Goal: Task Accomplishment & Management: Use online tool/utility

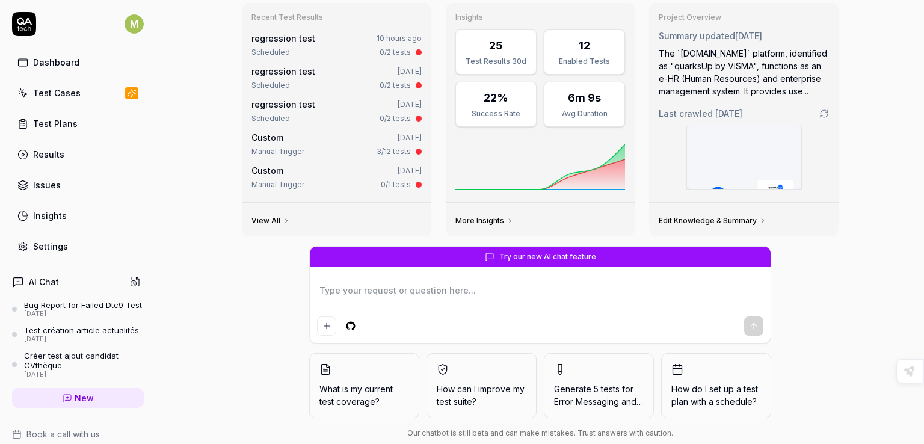
scroll to position [85, 0]
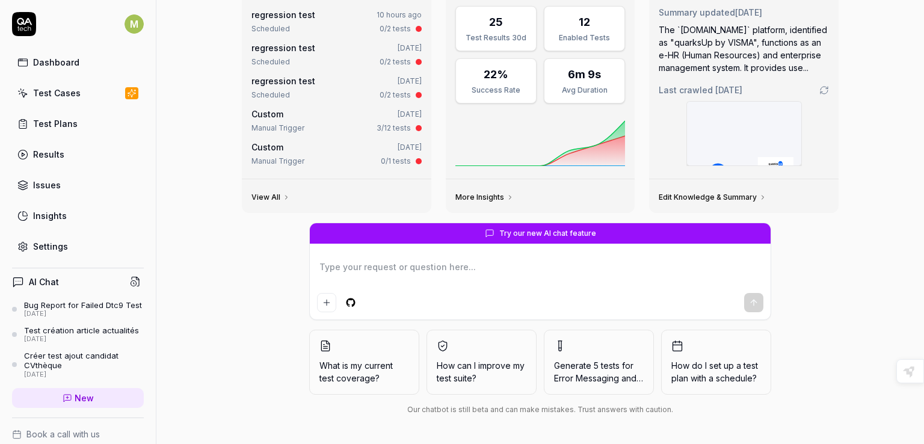
click at [131, 281] on circle at bounding box center [133, 283] width 5 height 5
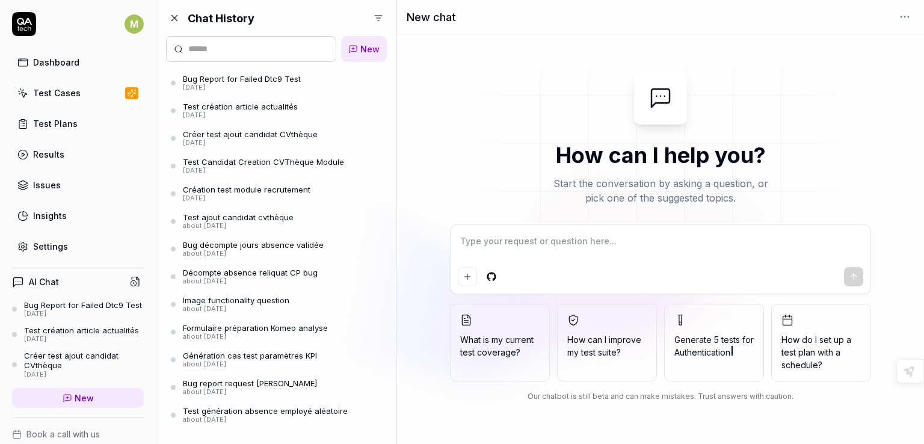
scroll to position [130, 0]
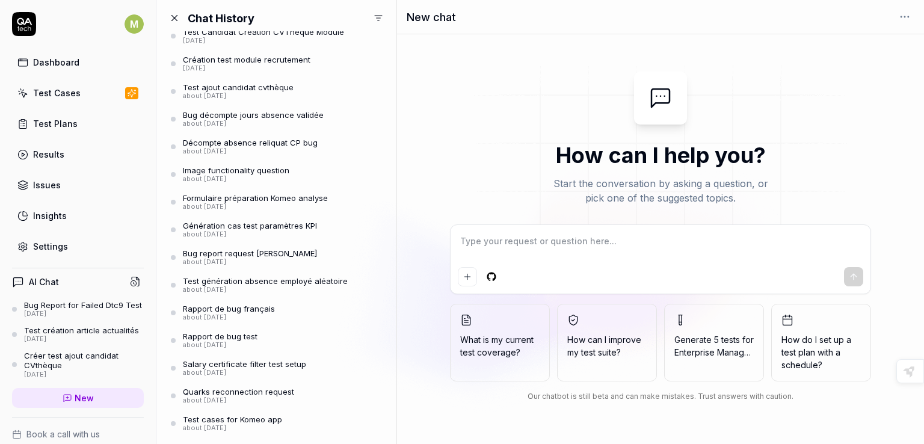
click at [246, 231] on div "about [DATE]" at bounding box center [250, 235] width 134 height 8
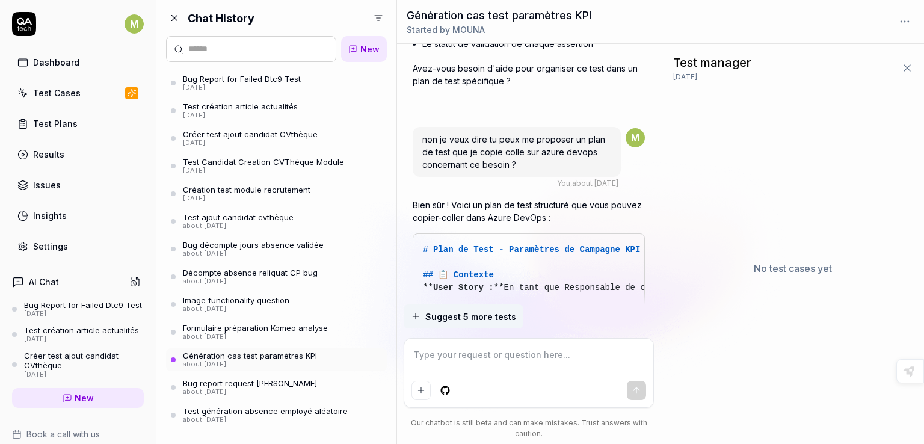
scroll to position [3057, 0]
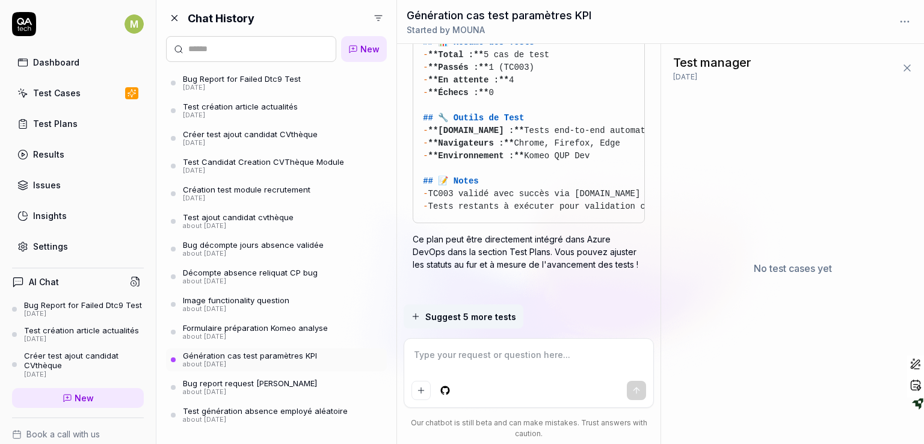
click at [909, 72] on icon at bounding box center [908, 68] width 12 height 12
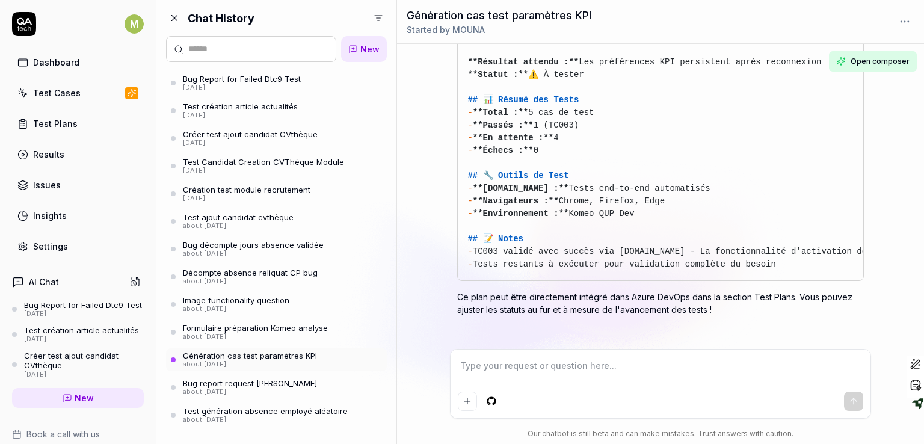
click at [893, 62] on span "Open composer" at bounding box center [880, 61] width 59 height 11
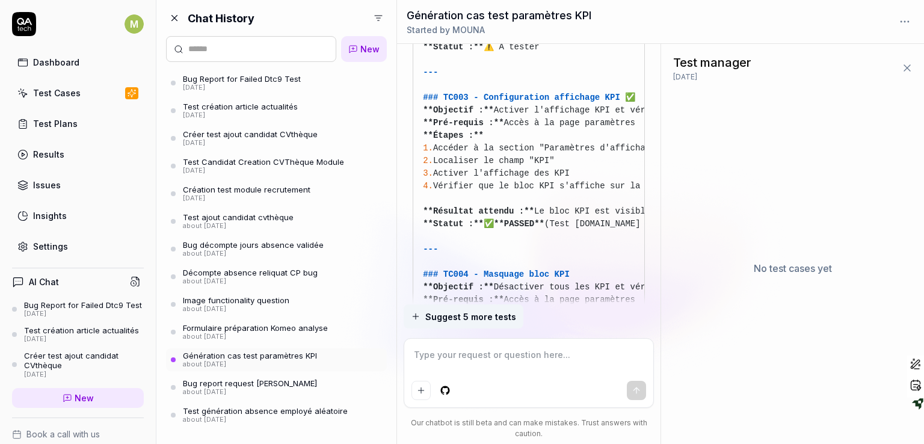
scroll to position [3057, 0]
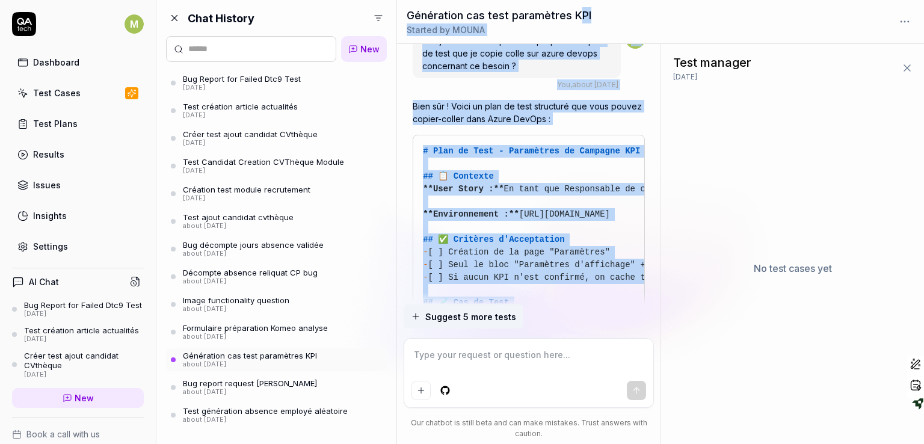
drag, startPoint x: 580, startPoint y: 222, endPoint x: 580, endPoint y: -23, distance: 244.9
click at [580, 0] on html "M Dashboard Test Cases Test Plans Results Issues Insights Settings AI Chat Bug …" at bounding box center [462, 222] width 924 height 444
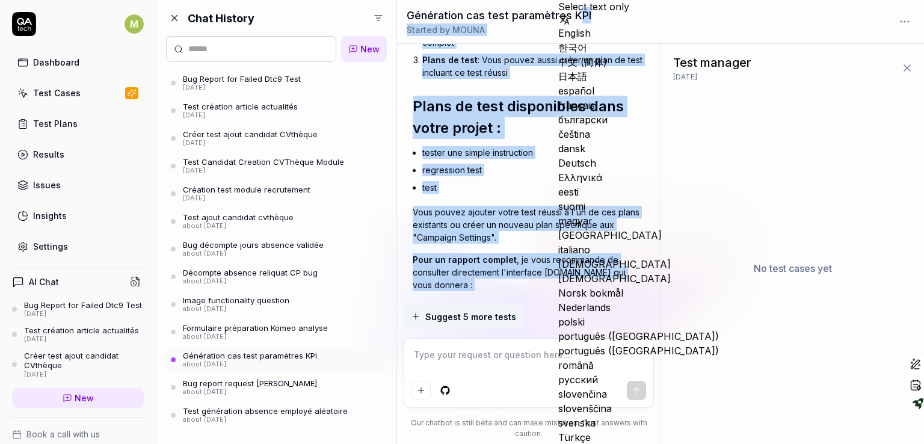
click at [607, 144] on li "tester une simple instruction" at bounding box center [533, 152] width 223 height 17
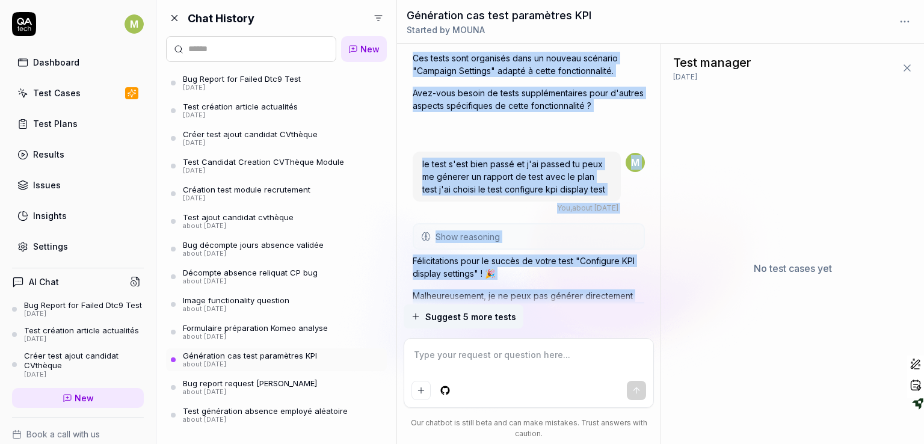
drag, startPoint x: 601, startPoint y: 90, endPoint x: 589, endPoint y: 40, distance: 52.0
click at [589, 40] on div "Génération cas test paramètres KPI Started by MOUNA TU peux me générer les cas …" at bounding box center [660, 222] width 527 height 444
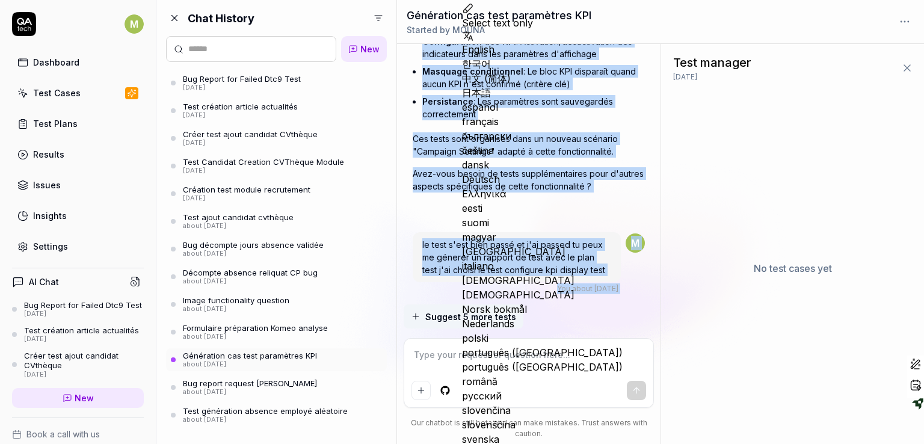
click at [566, 204] on div at bounding box center [529, 211] width 232 height 19
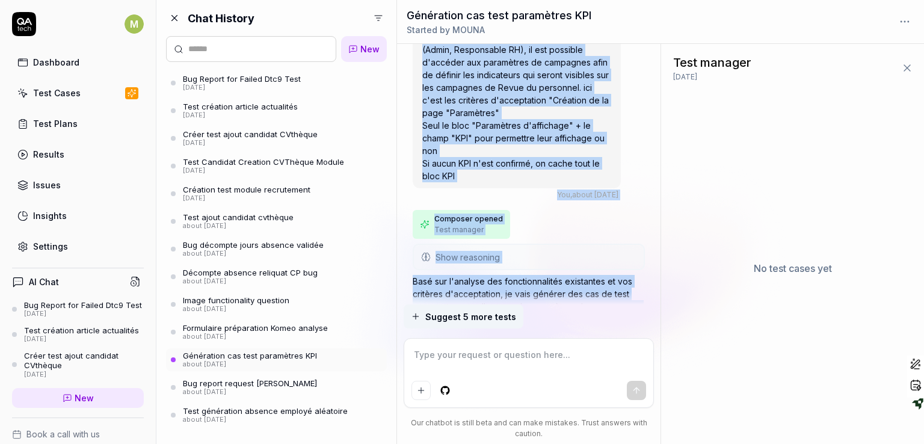
scroll to position [0, 0]
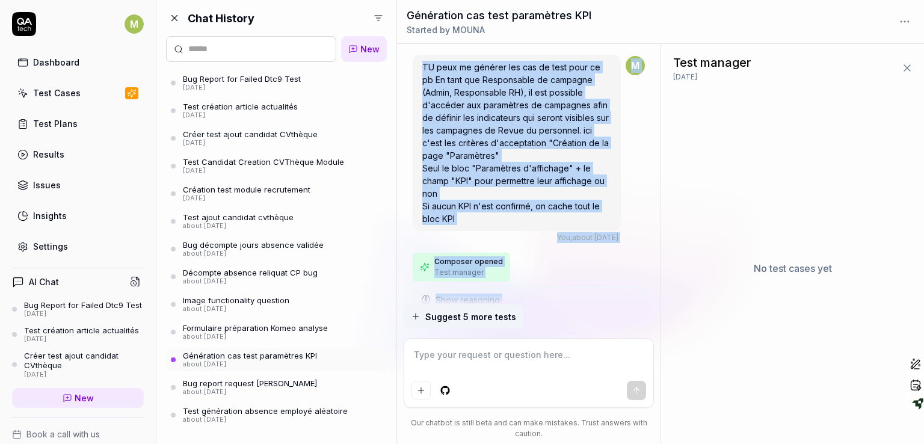
drag, startPoint x: 566, startPoint y: 204, endPoint x: 555, endPoint y: 39, distance: 165.2
click at [555, 39] on div "Génération cas test paramètres KPI Started by MOUNA TU peux me générer les cas …" at bounding box center [660, 222] width 527 height 444
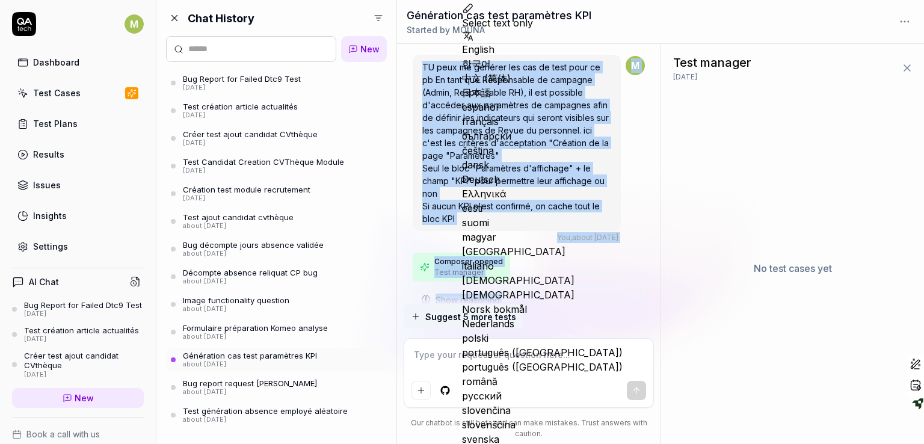
click at [639, 158] on div "M" at bounding box center [635, 149] width 19 height 187
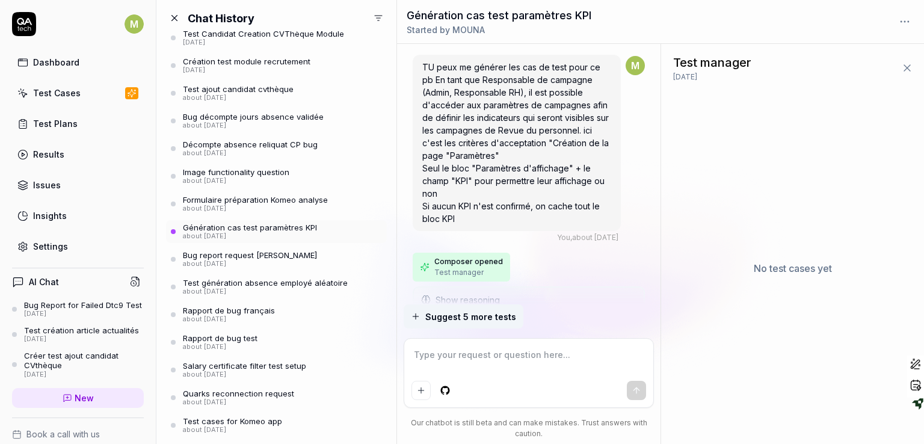
scroll to position [130, 0]
click at [380, 13] on html "M Dashboard Test Cases Test Plans Results Issues Insights Settings AI Chat Bug …" at bounding box center [462, 222] width 924 height 444
click at [398, 145] on html "M Dashboard Test Cases Test Plans Results Issues Insights Settings AI Chat Bug …" at bounding box center [462, 222] width 924 height 444
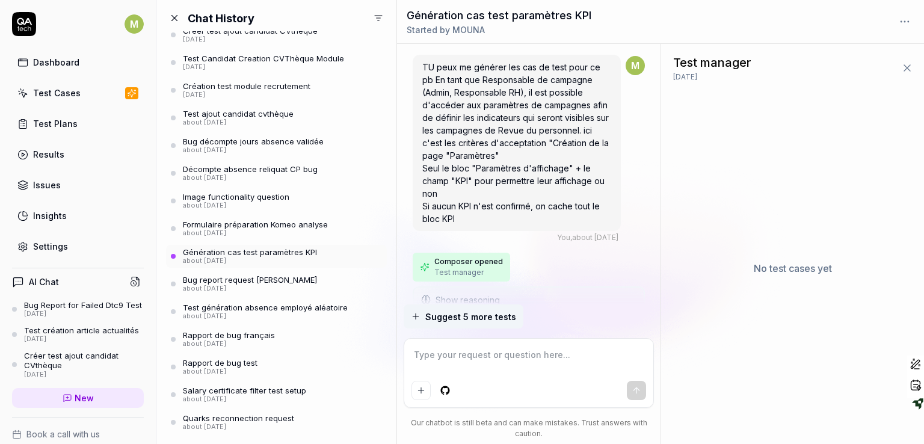
scroll to position [97, 0]
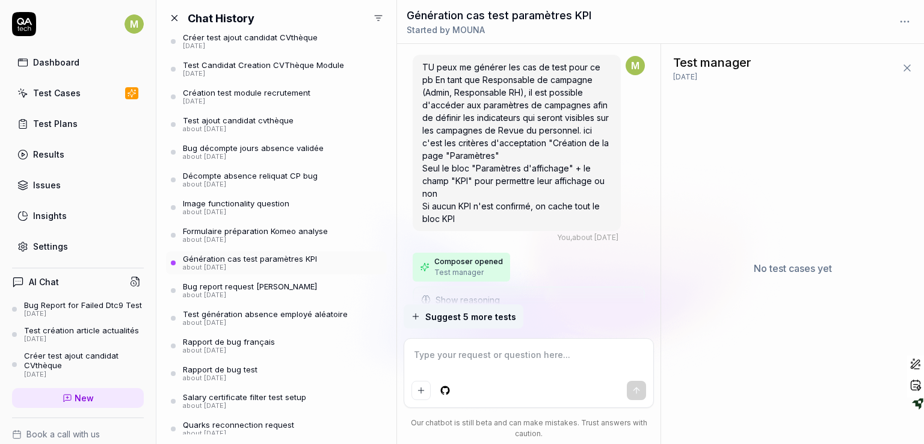
click at [266, 126] on div "about [DATE]" at bounding box center [238, 129] width 111 height 8
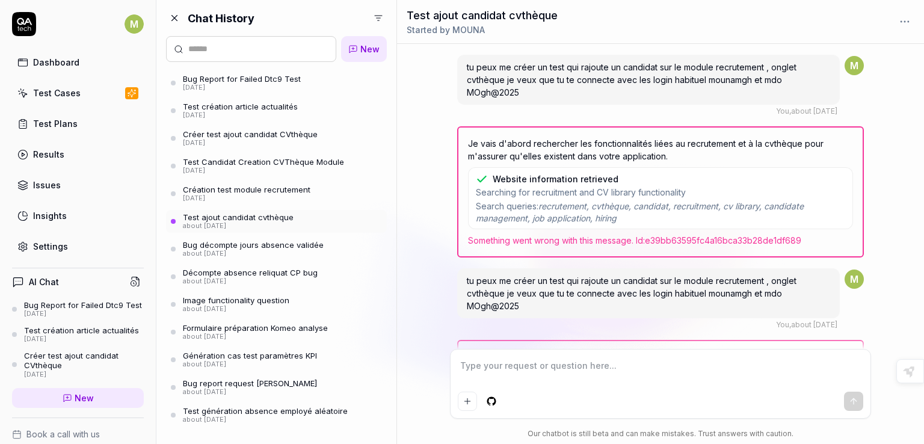
scroll to position [699, 0]
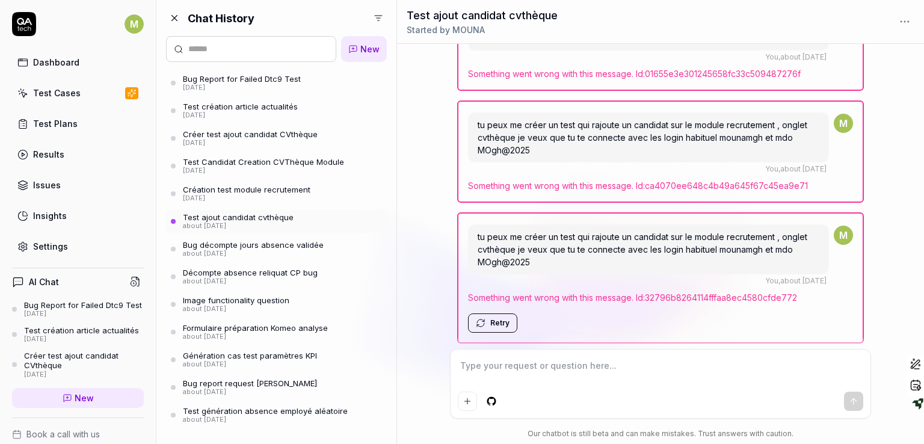
click at [58, 63] on div "Dashboard" at bounding box center [56, 62] width 46 height 13
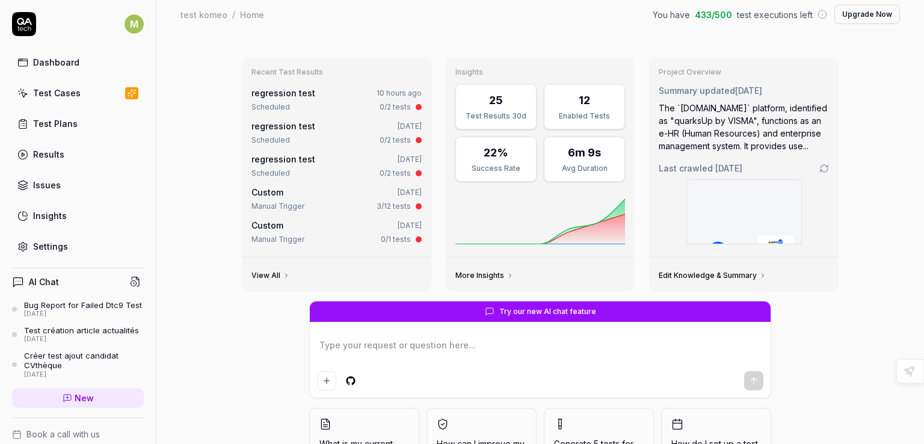
scroll to position [64, 0]
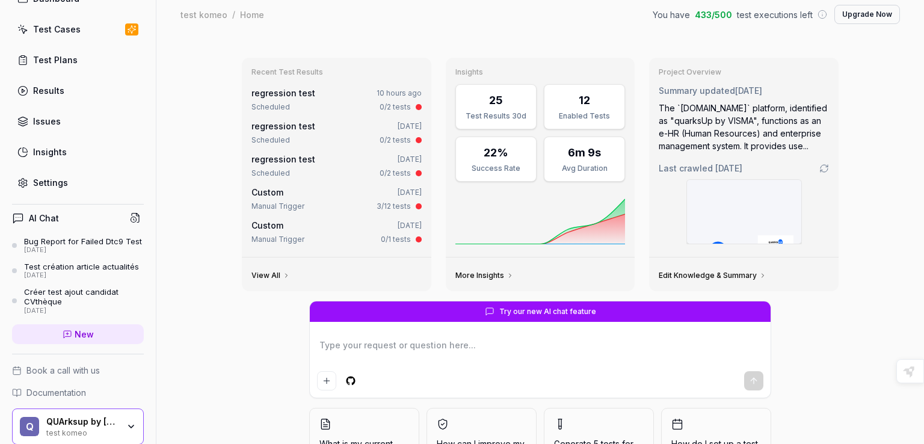
type textarea "*"
click at [62, 182] on div "Settings" at bounding box center [50, 182] width 35 height 13
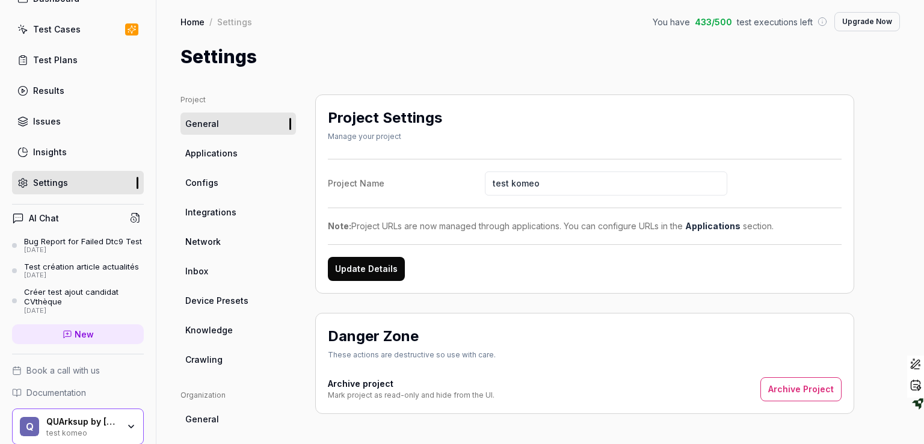
click at [220, 156] on span "Applications" at bounding box center [211, 153] width 52 height 13
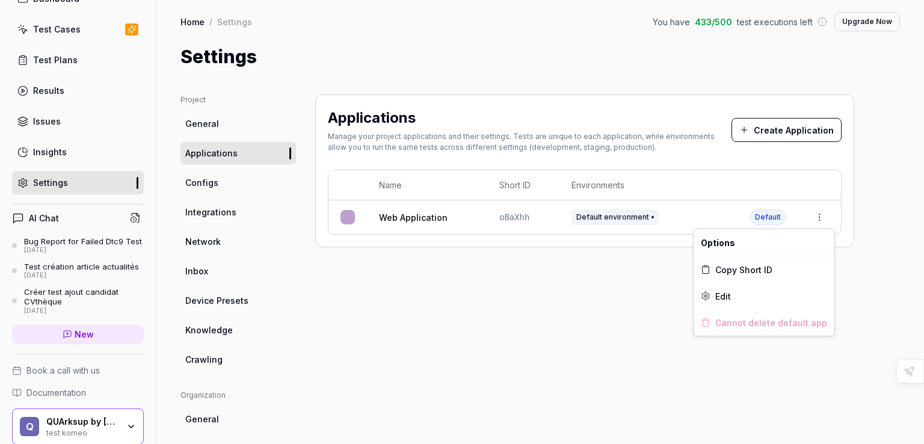
click at [819, 219] on html "M Dashboard Test Cases Test Plans Results Issues Insights Settings AI Chat Bug …" at bounding box center [462, 222] width 924 height 444
click at [735, 288] on div "Edit" at bounding box center [764, 296] width 141 height 26
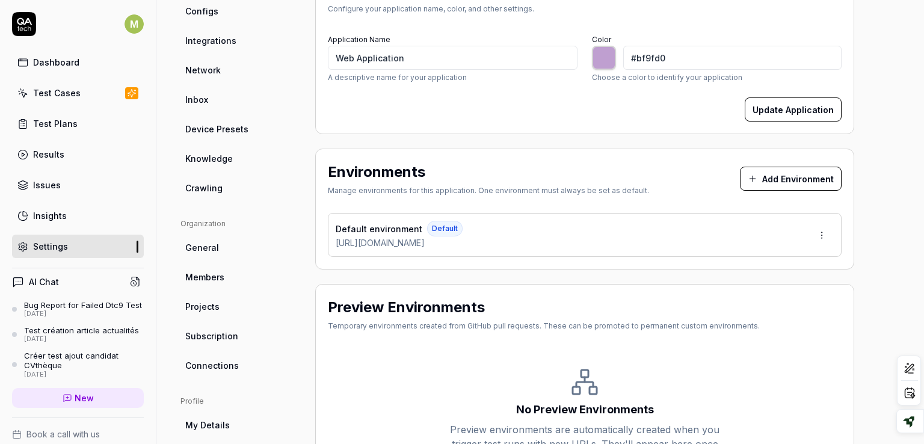
scroll to position [174, 0]
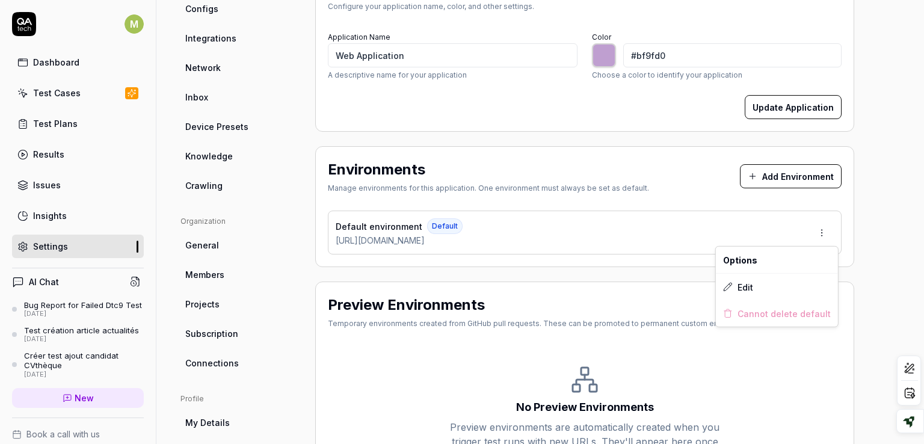
click at [822, 231] on html "M Dashboard Test Cases Test Plans Results Issues Insights Settings AI Chat Bug …" at bounding box center [462, 222] width 924 height 444
click at [761, 283] on div "Edit" at bounding box center [777, 287] width 122 height 26
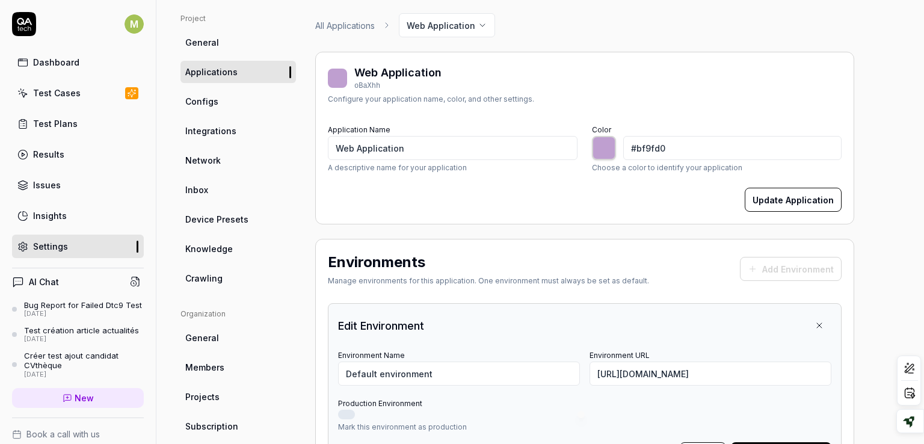
scroll to position [77, 0]
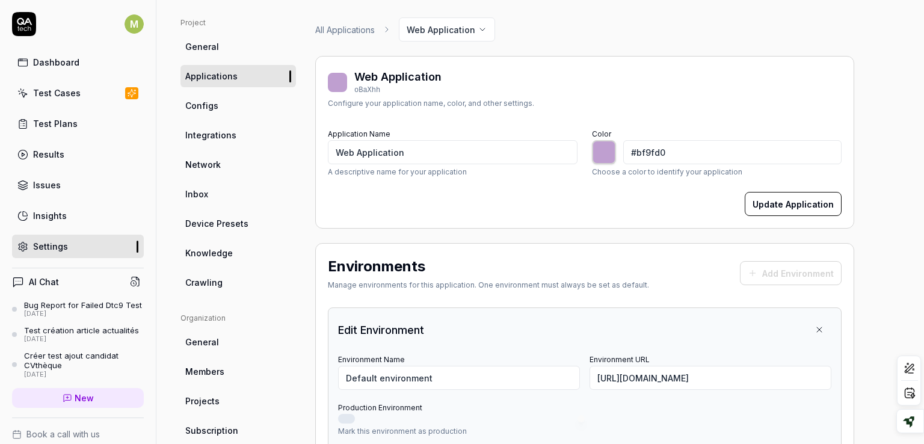
click at [214, 102] on span "Configs" at bounding box center [201, 105] width 33 height 13
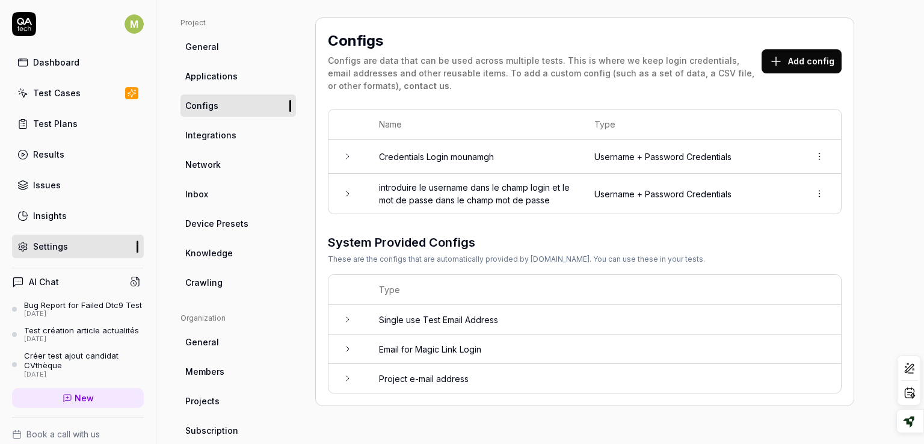
click at [790, 54] on button "Add config" at bounding box center [802, 61] width 80 height 24
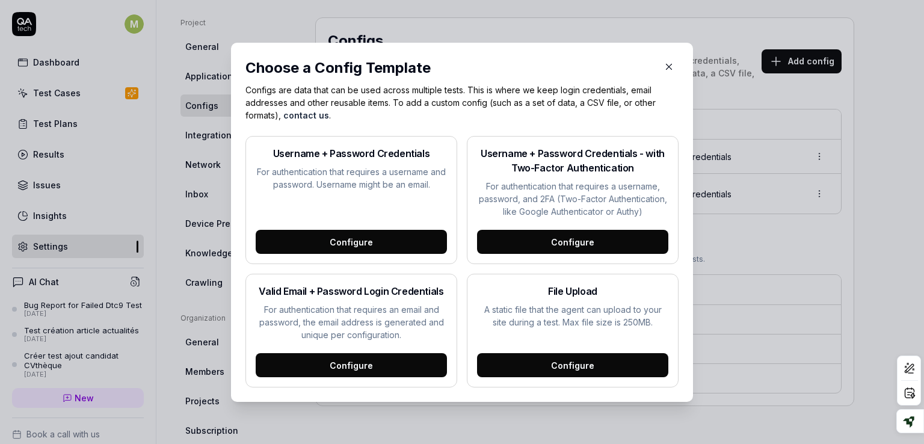
click at [664, 68] on icon "button" at bounding box center [669, 66] width 11 height 11
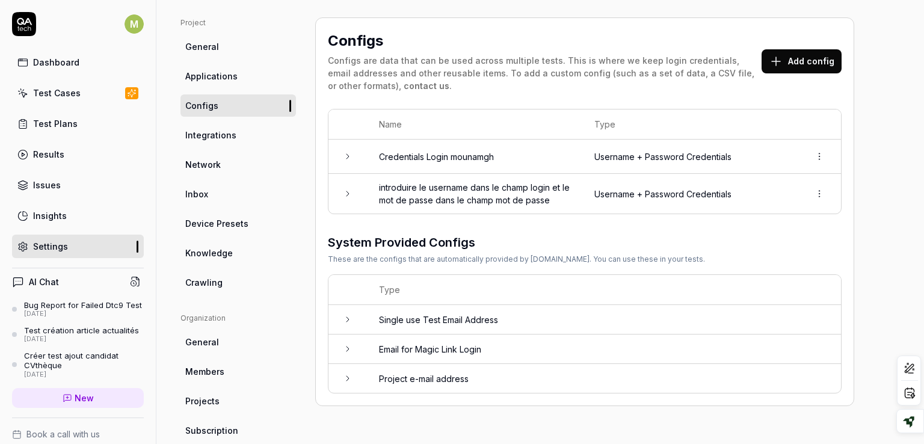
click at [210, 138] on span "Integrations" at bounding box center [210, 135] width 51 height 13
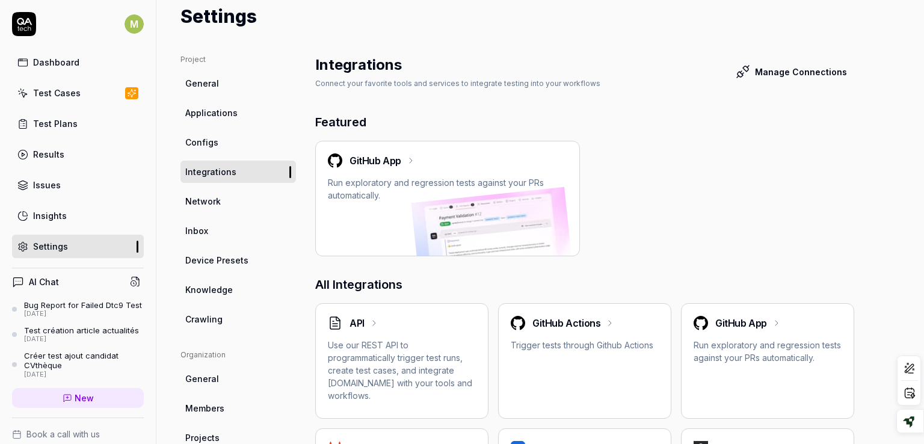
scroll to position [41, 0]
click at [215, 197] on span "Network" at bounding box center [203, 200] width 36 height 13
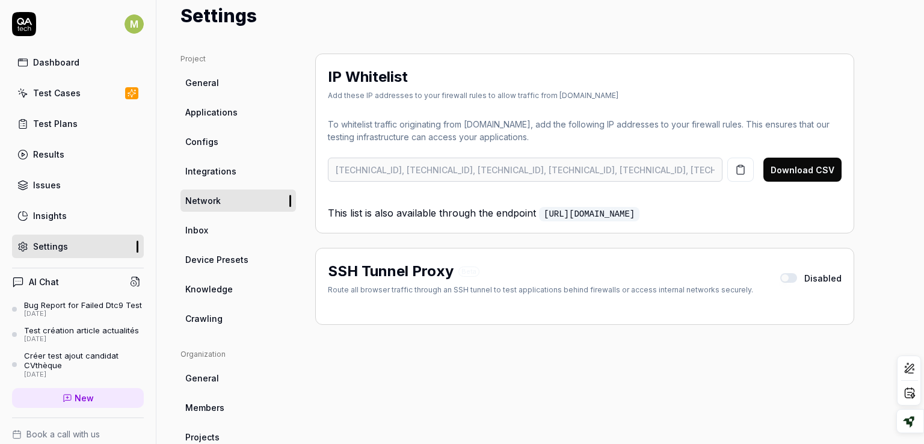
click at [202, 229] on span "Inbox" at bounding box center [196, 230] width 23 height 13
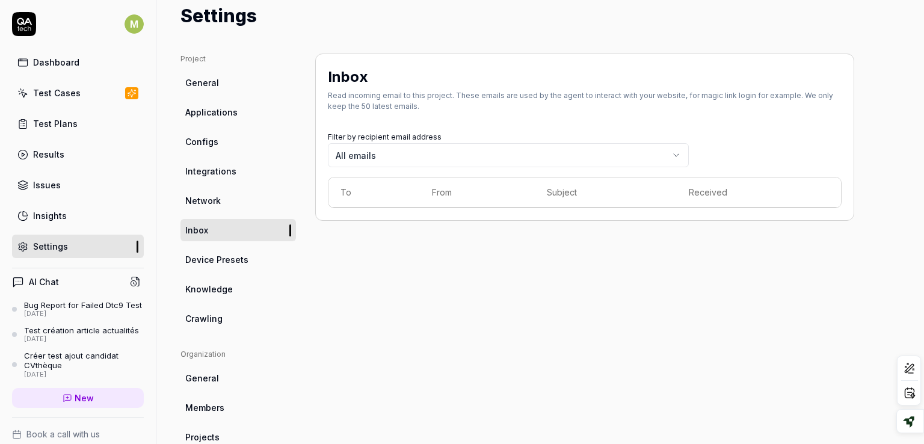
click at [199, 288] on span "Knowledge" at bounding box center [209, 289] width 48 height 13
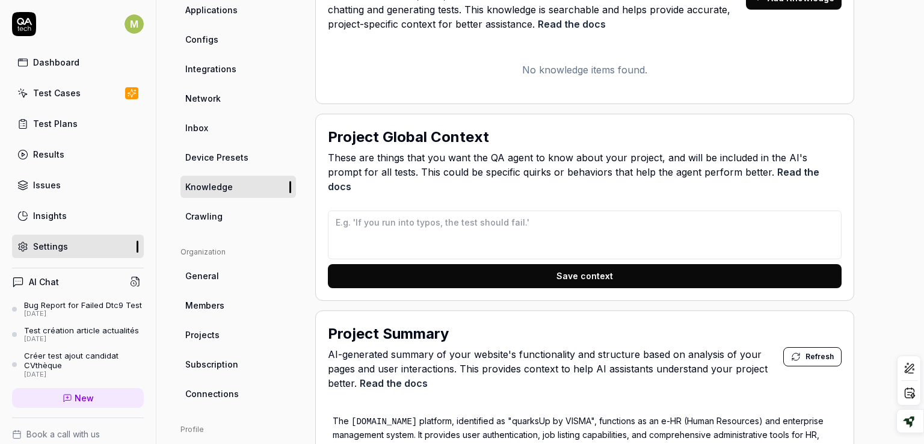
scroll to position [132, 0]
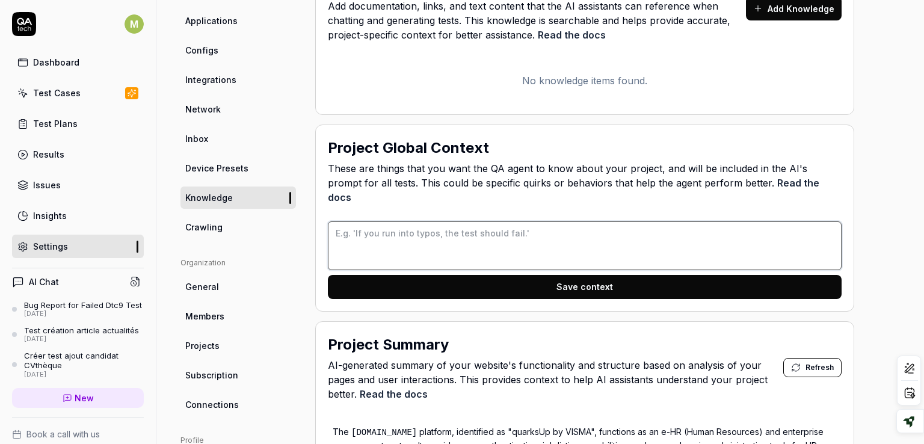
click at [418, 227] on textarea at bounding box center [585, 245] width 514 height 49
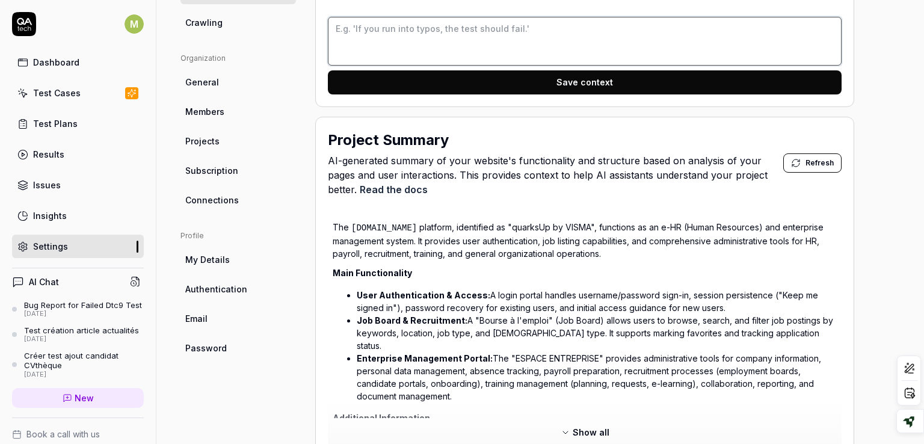
scroll to position [344, 0]
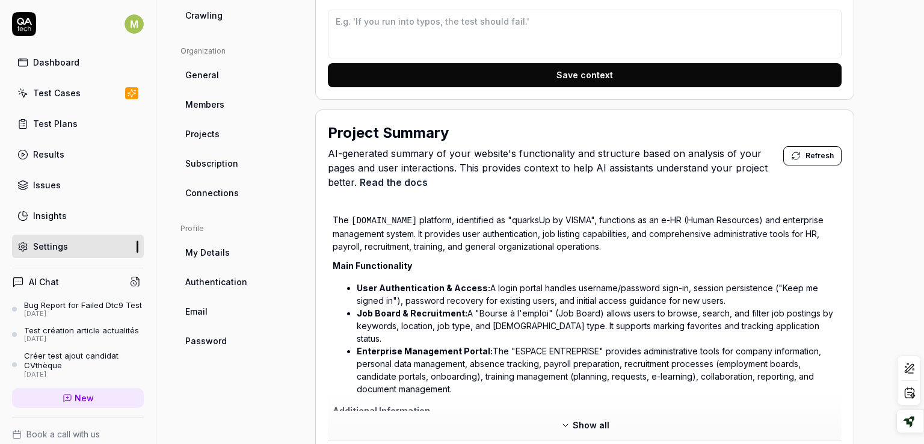
click at [812, 150] on span "Refresh" at bounding box center [820, 155] width 28 height 11
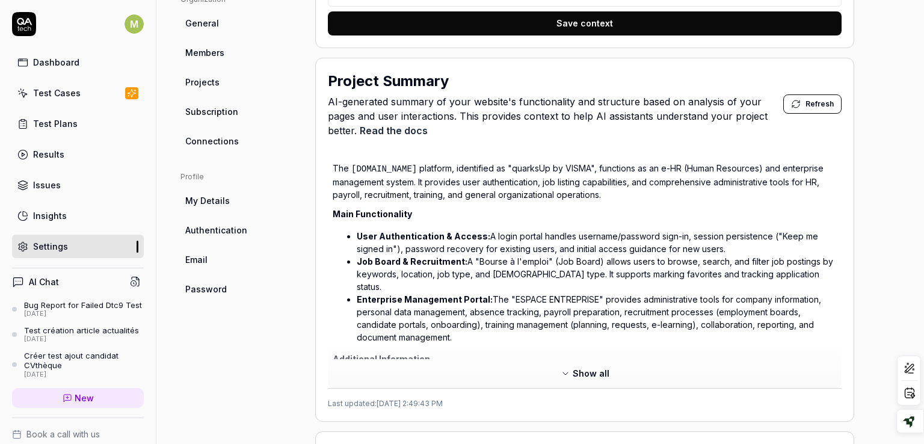
scroll to position [387, 0]
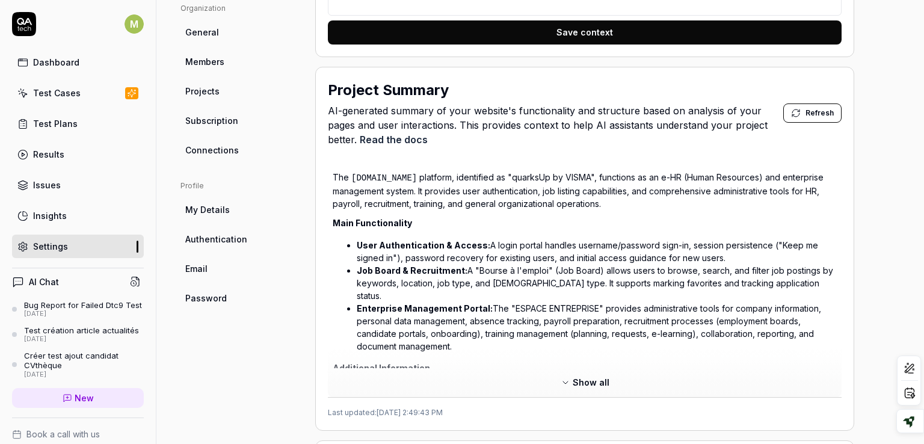
click at [579, 376] on span "Show all" at bounding box center [591, 382] width 37 height 13
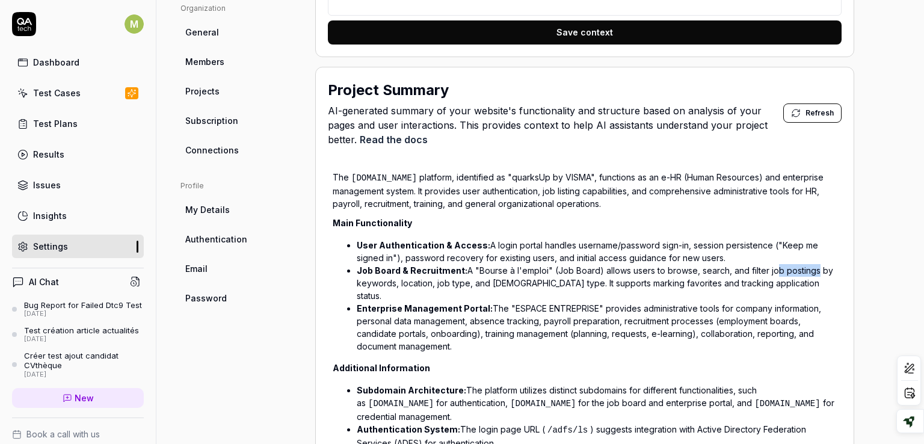
drag, startPoint x: 768, startPoint y: 254, endPoint x: 811, endPoint y: 249, distance: 43.1
click at [811, 264] on li "Job Board & Recruitment: A "Bourse à l'emploi" (Job Board) allows users to brow…" at bounding box center [597, 283] width 480 height 38
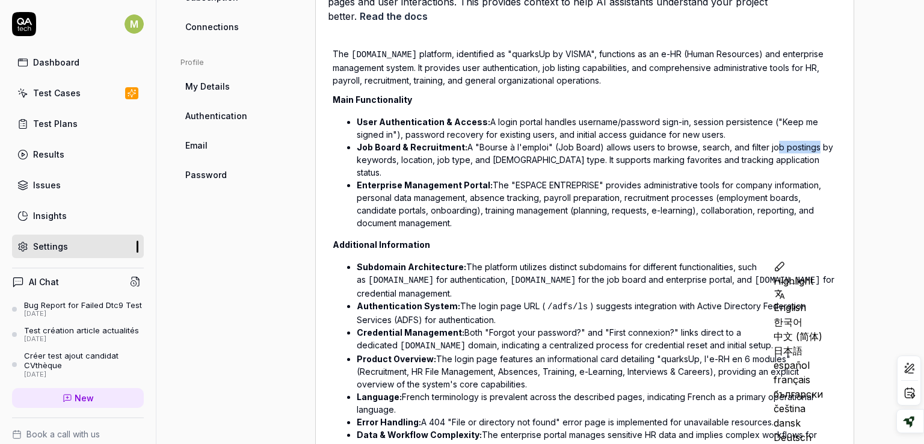
scroll to position [407, 0]
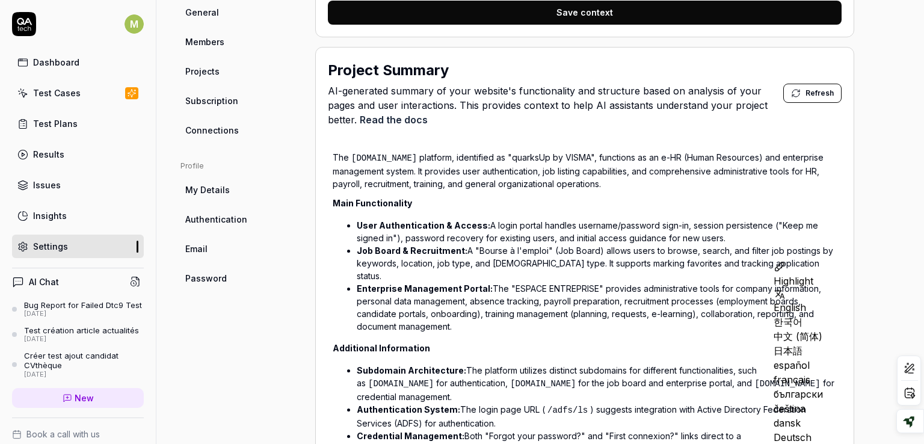
click at [814, 88] on span "Refresh" at bounding box center [820, 93] width 28 height 11
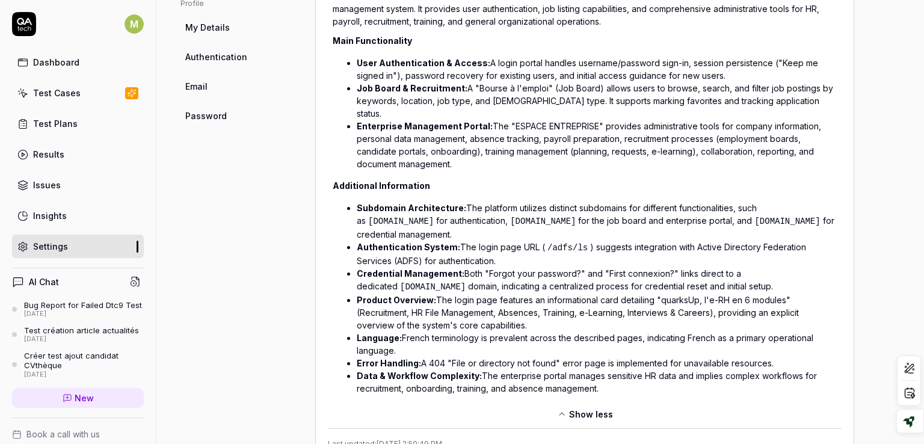
scroll to position [599, 0]
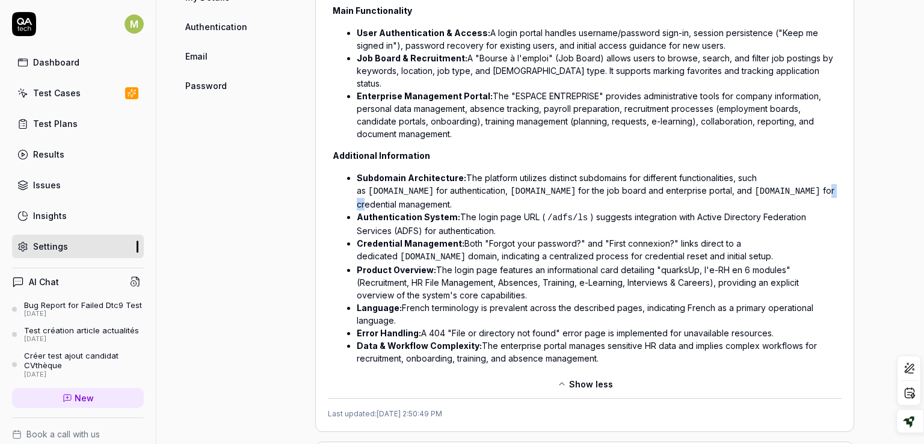
drag, startPoint x: 491, startPoint y: 173, endPoint x: 508, endPoint y: 175, distance: 16.9
click at [508, 175] on li "Subdomain Architecture: The platform utilizes distinct subdomains for different…" at bounding box center [597, 191] width 480 height 39
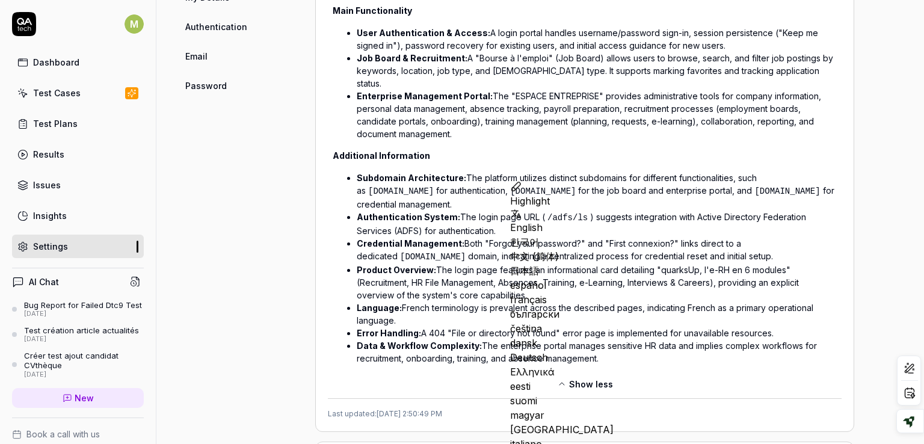
click at [595, 172] on li "Subdomain Architecture: The platform utilizes distinct subdomains for different…" at bounding box center [597, 191] width 480 height 39
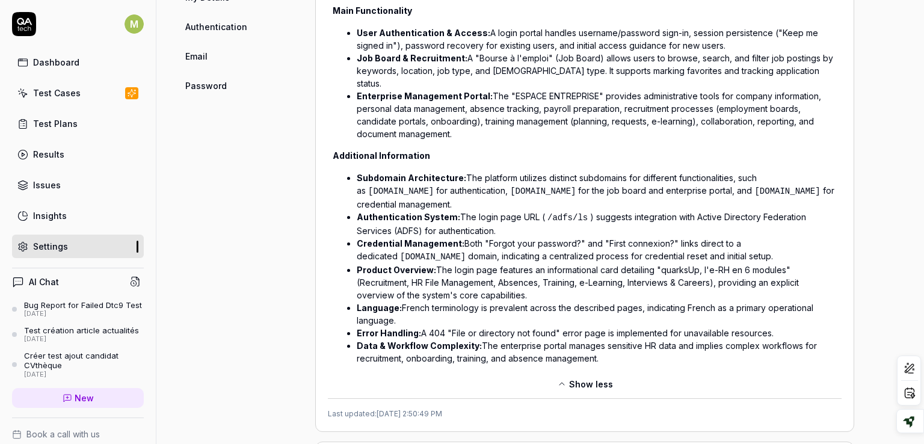
drag, startPoint x: 728, startPoint y: 235, endPoint x: 788, endPoint y: 256, distance: 63.8
click at [788, 264] on li "Product Overview: The login page features an informational card detailing "quar…" at bounding box center [597, 283] width 480 height 38
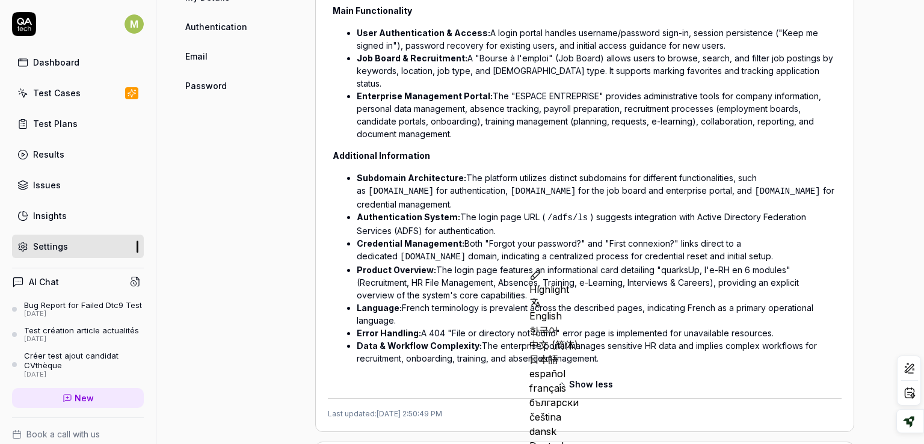
click at [430, 327] on li "Error Handling: A 404 "File or directory not found" error page is implemented f…" at bounding box center [597, 333] width 480 height 13
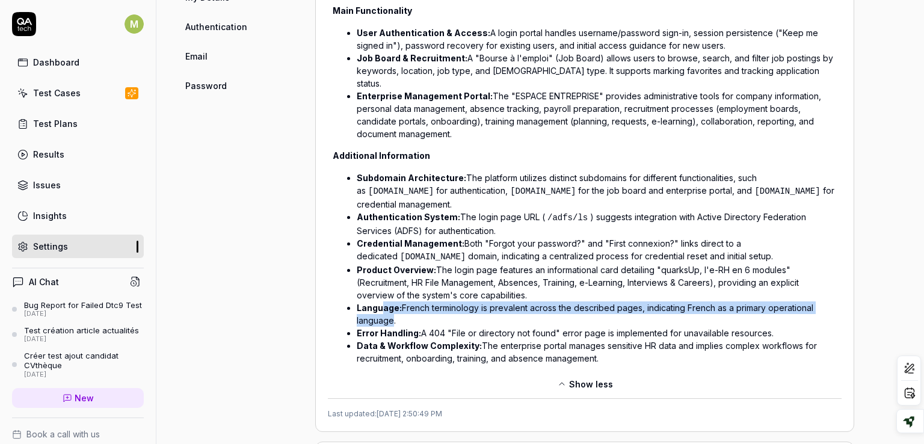
drag, startPoint x: 382, startPoint y: 279, endPoint x: 388, endPoint y: 284, distance: 8.1
click at [388, 302] on li "Language: French terminology is prevalent across the described pages, indicatin…" at bounding box center [597, 314] width 480 height 25
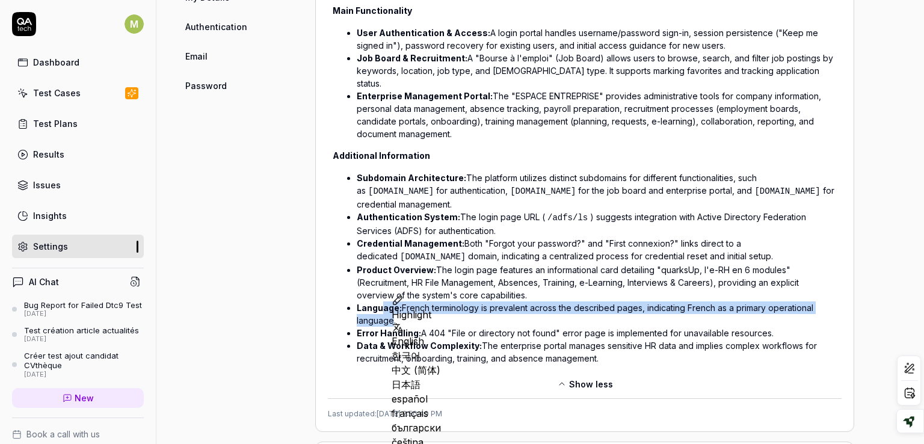
click at [701, 302] on li "Language: French terminology is prevalent across the described pages, indicatin…" at bounding box center [597, 314] width 480 height 25
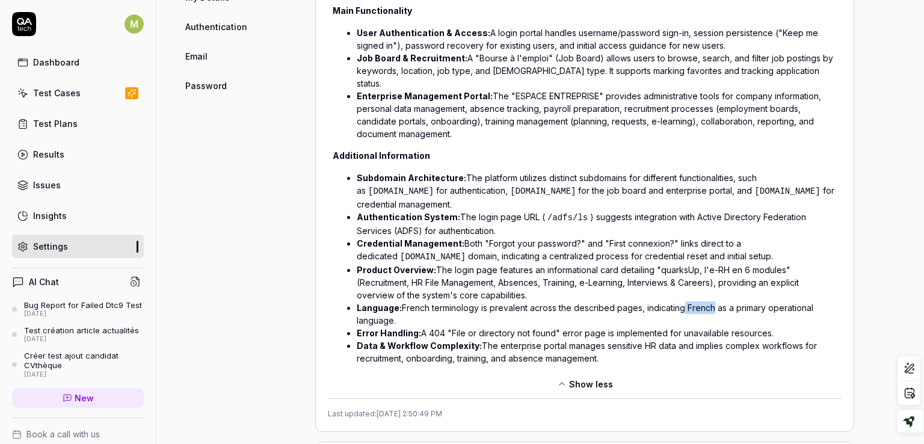
drag, startPoint x: 708, startPoint y: 273, endPoint x: 681, endPoint y: 273, distance: 27.1
click at [681, 302] on li "Language: French terminology is prevalent across the described pages, indicatin…" at bounding box center [597, 314] width 480 height 25
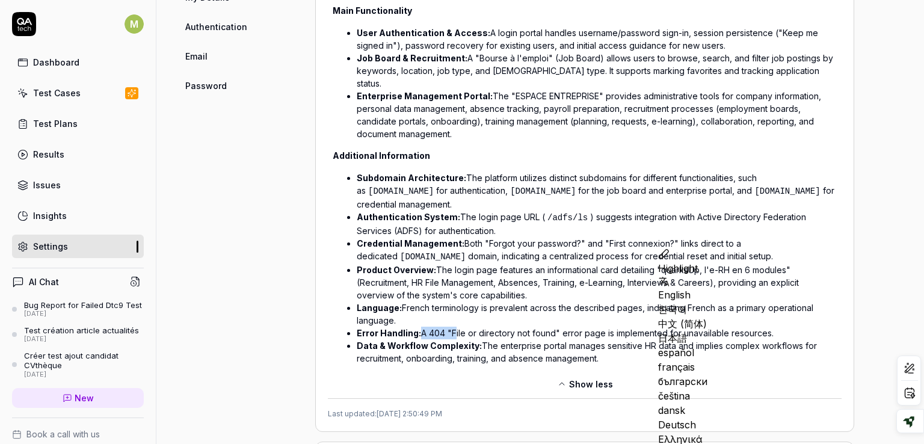
drag, startPoint x: 419, startPoint y: 297, endPoint x: 450, endPoint y: 302, distance: 31.7
click at [450, 327] on li "Error Handling: A 404 "File or directory not found" error page is implemented f…" at bounding box center [597, 333] width 480 height 13
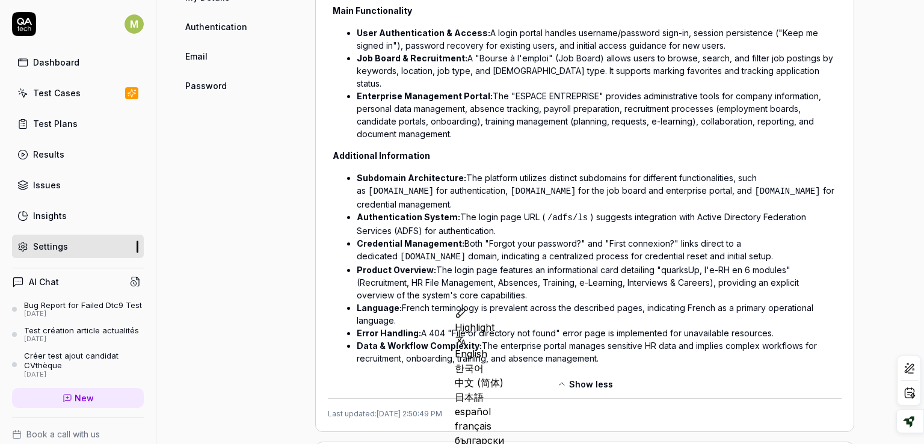
click at [734, 339] on li "Data & Workflow Complexity: The enterprise portal manages sensitive HR data and…" at bounding box center [597, 351] width 480 height 25
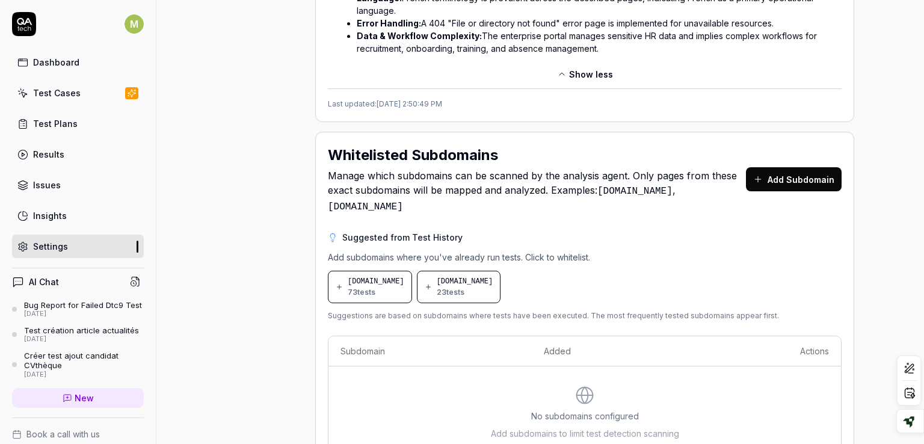
scroll to position [914, 0]
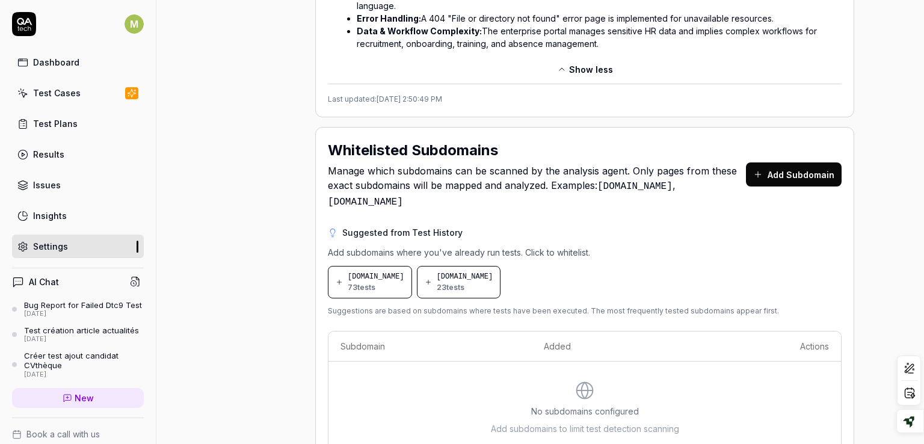
click at [429, 280] on icon at bounding box center [429, 282] width 0 height 4
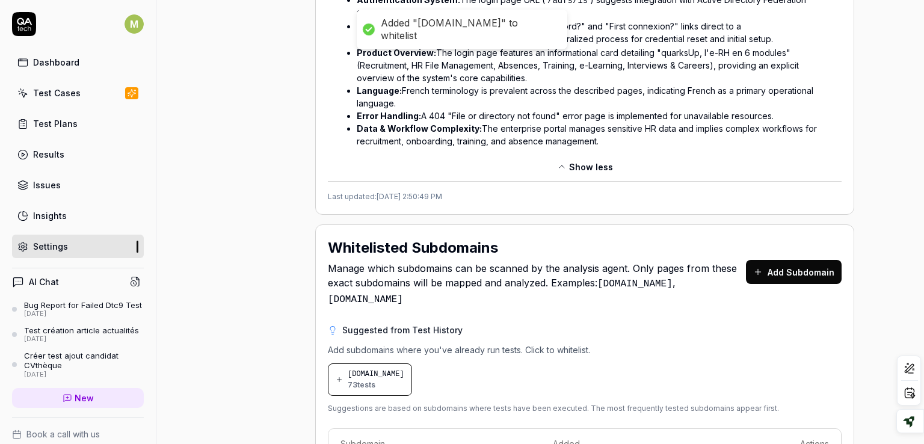
scroll to position [868, 0]
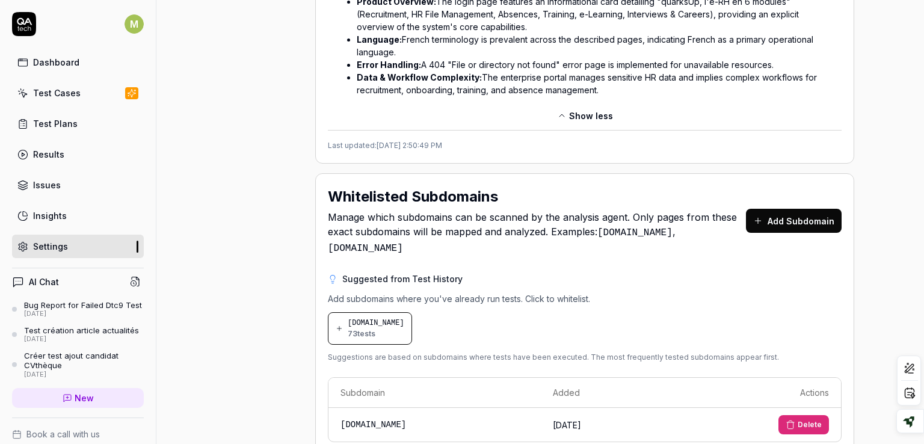
click at [371, 329] on span "73 tests" at bounding box center [362, 334] width 28 height 11
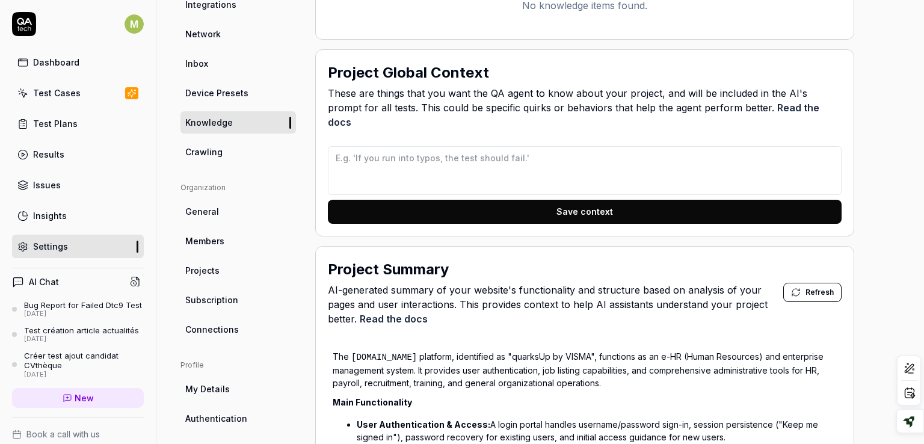
scroll to position [234, 0]
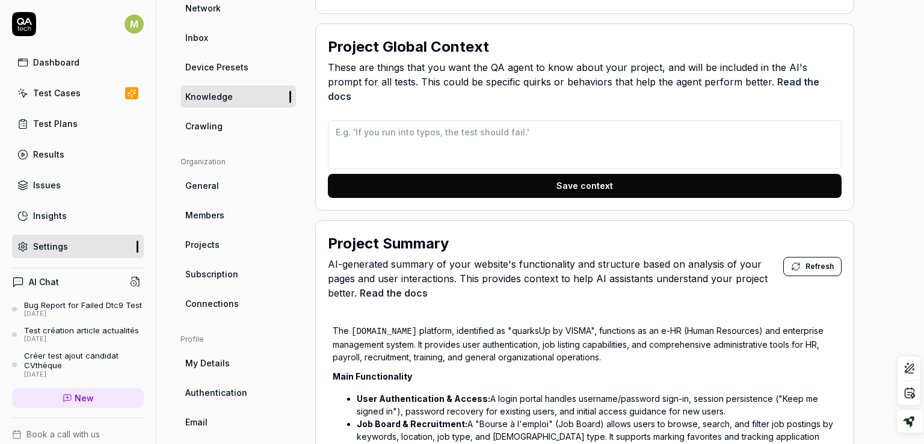
click at [201, 181] on span "General" at bounding box center [202, 185] width 34 height 13
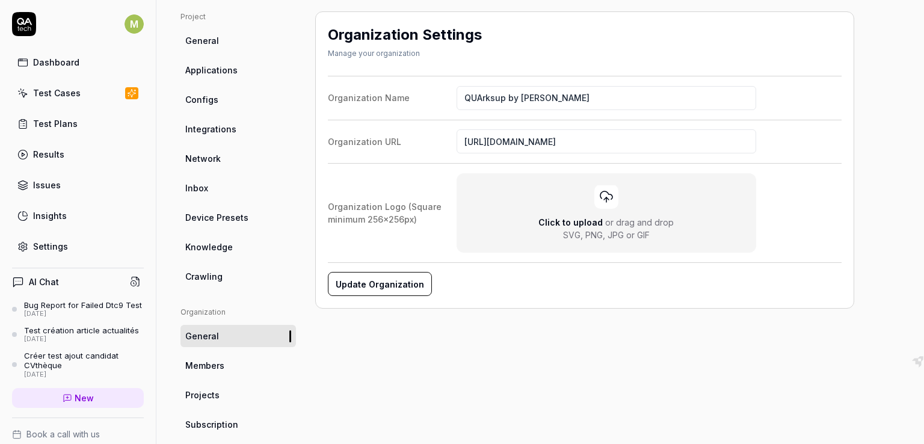
scroll to position [64, 0]
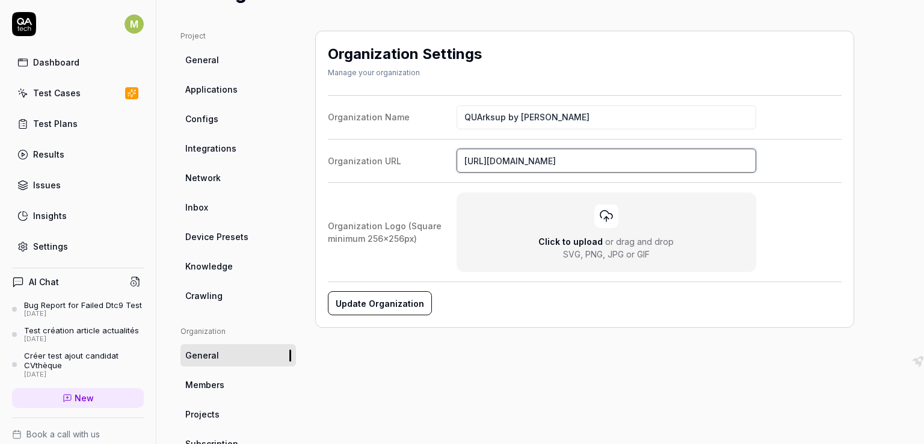
click at [520, 162] on input "[URL][DOMAIN_NAME]" at bounding box center [607, 161] width 300 height 24
click at [202, 385] on span "Members" at bounding box center [204, 385] width 39 height 13
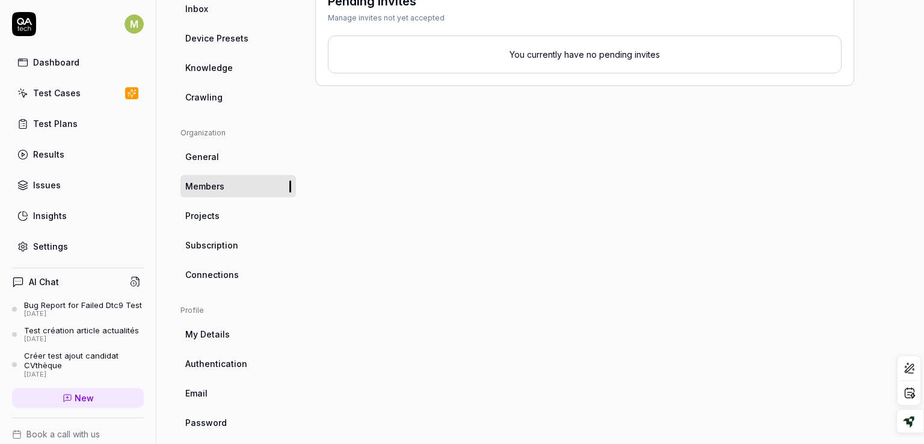
scroll to position [259, 0]
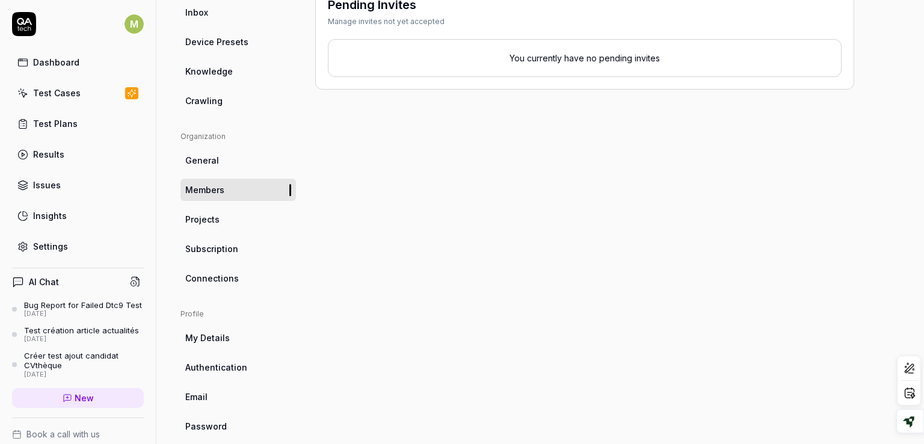
click at [212, 218] on span "Projects" at bounding box center [202, 219] width 34 height 13
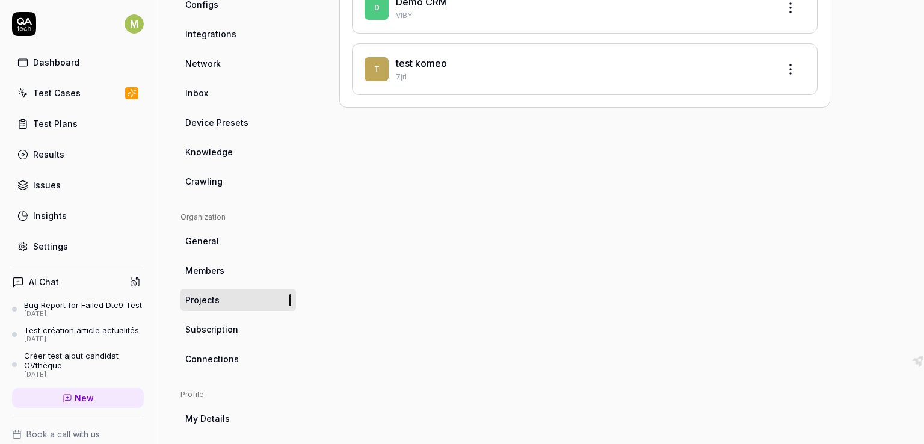
scroll to position [211, 0]
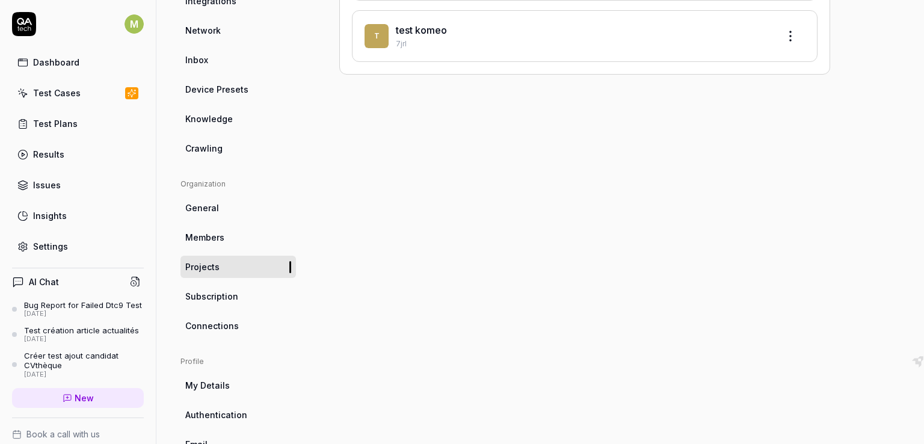
click at [212, 301] on span "Subscription" at bounding box center [211, 296] width 53 height 13
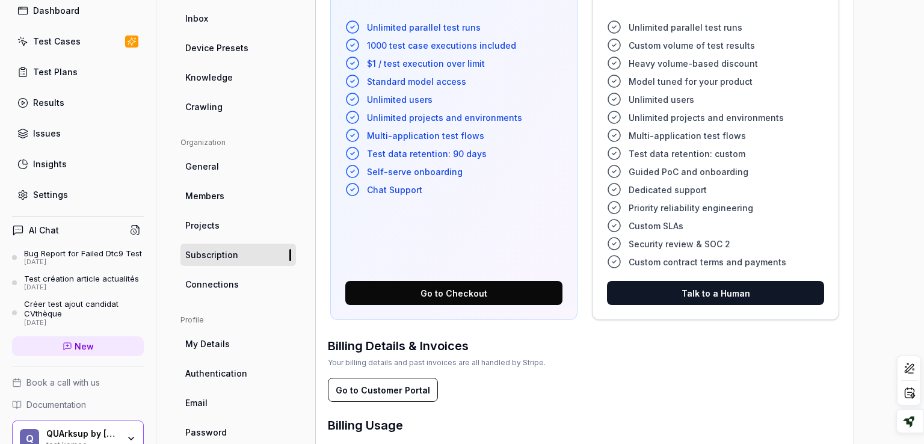
scroll to position [55, 0]
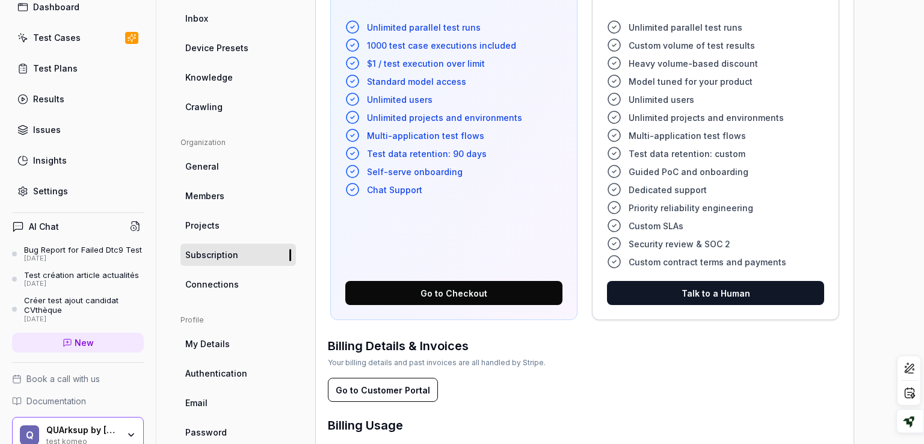
click at [211, 283] on span "Connections" at bounding box center [212, 284] width 54 height 13
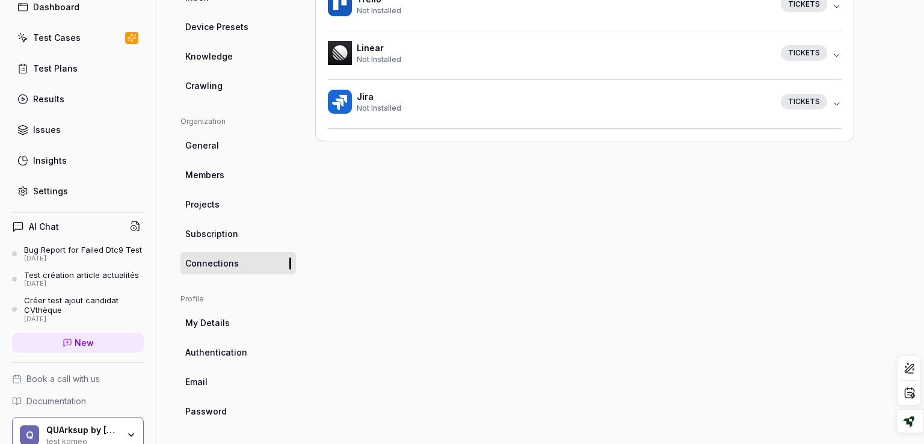
scroll to position [276, 0]
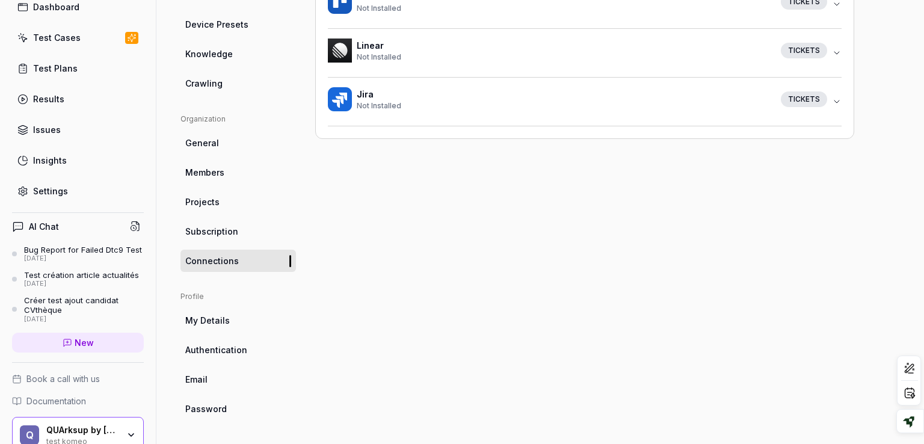
click at [202, 320] on span "My Details" at bounding box center [207, 320] width 45 height 13
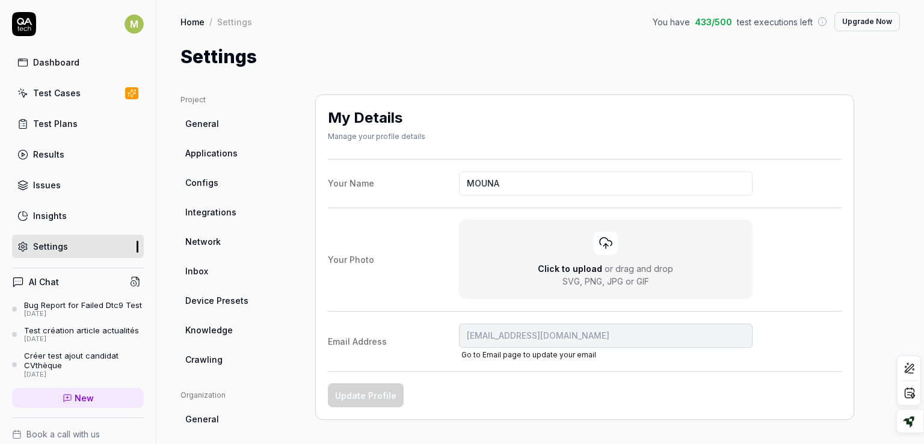
scroll to position [190, 0]
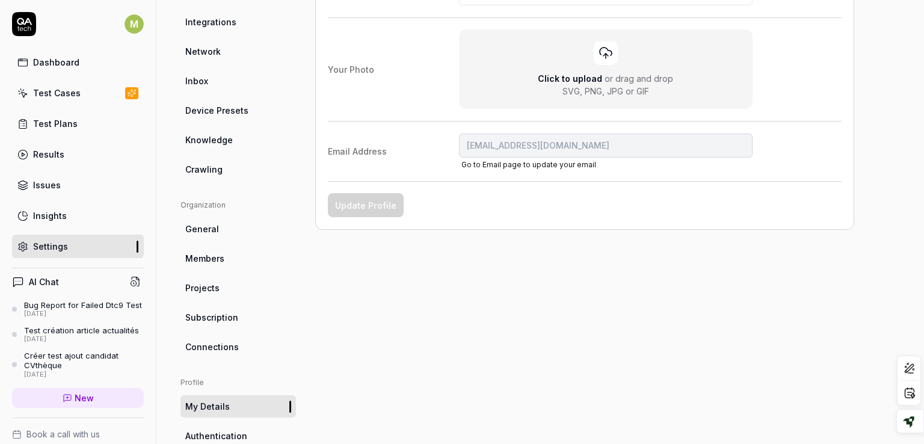
click at [248, 438] on link "Authentication" at bounding box center [239, 436] width 116 height 22
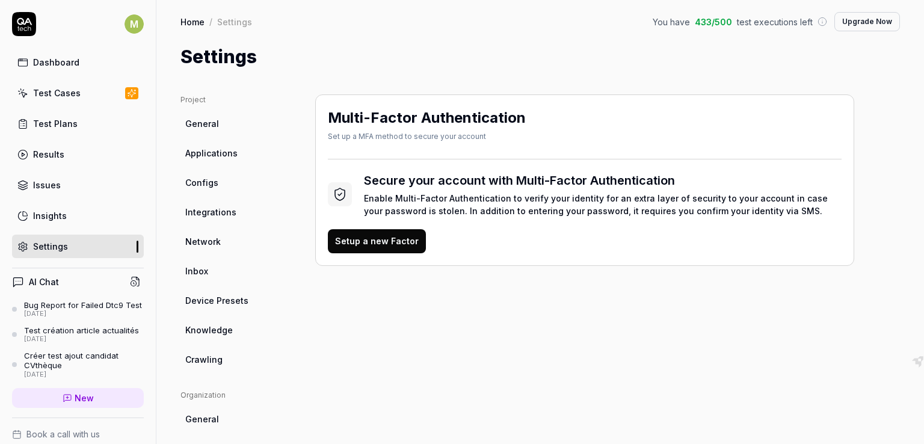
click at [43, 60] on div "Dashboard" at bounding box center [56, 62] width 46 height 13
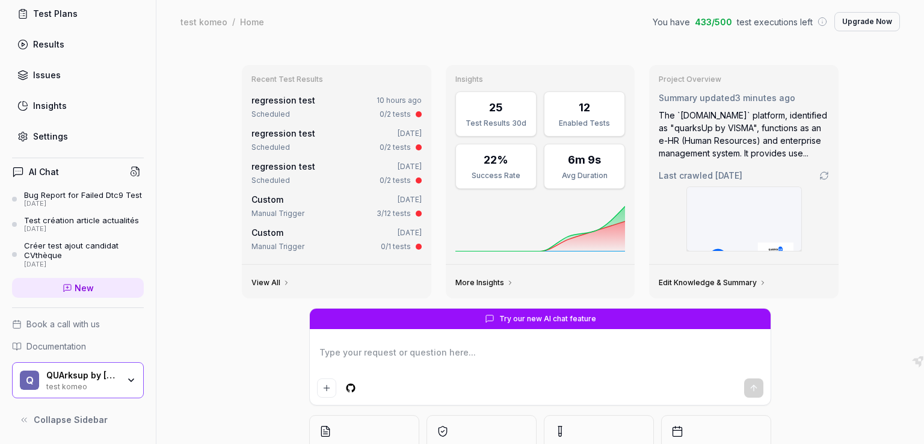
scroll to position [118, 0]
click at [75, 289] on span "New" at bounding box center [84, 288] width 19 height 13
type textarea "*"
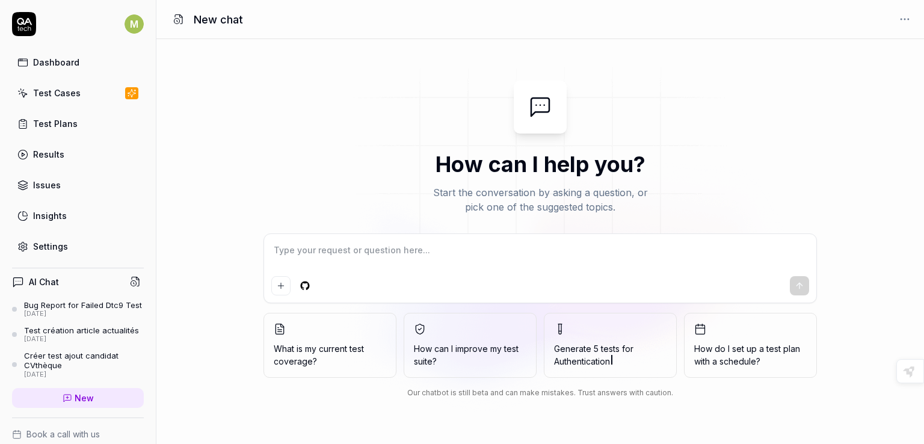
click at [130, 280] on icon at bounding box center [135, 281] width 11 height 11
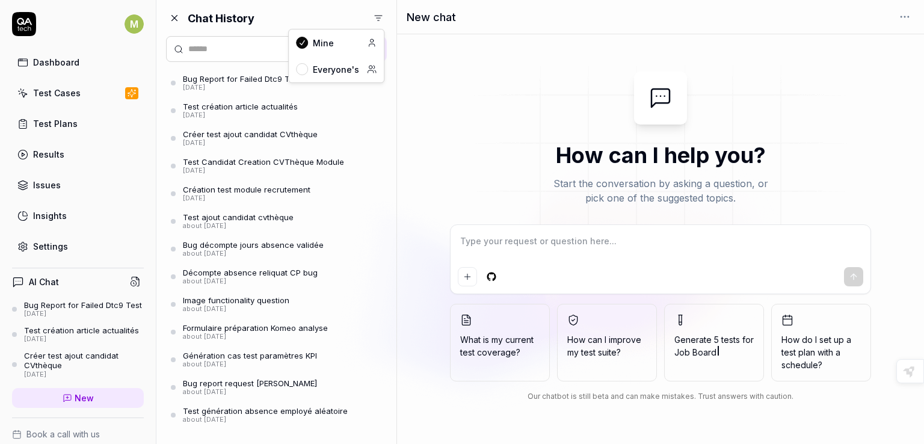
click at [378, 16] on html "M Dashboard Test Cases Test Plans Results Issues Insights Settings AI Chat Bug …" at bounding box center [462, 222] width 924 height 444
click at [462, 154] on html "M Dashboard Test Cases Test Plans Results Issues Insights Settings AI Chat Bug …" at bounding box center [462, 222] width 924 height 444
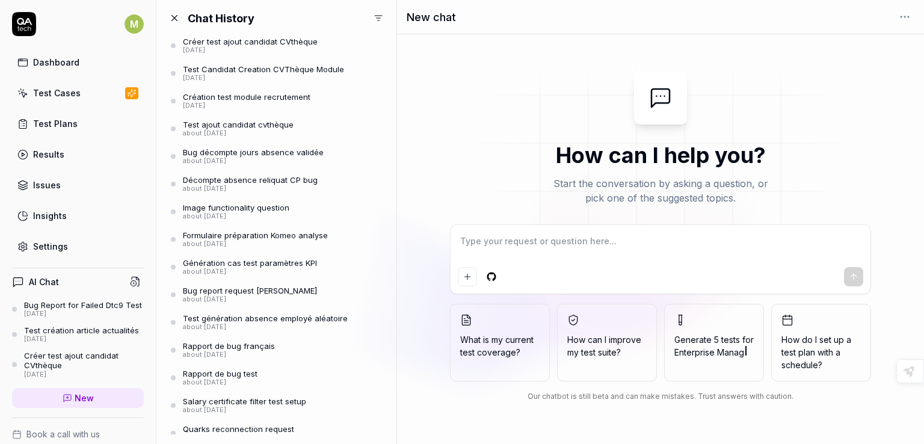
scroll to position [90, 0]
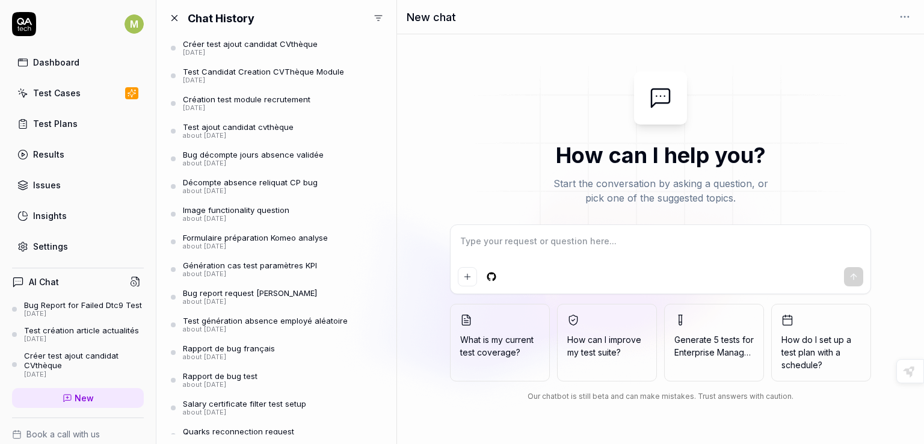
drag, startPoint x: 388, startPoint y: 198, endPoint x: 388, endPoint y: 84, distance: 113.7
click at [388, 84] on div "Chat History New Bug Report for Failed Dtc9 Test 3 days ago Test création artic…" at bounding box center [276, 222] width 240 height 444
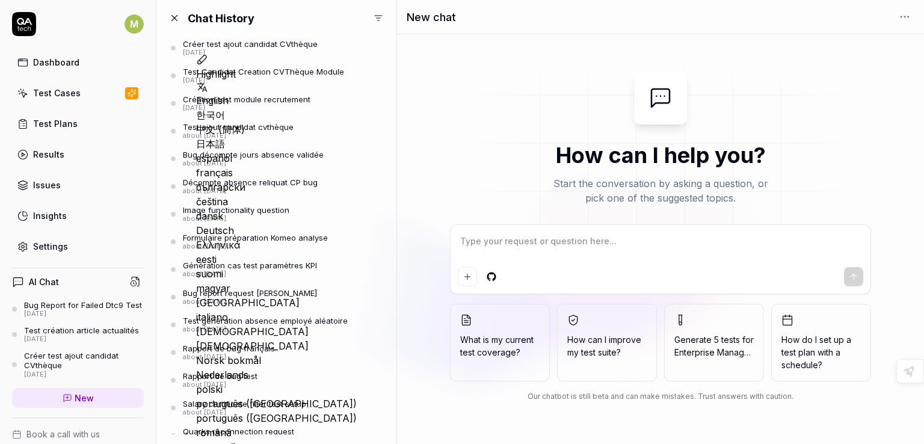
click at [236, 132] on div "about [DATE]" at bounding box center [238, 136] width 111 height 8
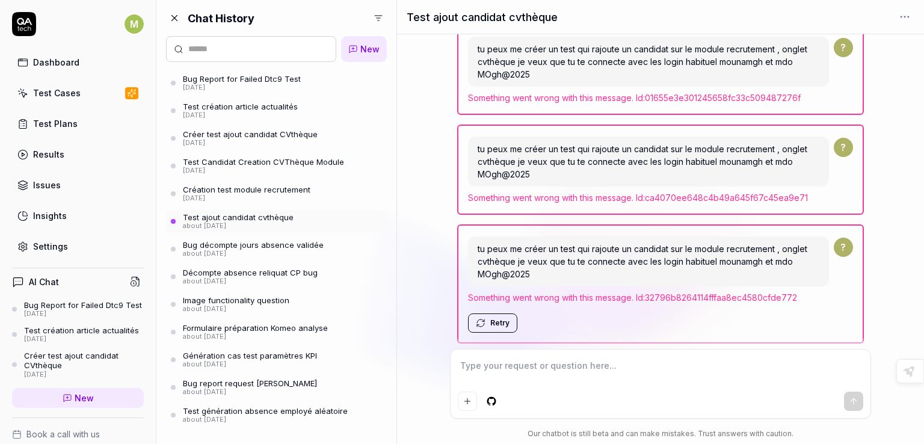
scroll to position [653, 0]
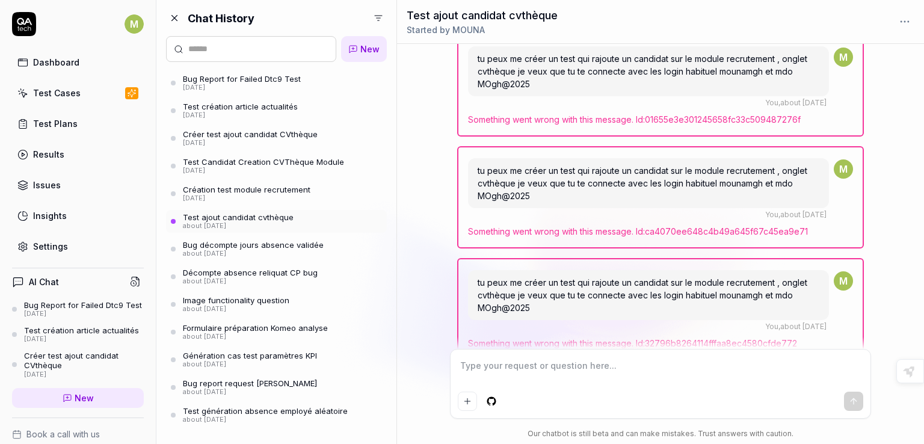
type textarea "*"
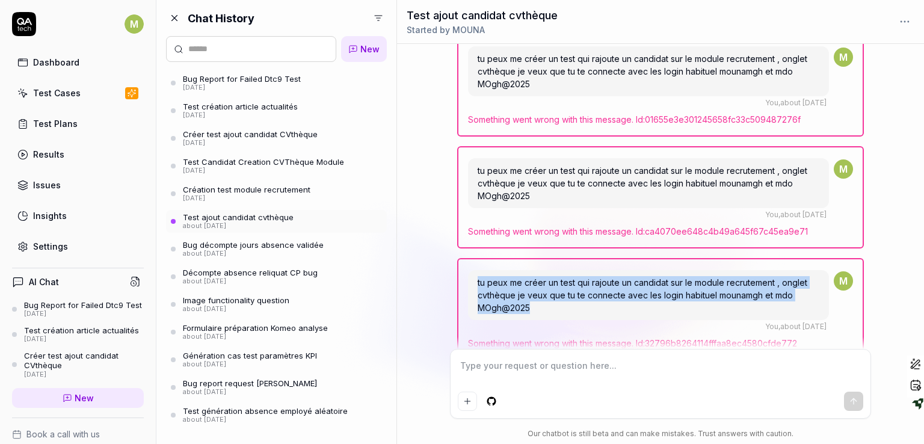
drag, startPoint x: 479, startPoint y: 274, endPoint x: 545, endPoint y: 294, distance: 68.5
click at [545, 294] on div "tu peux me créer un test qui rajoute un candidat sur le module recrutement , on…" at bounding box center [648, 295] width 360 height 50
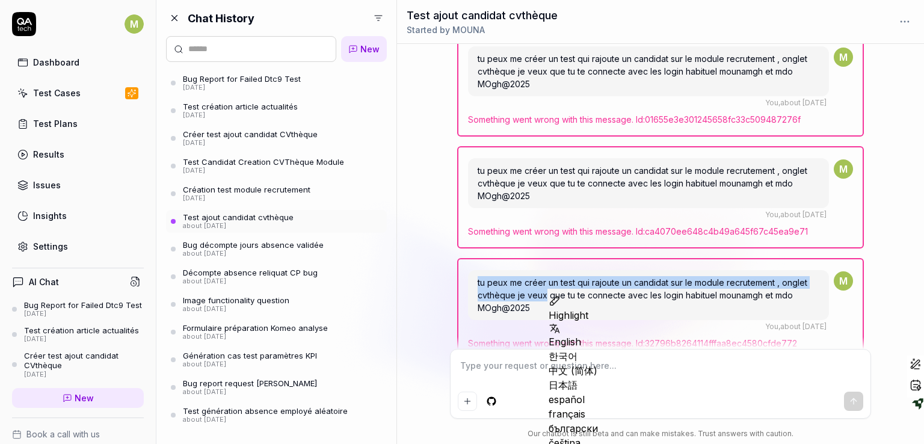
click at [508, 280] on span "tu peux me créer un test qui rajoute un candidat sur le module recrutement , on…" at bounding box center [643, 295] width 330 height 36
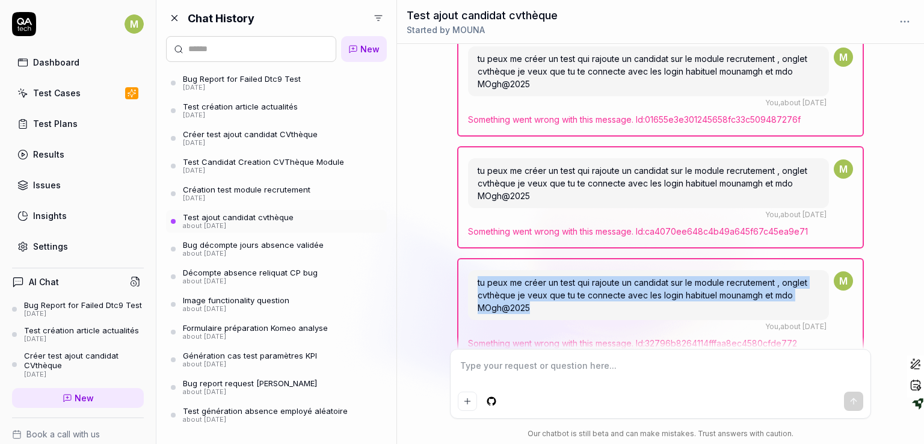
drag, startPoint x: 477, startPoint y: 276, endPoint x: 540, endPoint y: 306, distance: 70.3
click at [540, 306] on div "tu peux me créer un test qui rajoute un candidat sur le module recrutement , on…" at bounding box center [648, 295] width 360 height 50
copy span "tu peux me créer un test qui rajoute un candidat sur le module recrutement , on…"
click at [361, 57] on link "New" at bounding box center [364, 49] width 46 height 26
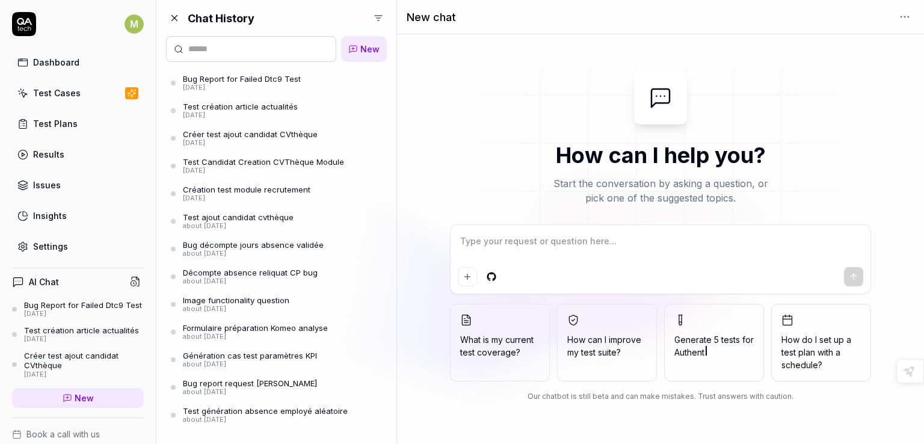
click at [506, 251] on textarea at bounding box center [661, 247] width 406 height 30
type textarea "*"
type textarea "tu peux me créer un test qui rajoute un candidat sur le module recrutement , on…"
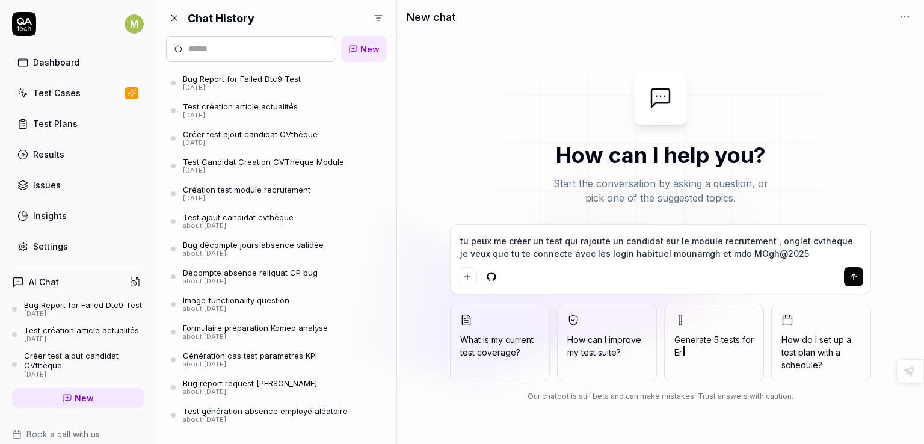
type textarea "*"
type textarea "tu peux me créer un test qui rajoute un candidat sur le module recrutement , on…"
click at [852, 277] on icon "submit" at bounding box center [854, 277] width 10 height 10
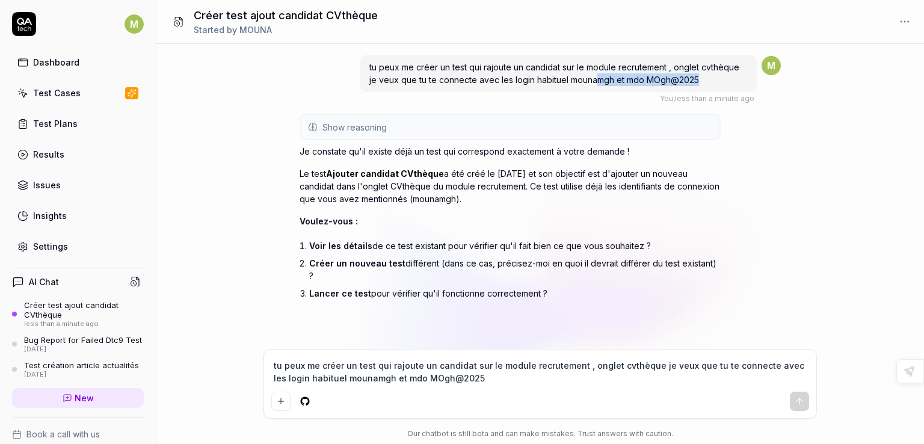
drag, startPoint x: 696, startPoint y: 77, endPoint x: 597, endPoint y: 76, distance: 99.3
click at [597, 76] on span "tu peux me créer un test qui rajoute un candidat sur le module recrutement , on…" at bounding box center [555, 73] width 370 height 23
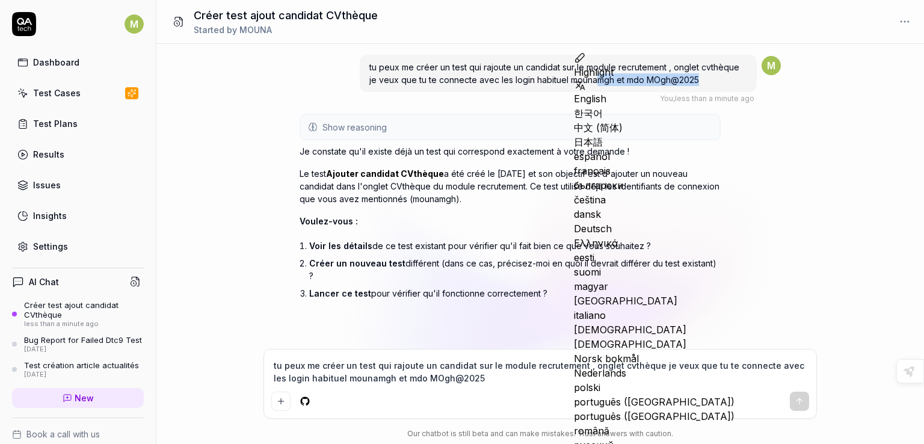
type textarea "*"
click at [378, 366] on textarea "tu peux me créer un test qui rajoute un candidat sur le module recrutement , on…" at bounding box center [540, 372] width 538 height 30
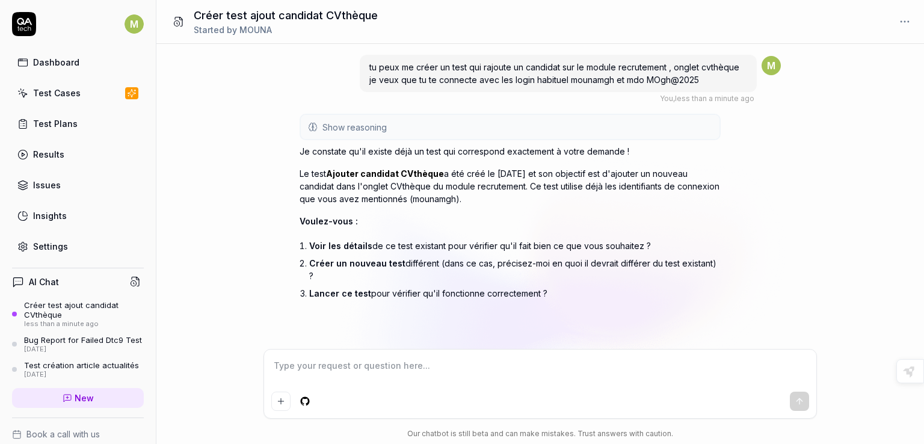
type textarea "c"
type textarea "*"
type textarea "cr"
type textarea "*"
type textarea "cre"
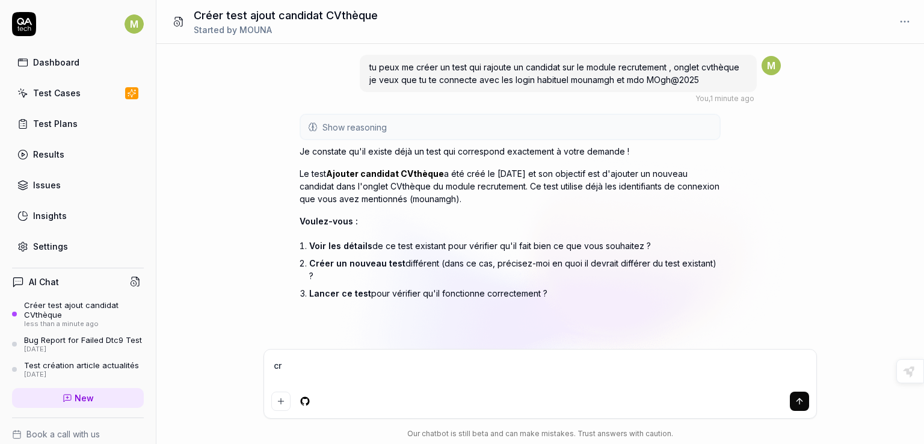
type textarea "*"
type textarea "cree"
type textarea "*"
type textarea "creer"
type textarea "*"
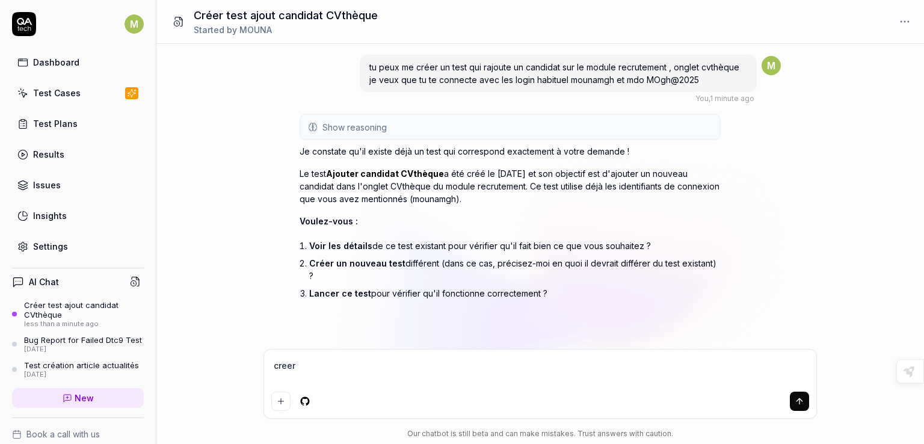
type textarea "creer"
type textarea "*"
type textarea "creer u"
type textarea "*"
type textarea "creer un"
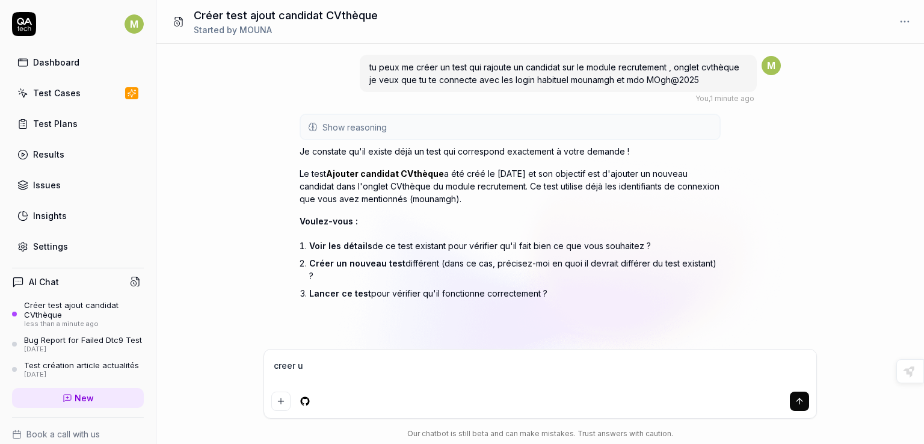
type textarea "*"
type textarea "creer un"
type textarea "*"
type textarea "creer un n"
type textarea "*"
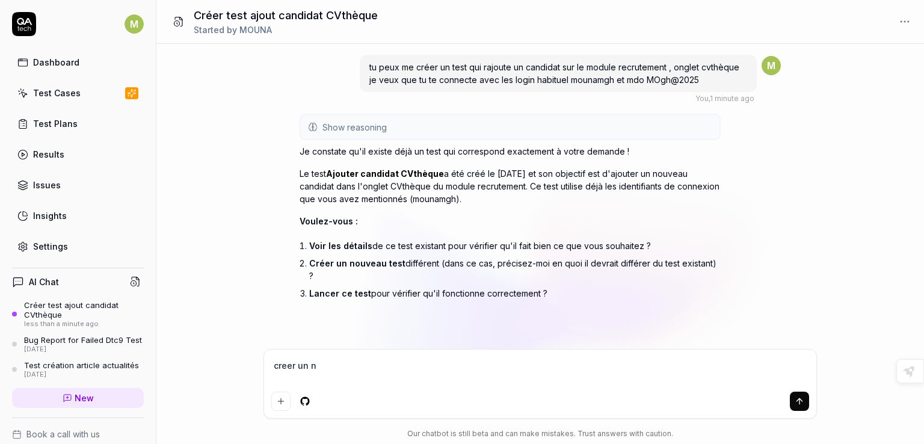
type textarea "creer un nv"
type textarea "*"
type textarea "creer un nv"
type textarea "*"
type textarea "creer un nv t"
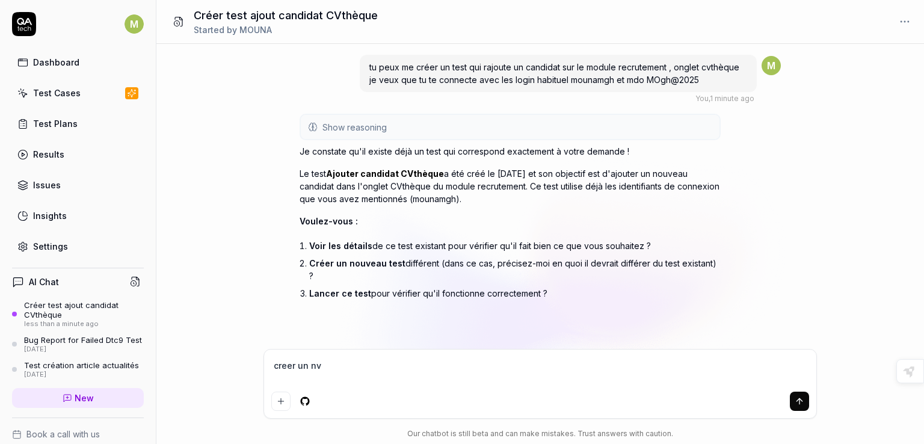
type textarea "*"
type textarea "creer un nv te"
type textarea "*"
type textarea "creer un nv tes"
type textarea "*"
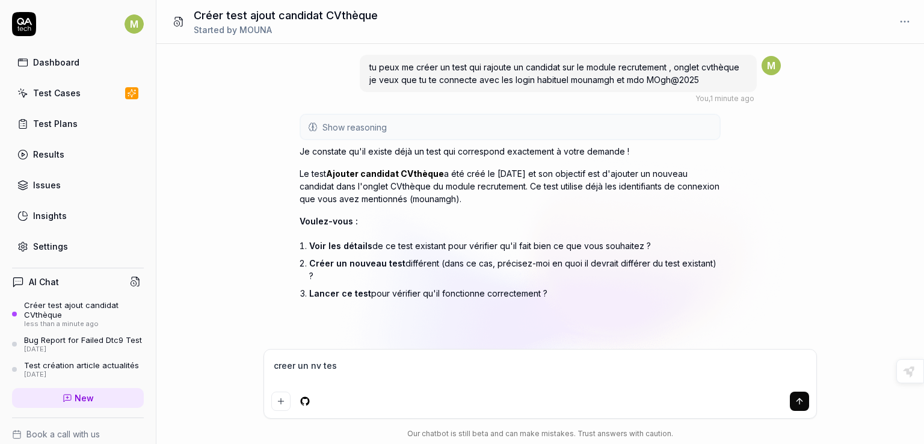
type textarea "creer un nv test"
type textarea "*"
click at [720, 349] on span "creer un nv test" at bounding box center [716, 354] width 63 height 10
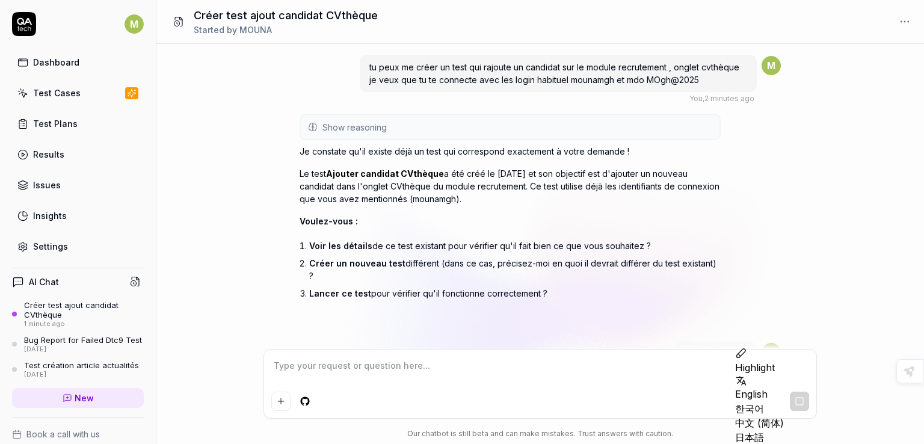
click at [683, 370] on textarea at bounding box center [540, 372] width 538 height 30
click at [650, 262] on li "Créer un nouveau test différent (dans ce cas, précisez-moi en quoi il devrait d…" at bounding box center [515, 270] width 412 height 30
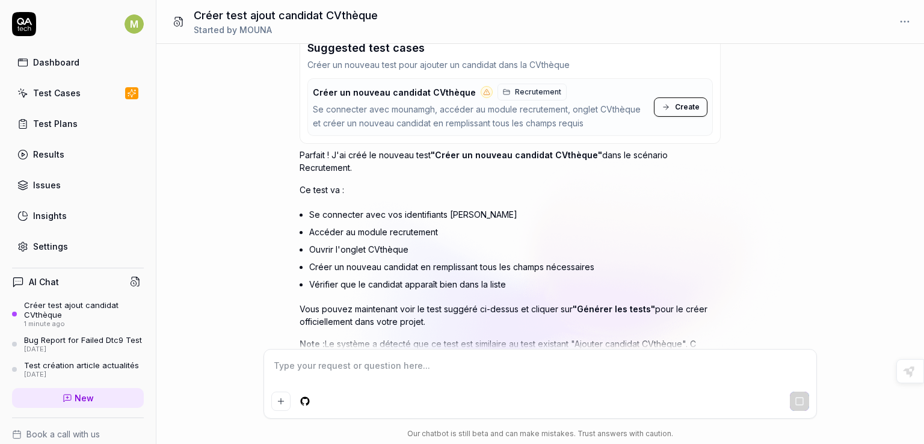
scroll to position [518, 0]
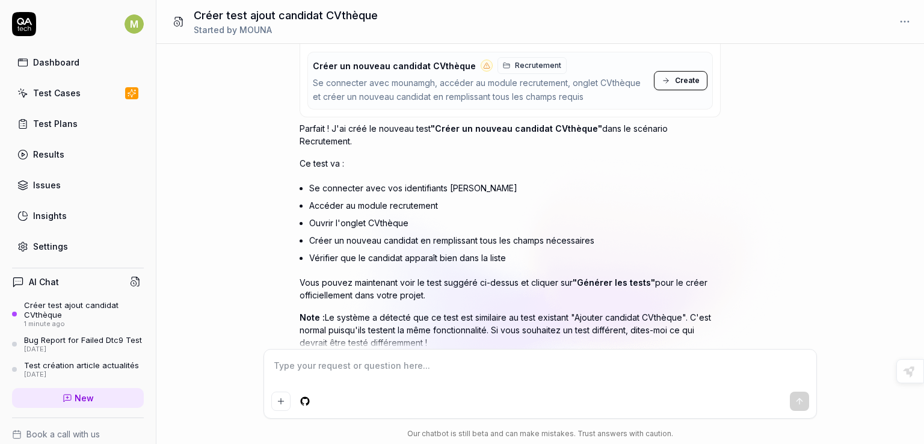
click at [676, 71] on button "Create" at bounding box center [681, 80] width 54 height 19
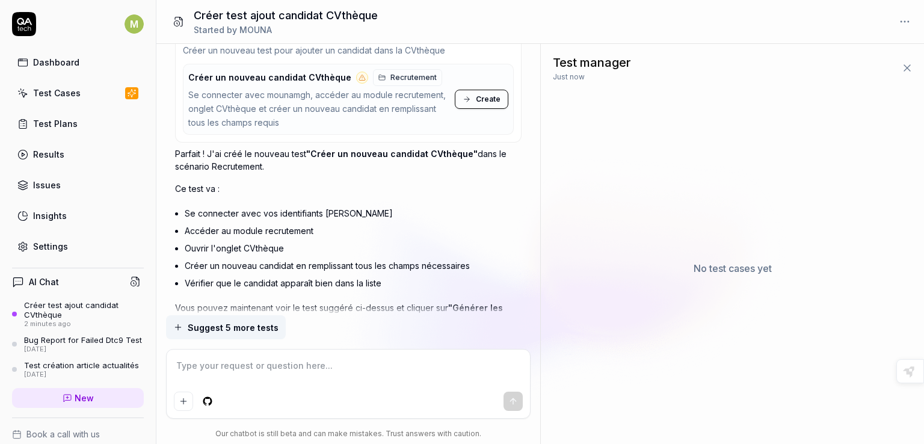
scroll to position [555, 0]
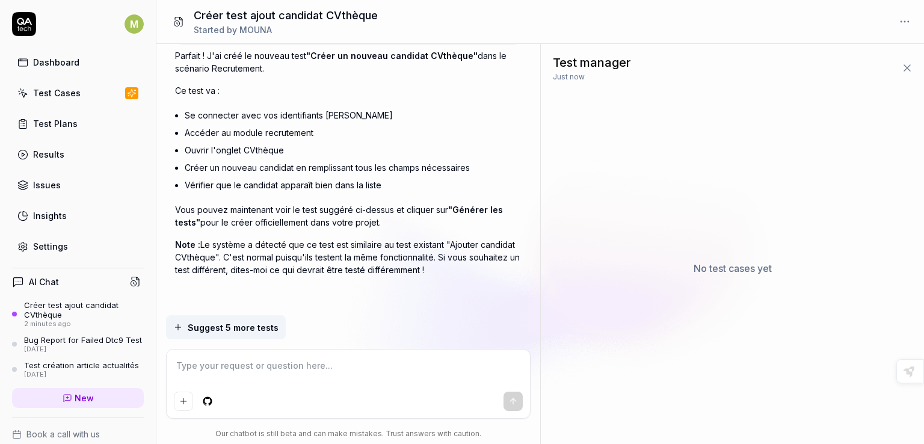
click at [253, 326] on span "Suggest 5 more tests" at bounding box center [233, 327] width 91 height 13
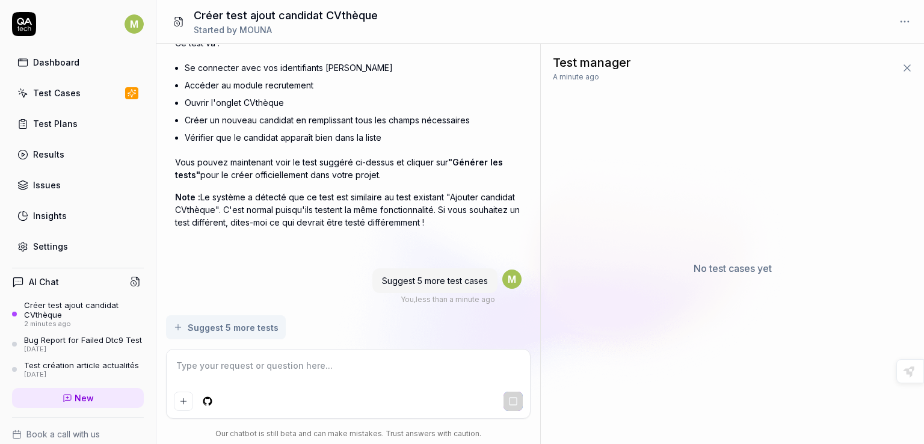
scroll to position [622, 0]
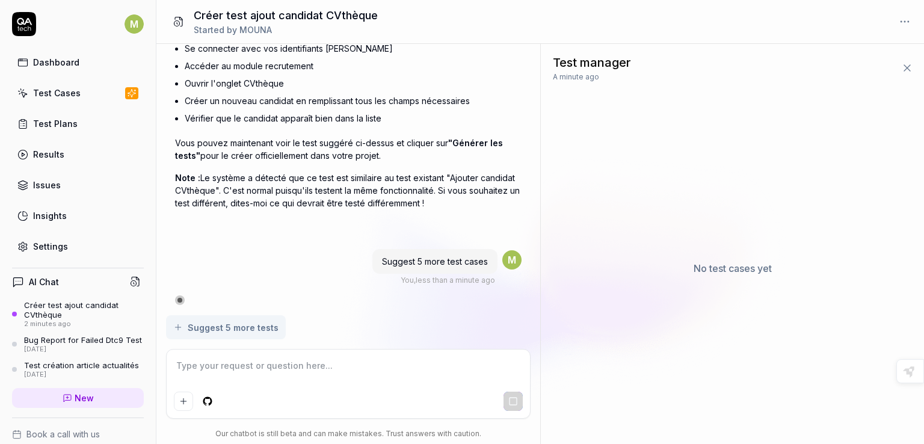
click at [380, 129] on div "Parfait ! J'ai créé le nouveau test "Créer un nouveau candidat CVthèque" dans l…" at bounding box center [348, 96] width 347 height 227
click at [371, 151] on p "Vous pouvez maintenant voir le test suggéré ci-dessus et cliquer sur "Générer l…" at bounding box center [348, 149] width 347 height 25
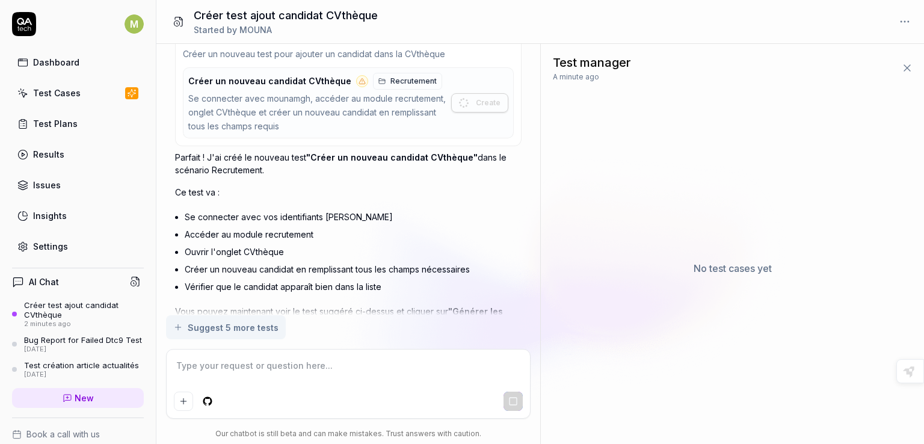
scroll to position [430, 0]
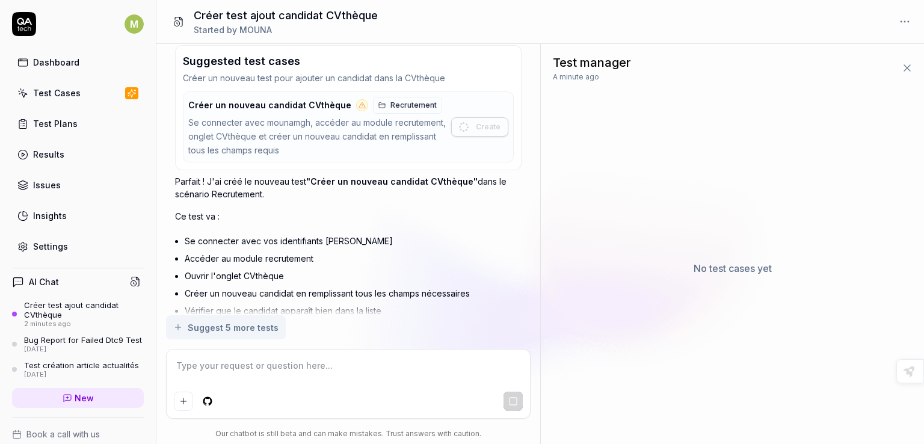
click at [403, 101] on span "Recrutement" at bounding box center [414, 105] width 46 height 11
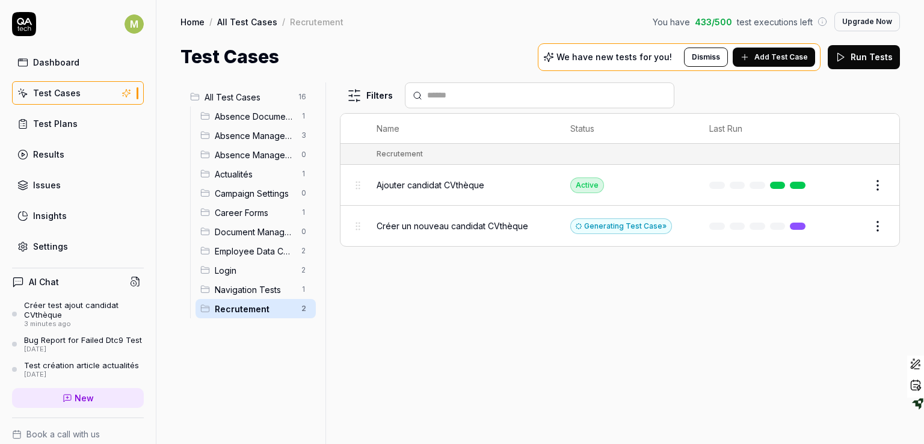
click at [69, 309] on div "Créer test ajout candidat CVthèque" at bounding box center [84, 310] width 120 height 20
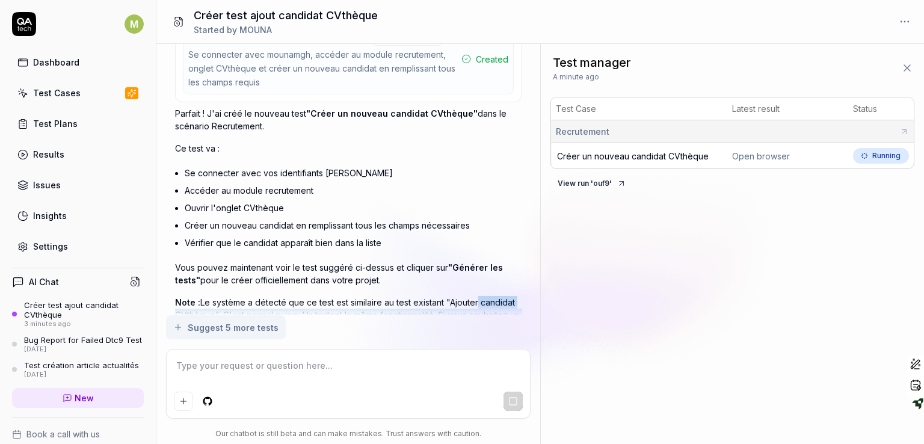
scroll to position [503, 0]
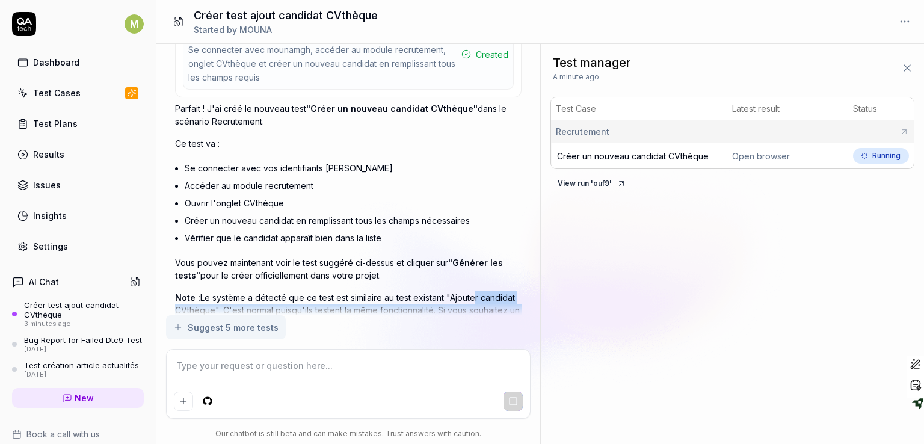
drag, startPoint x: 467, startPoint y: 196, endPoint x: 472, endPoint y: 282, distance: 86.2
click at [472, 282] on div "tu peux me créer un test qui rajoute un candidat sur le module recrutement , on…" at bounding box center [348, 44] width 347 height 987
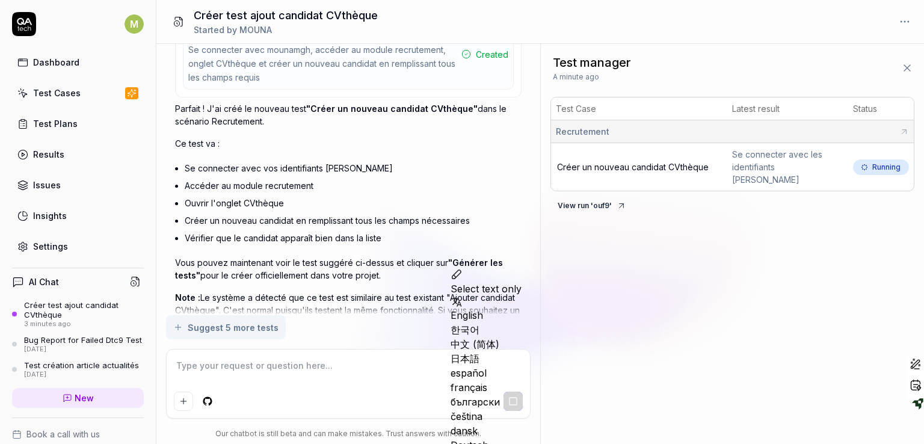
click at [902, 132] on icon at bounding box center [905, 132] width 10 height 10
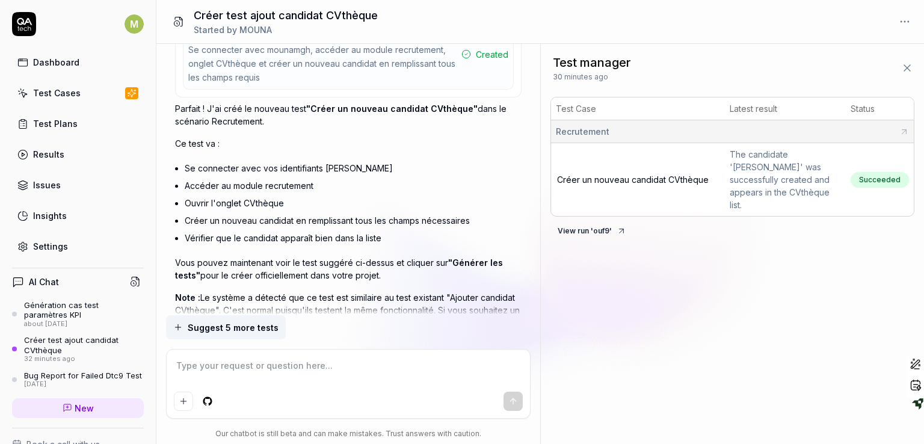
type textarea "*"
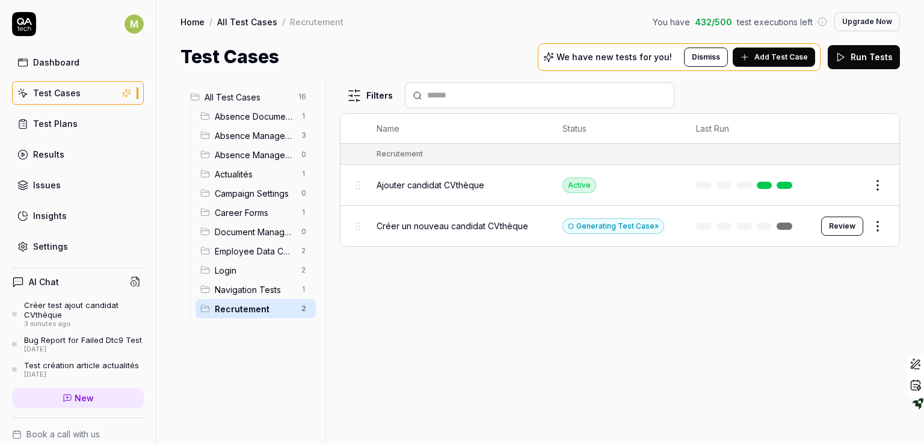
click at [594, 228] on div "Generating Test Case »" at bounding box center [614, 226] width 102 height 16
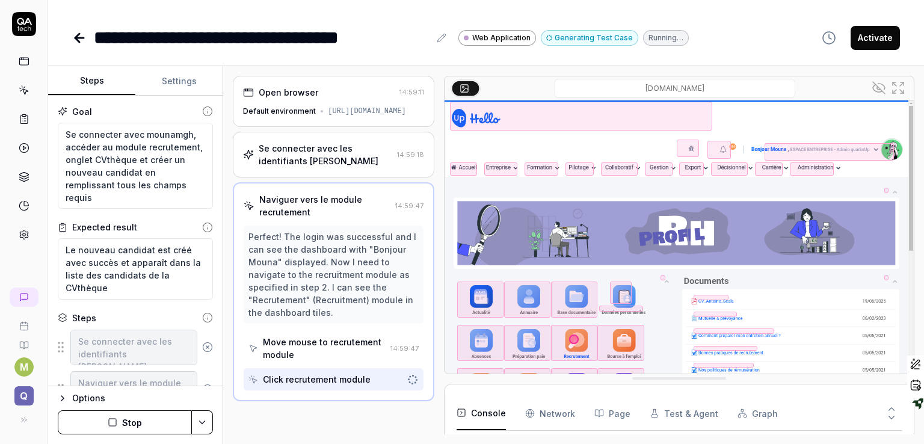
drag, startPoint x: 430, startPoint y: 241, endPoint x: 415, endPoint y: 195, distance: 48.2
click at [415, 195] on div "Open browser 14:59:11 Default environment https://komeo.qupdev.net/ Se connecte…" at bounding box center [334, 255] width 202 height 359
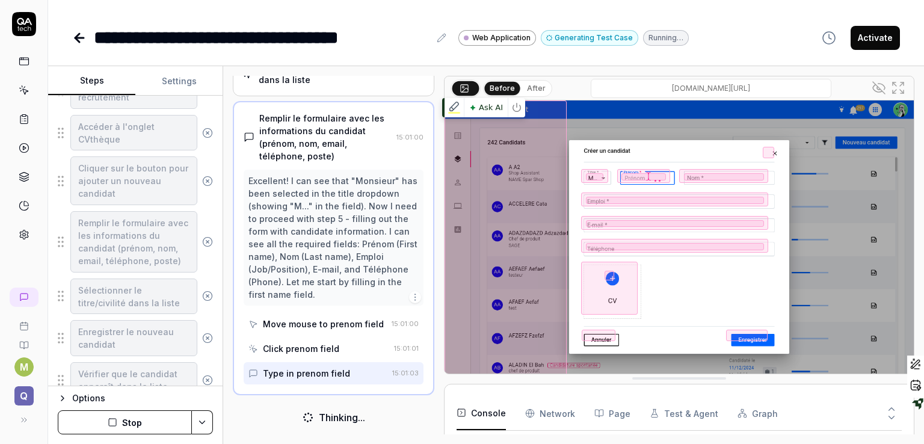
scroll to position [279, 0]
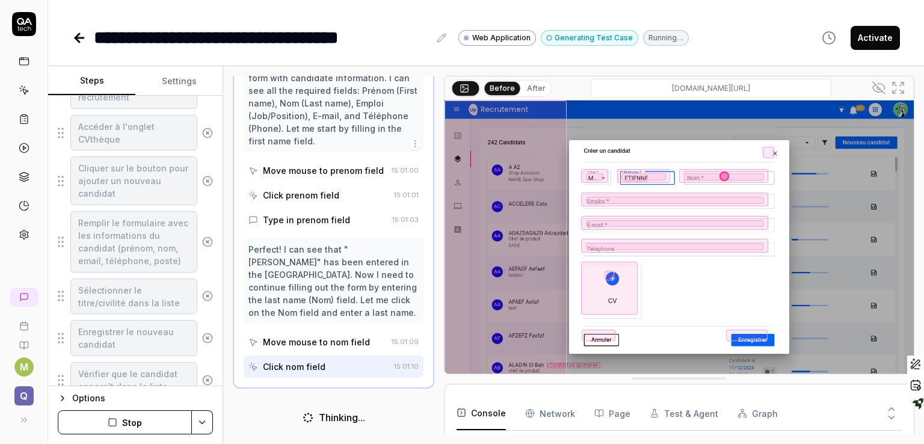
click at [878, 88] on icon at bounding box center [878, 87] width 3 height 3
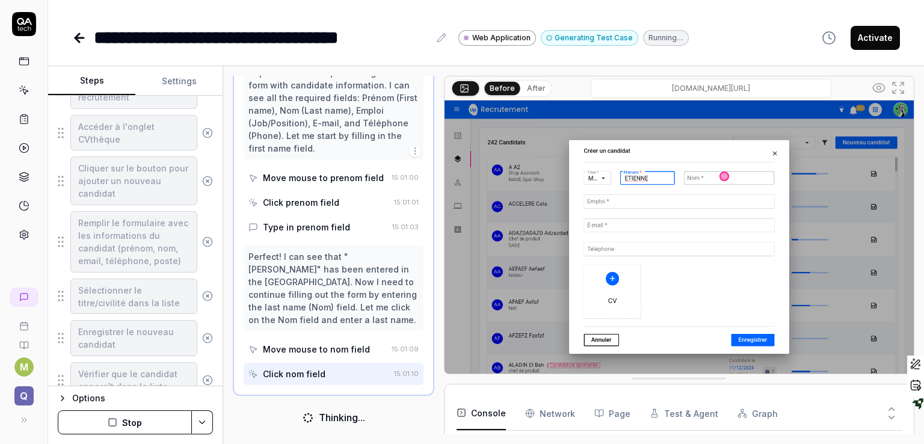
scroll to position [426, 0]
click at [880, 85] on icon at bounding box center [879, 88] width 14 height 14
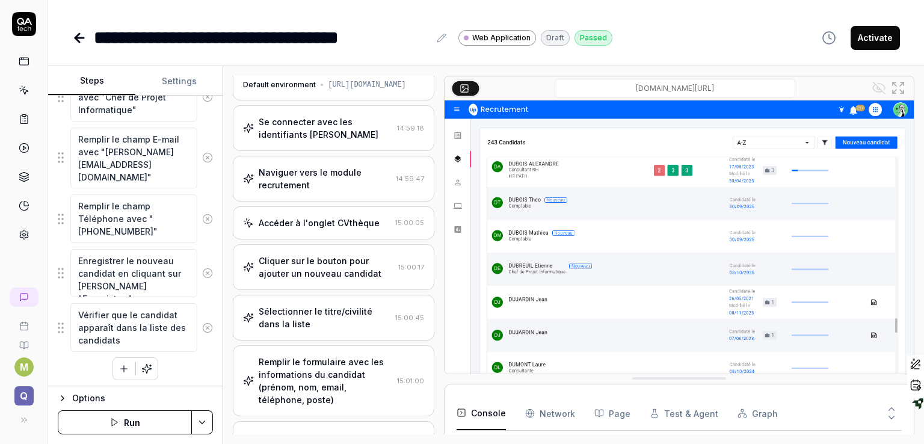
scroll to position [0, 0]
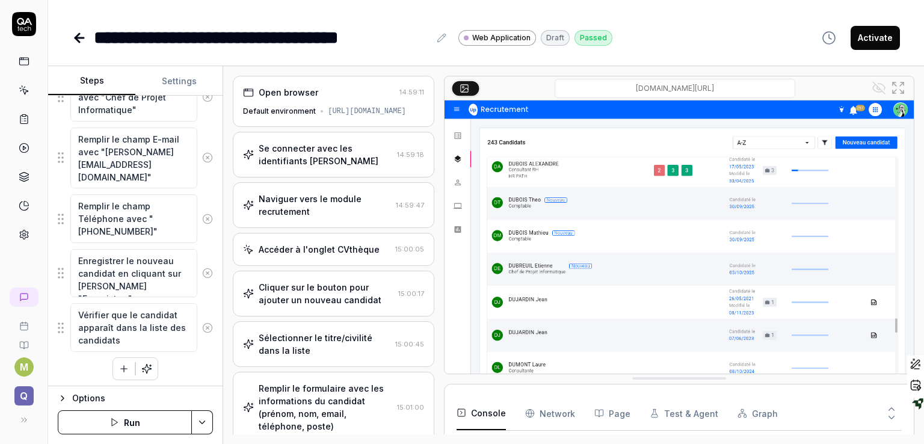
click at [865, 37] on button "Activate" at bounding box center [875, 38] width 49 height 24
click at [16, 59] on link at bounding box center [24, 62] width 22 height 22
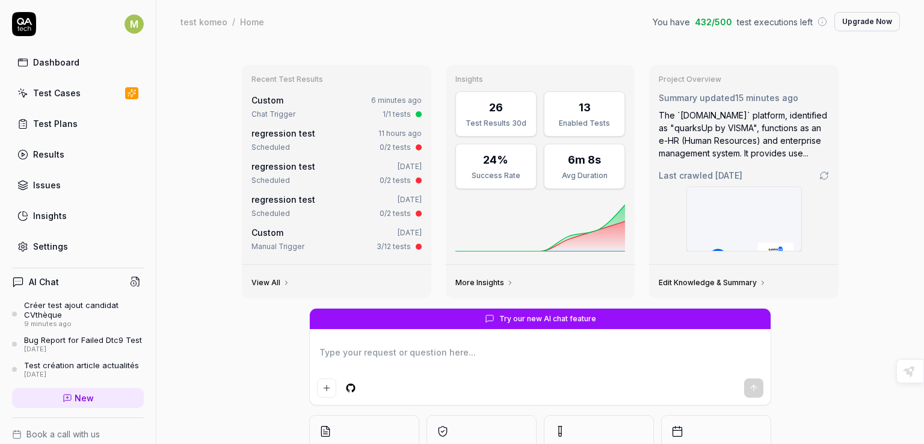
type textarea "*"
click at [37, 88] on div "Test Cases" at bounding box center [57, 93] width 48 height 13
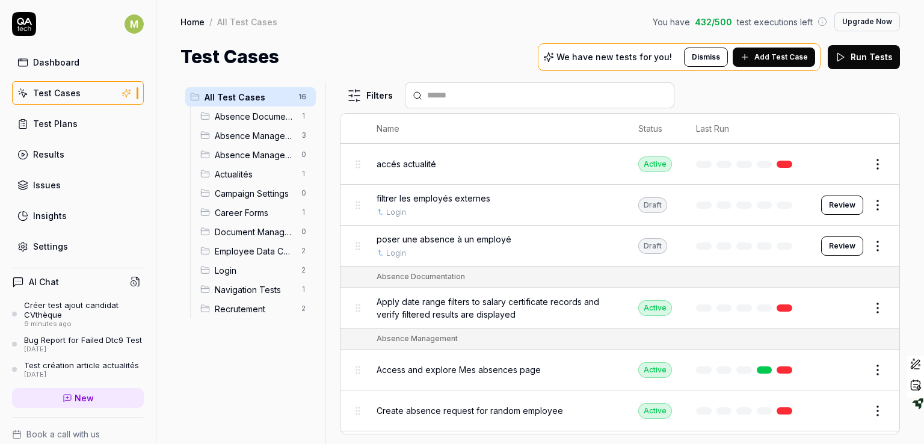
click at [771, 56] on span "Add Test Case" at bounding box center [782, 57] width 54 height 11
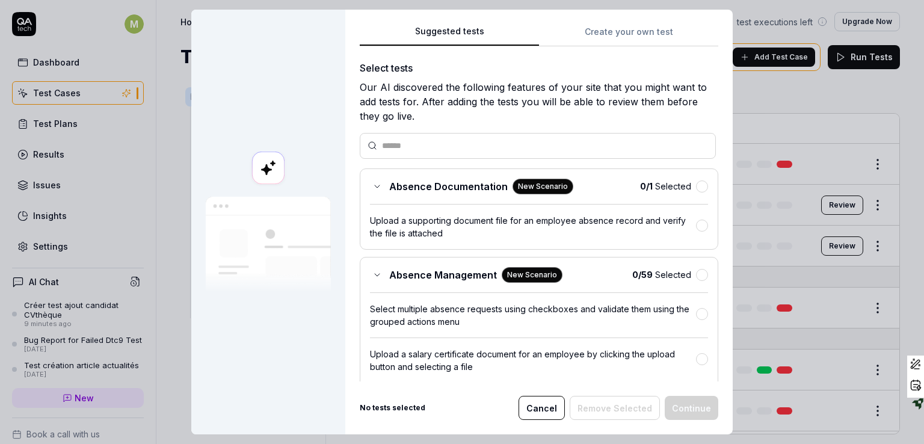
click at [627, 32] on button "Create your own test" at bounding box center [628, 36] width 179 height 22
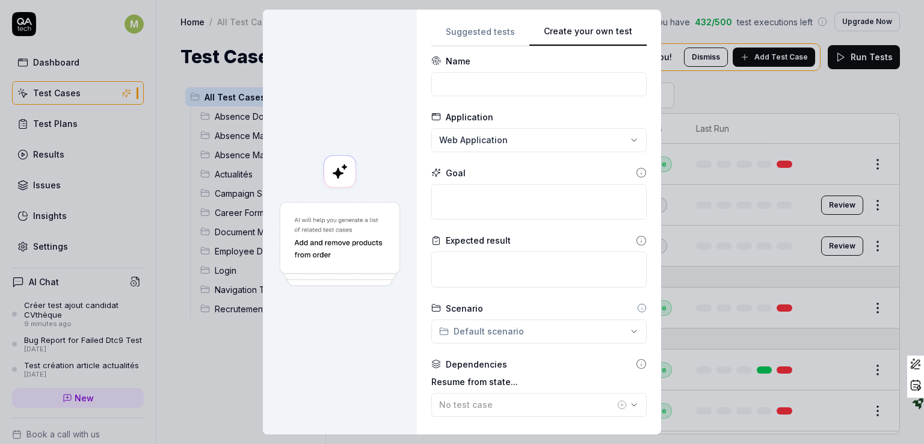
scroll to position [4, 0]
click at [536, 78] on input at bounding box center [539, 86] width 215 height 24
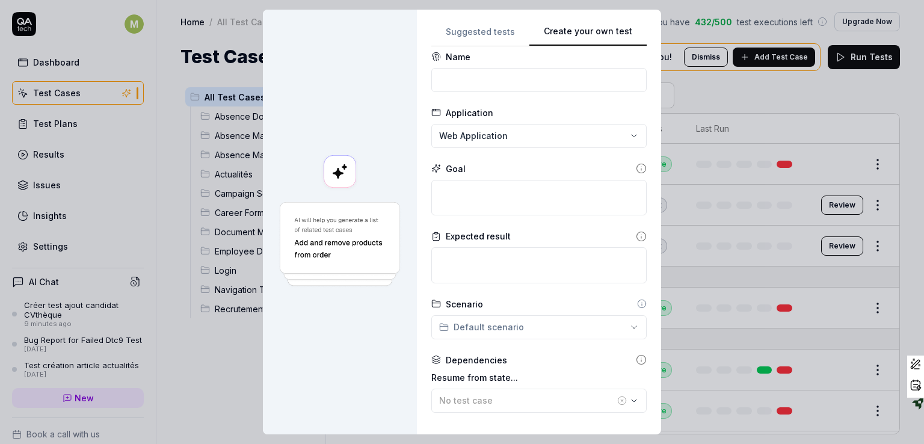
scroll to position [0, 0]
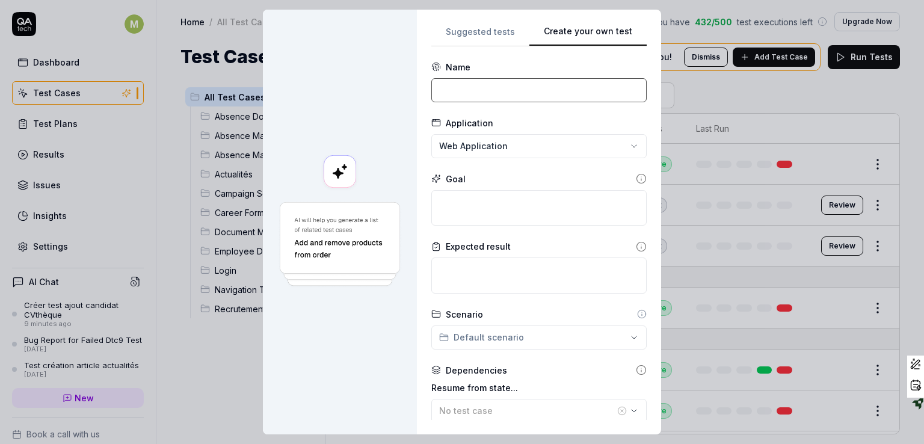
click at [540, 93] on input at bounding box center [539, 90] width 215 height 24
type input "créer un doc"
click at [506, 211] on textarea at bounding box center [539, 208] width 215 height 36
type textarea "*"
type textarea "d"
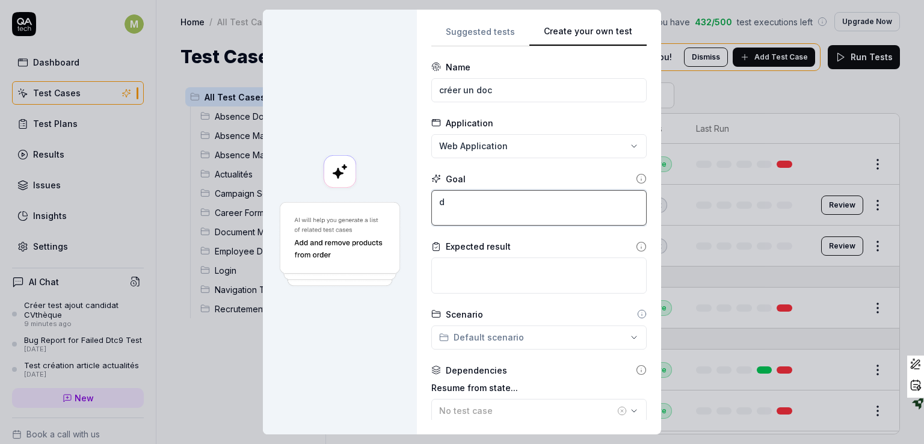
type textarea "*"
type textarea "do"
type textarea "*"
type textarea "doc"
type textarea "*"
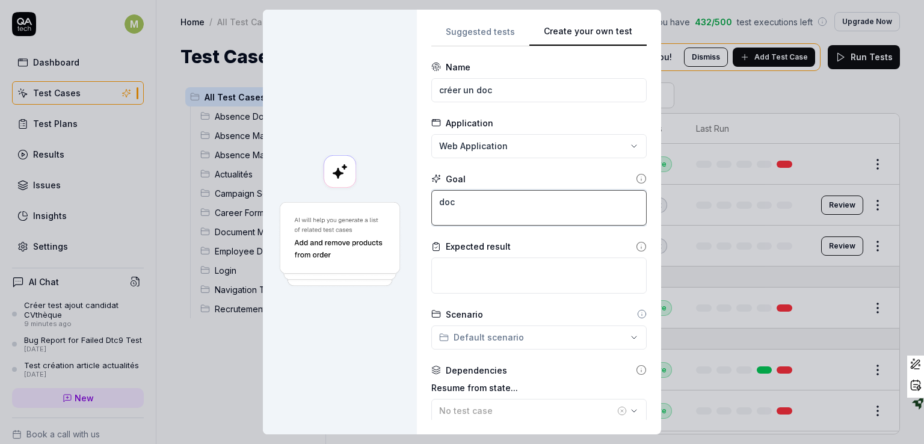
type textarea "docu"
type textarea "*"
type textarea "docum"
type textarea "*"
type textarea "docume"
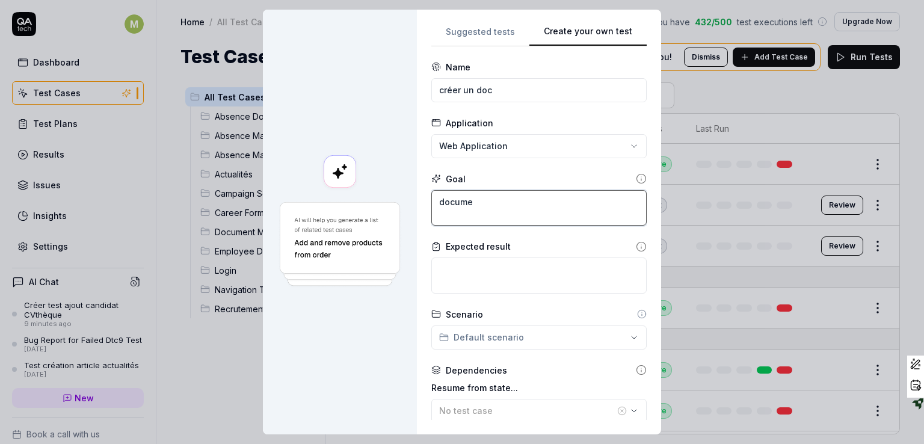
type textarea "*"
type textarea "documen"
type textarea "*"
type textarea "document"
type textarea "*"
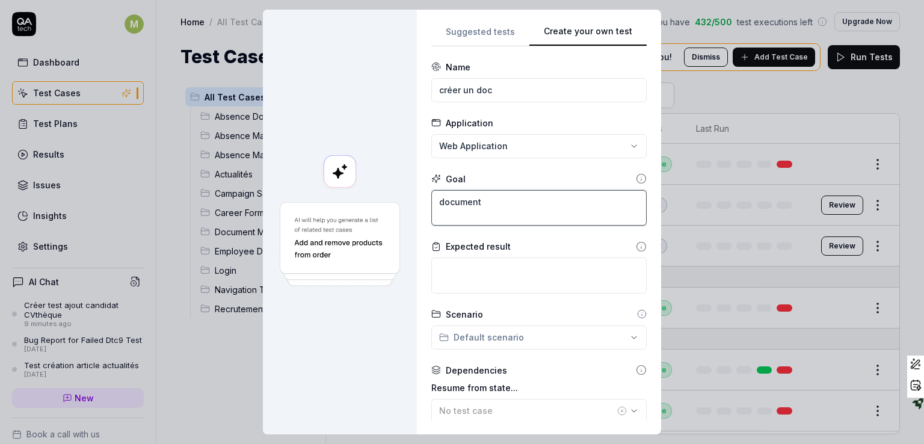
type textarea "document"
type textarea "*"
type textarea "document c"
type textarea "*"
type textarea "document cr"
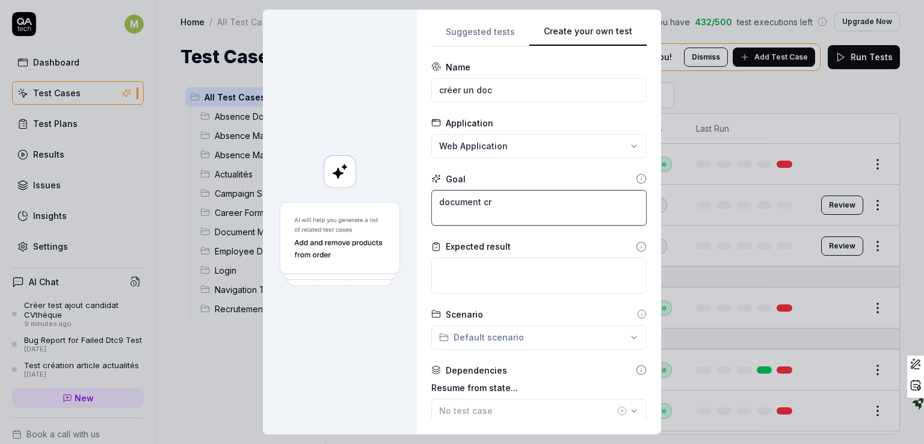
type textarea "*"
type textarea "document cré"
type textarea "*"
type textarea "document créé"
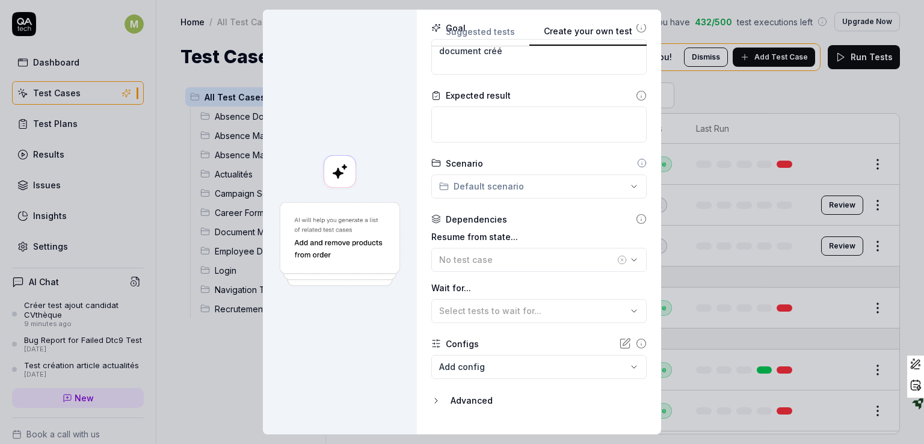
scroll to position [177, 0]
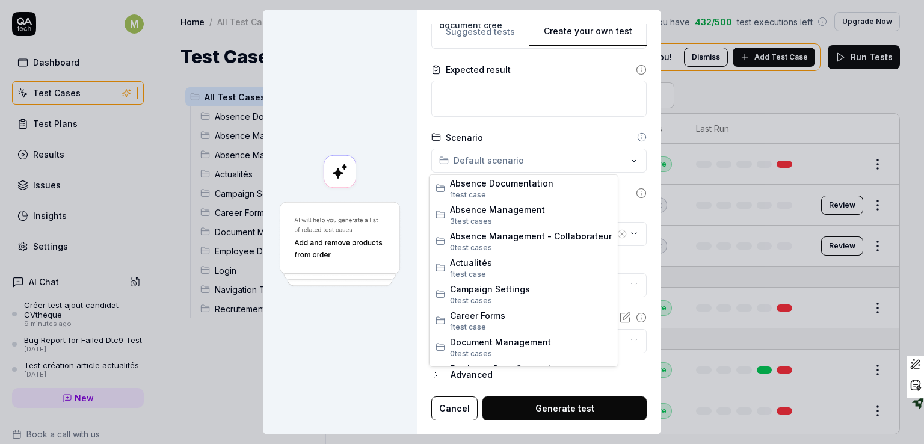
click at [550, 164] on div "**********" at bounding box center [462, 222] width 924 height 444
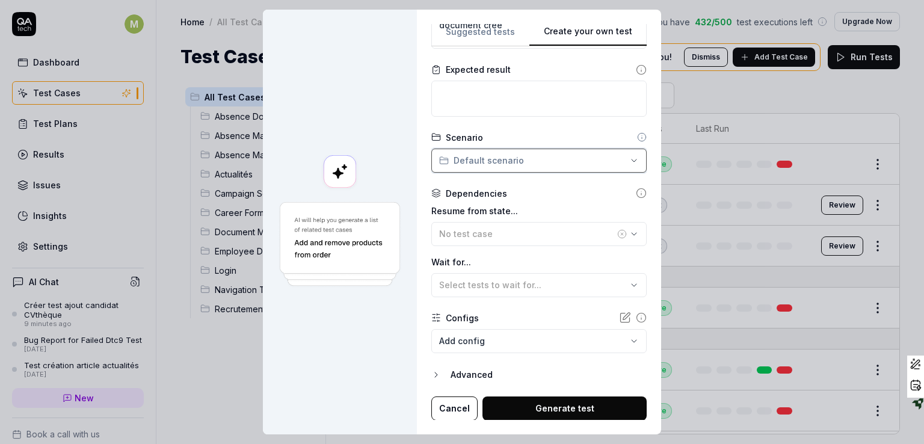
click at [569, 132] on div "**********" at bounding box center [462, 222] width 924 height 444
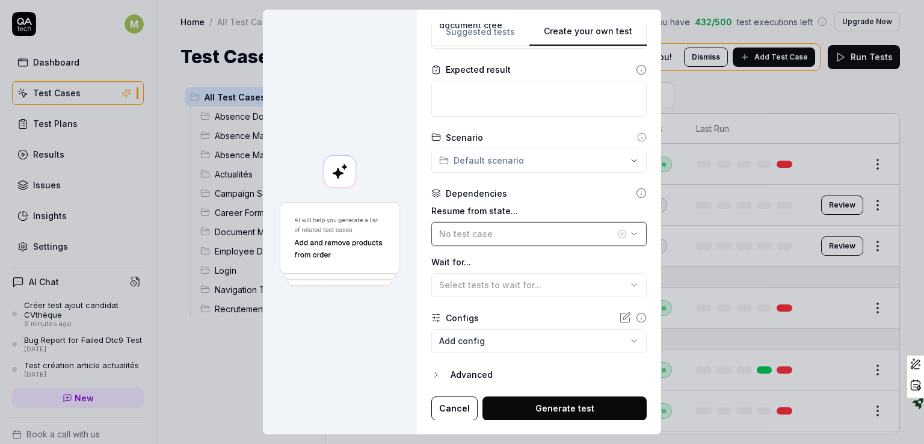
click at [478, 235] on span "No test case" at bounding box center [466, 234] width 54 height 10
click at [381, 356] on div at bounding box center [340, 222] width 154 height 425
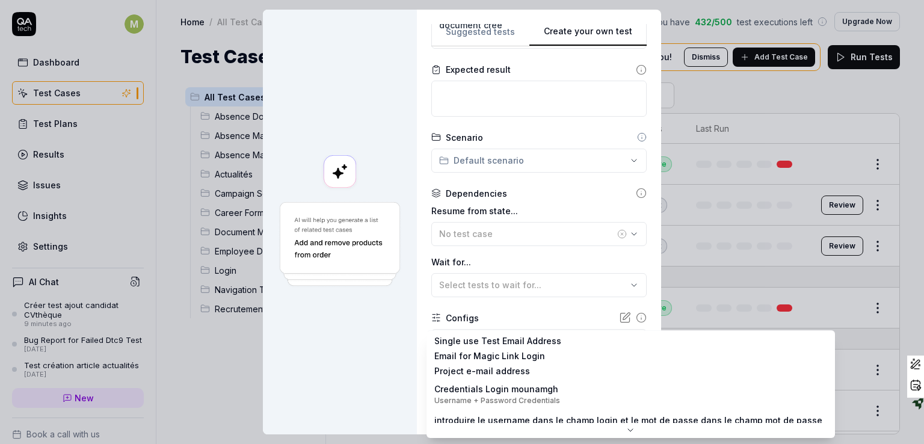
click at [561, 341] on body "M Dashboard Test Cases Test Plans Results Issues Insights Settings AI Chat Crée…" at bounding box center [462, 222] width 924 height 444
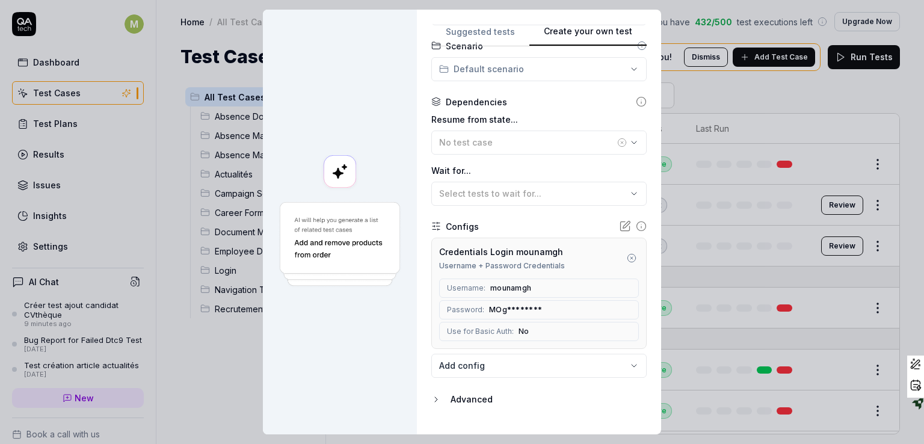
scroll to position [292, 0]
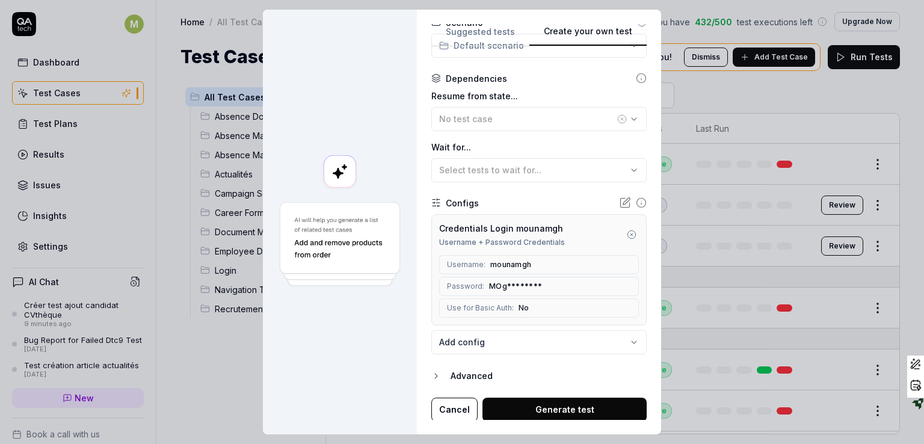
click at [559, 405] on button "Generate test" at bounding box center [565, 410] width 164 height 24
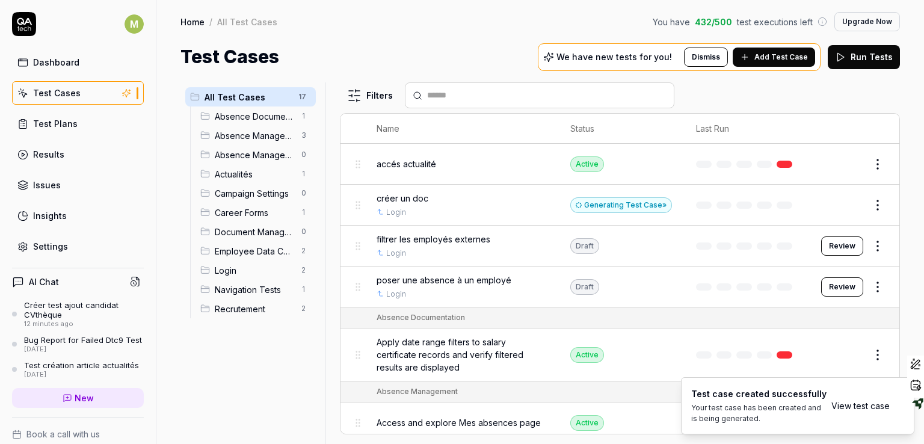
click at [407, 199] on span "créer un doc" at bounding box center [403, 198] width 52 height 13
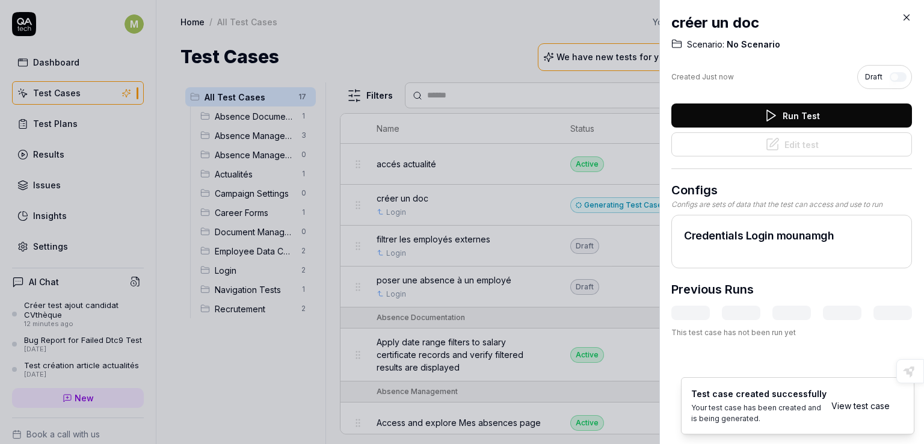
click at [764, 110] on icon at bounding box center [771, 115] width 14 height 14
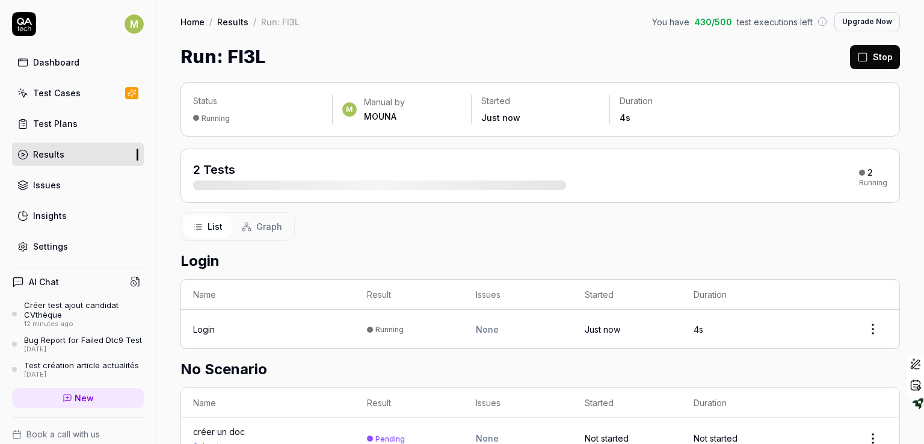
scroll to position [72, 0]
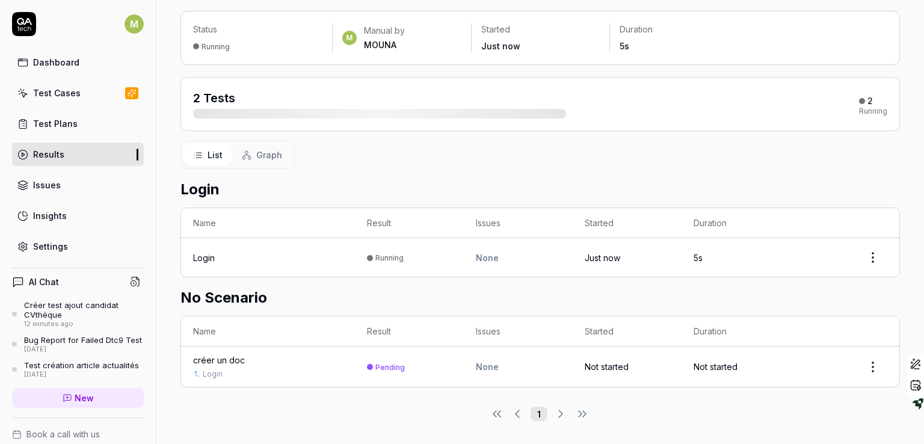
click at [226, 357] on div "créer un doc" at bounding box center [219, 360] width 52 height 13
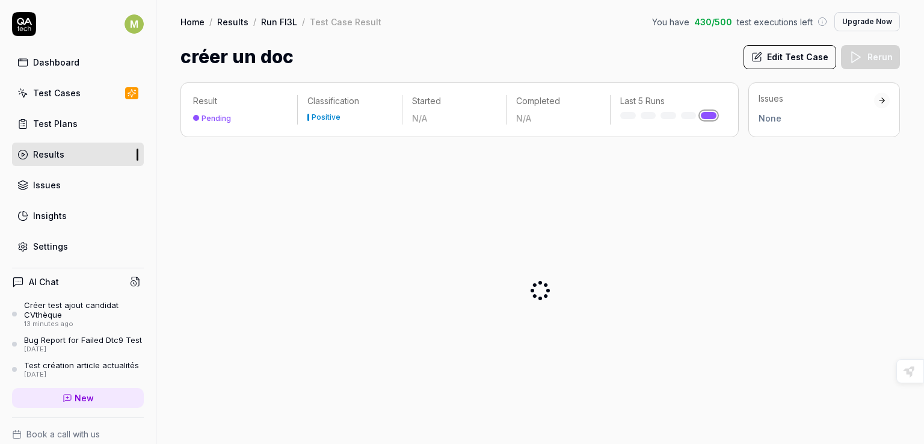
click at [60, 91] on div "Test Cases" at bounding box center [57, 93] width 48 height 13
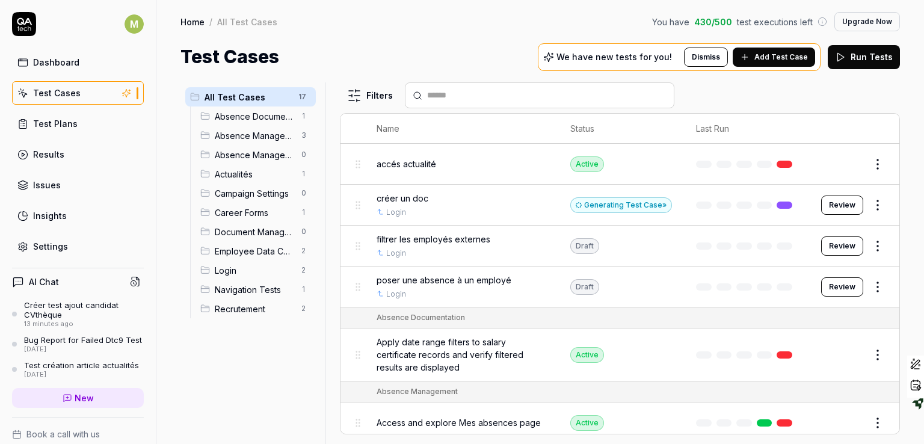
click at [401, 200] on span "créer un doc" at bounding box center [403, 198] width 52 height 13
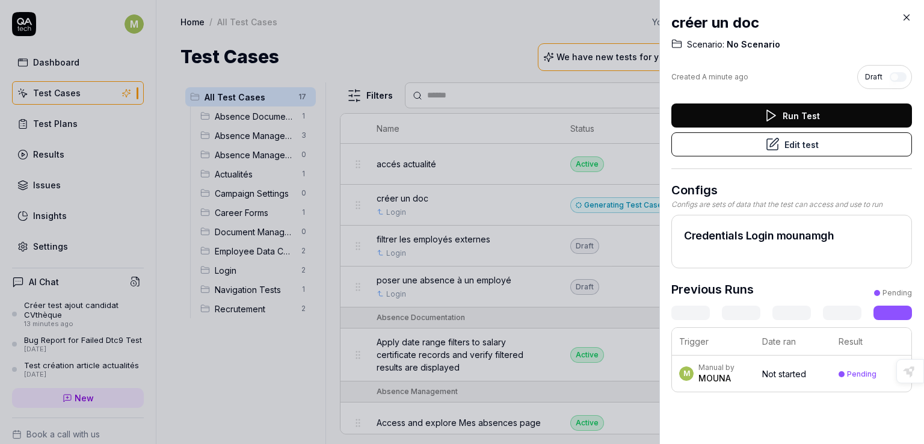
click at [847, 372] on div "Pending" at bounding box center [861, 374] width 29 height 9
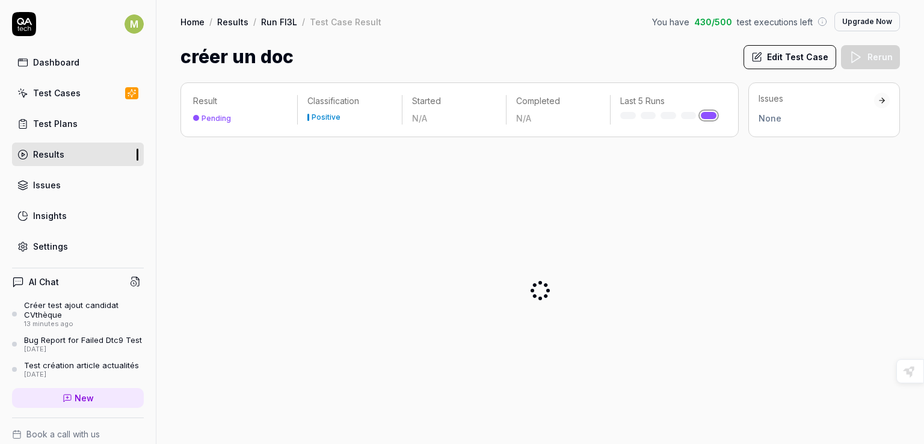
click at [81, 96] on link "Test Cases" at bounding box center [78, 92] width 132 height 23
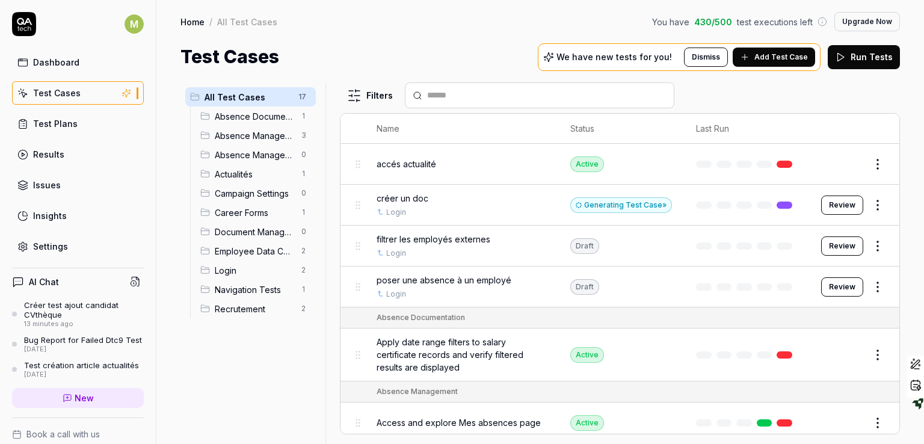
click at [412, 162] on span "accés actualité" at bounding box center [407, 164] width 60 height 13
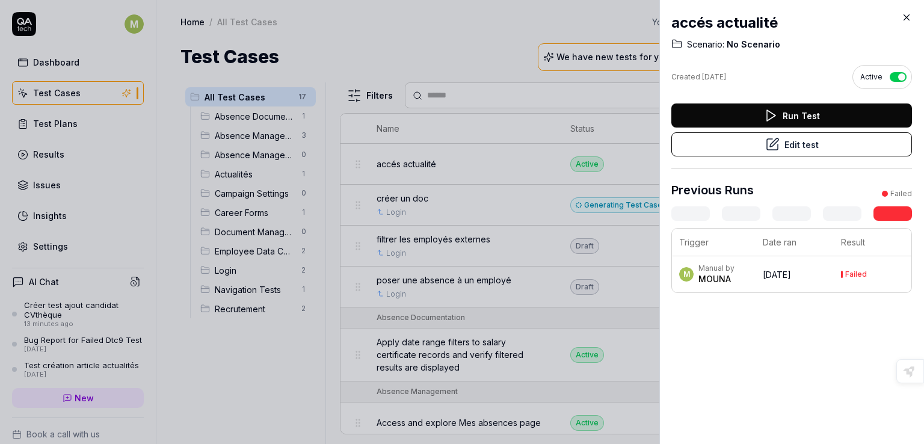
click at [704, 275] on div "MOUNA" at bounding box center [717, 279] width 36 height 12
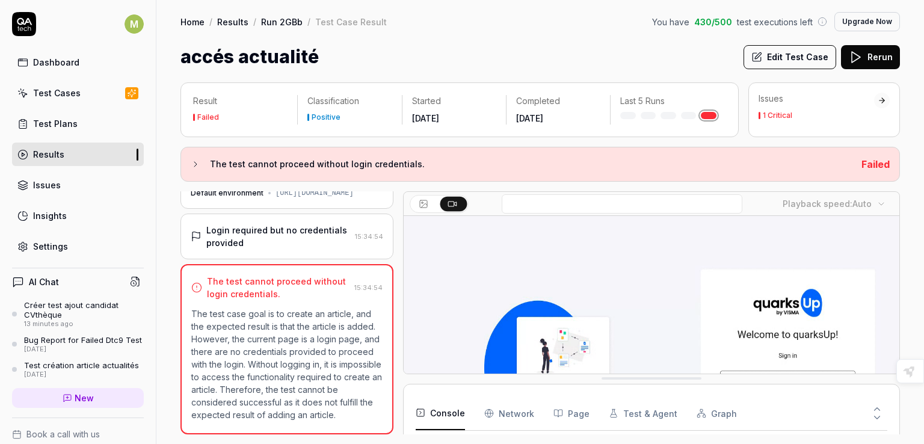
scroll to position [35, 0]
click at [70, 90] on div "Test Cases" at bounding box center [57, 93] width 48 height 13
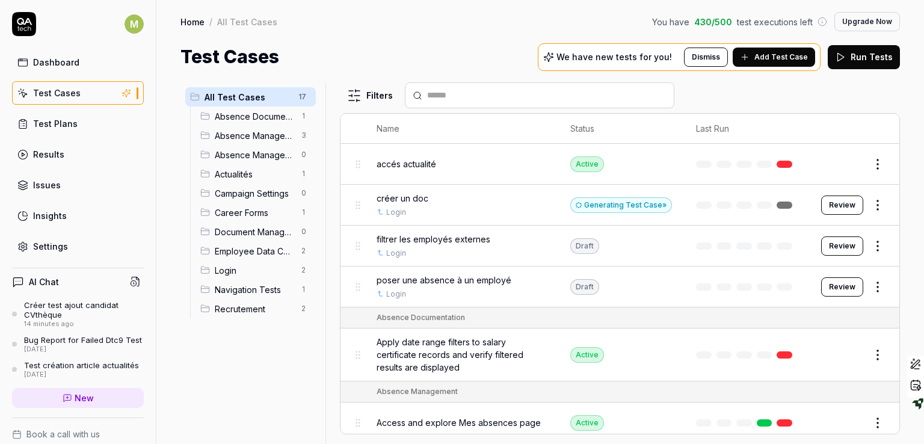
click at [407, 197] on span "créer un doc" at bounding box center [403, 198] width 52 height 13
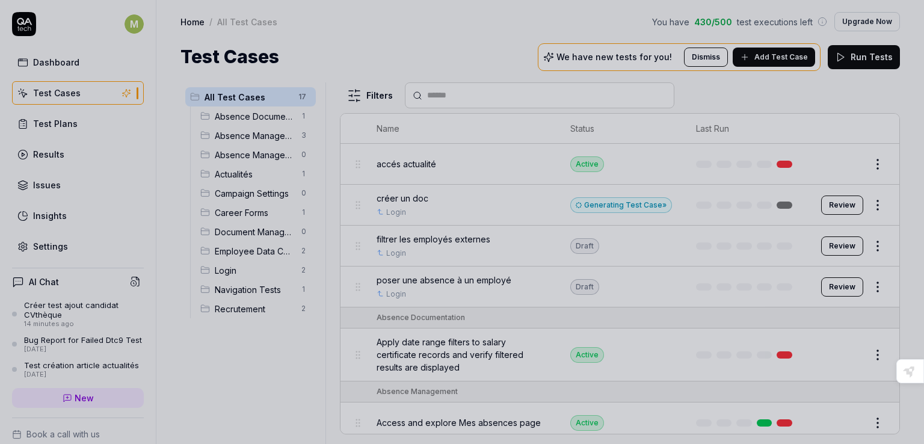
click at [595, 210] on div at bounding box center [462, 222] width 924 height 444
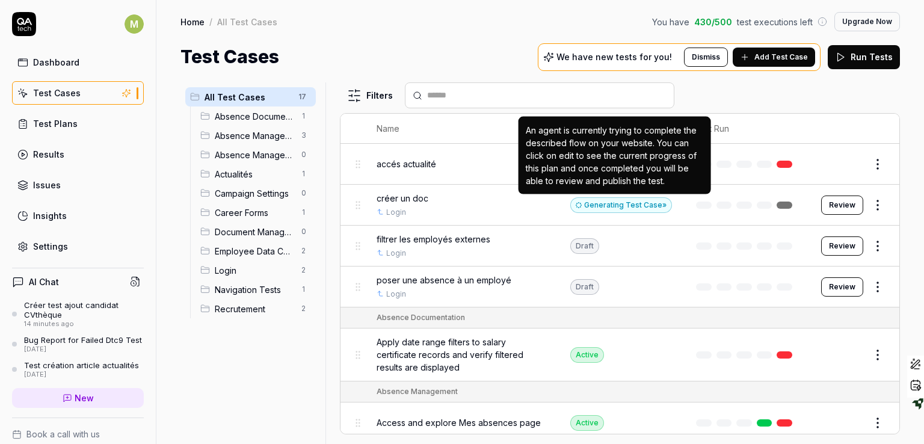
click at [600, 202] on div "Generating Test Case »" at bounding box center [622, 205] width 102 height 16
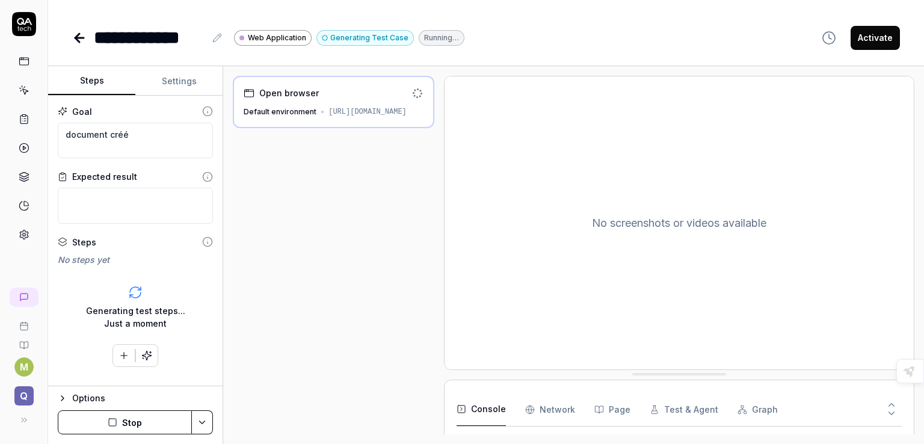
click at [175, 73] on button "Settings" at bounding box center [178, 81] width 87 height 29
click at [99, 80] on button "Steps" at bounding box center [91, 81] width 87 height 29
click at [123, 353] on icon "button" at bounding box center [124, 355] width 11 height 11
click at [195, 337] on div "Generating test steps... Just a moment" at bounding box center [135, 315] width 155 height 64
click at [159, 418] on button "Stop" at bounding box center [125, 422] width 134 height 24
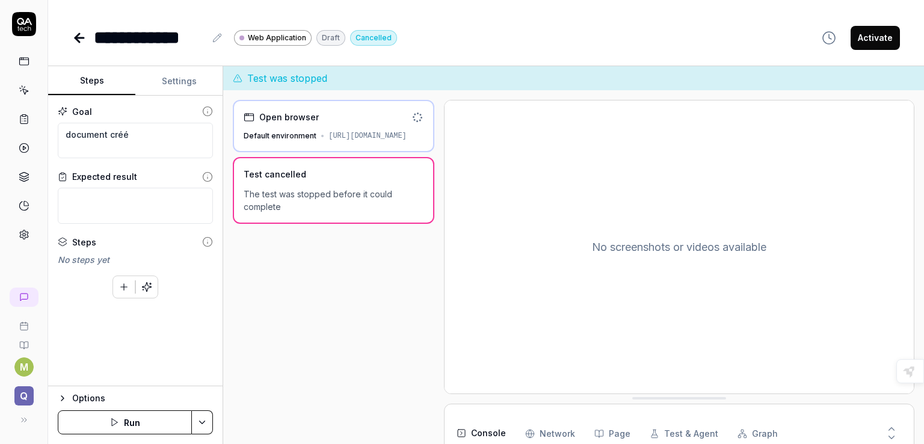
click at [21, 88] on icon at bounding box center [24, 90] width 11 height 11
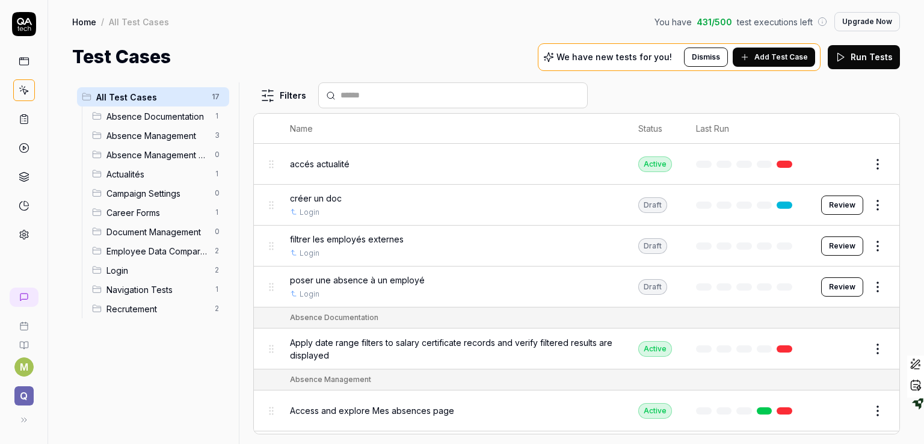
click at [25, 67] on link at bounding box center [24, 62] width 22 height 22
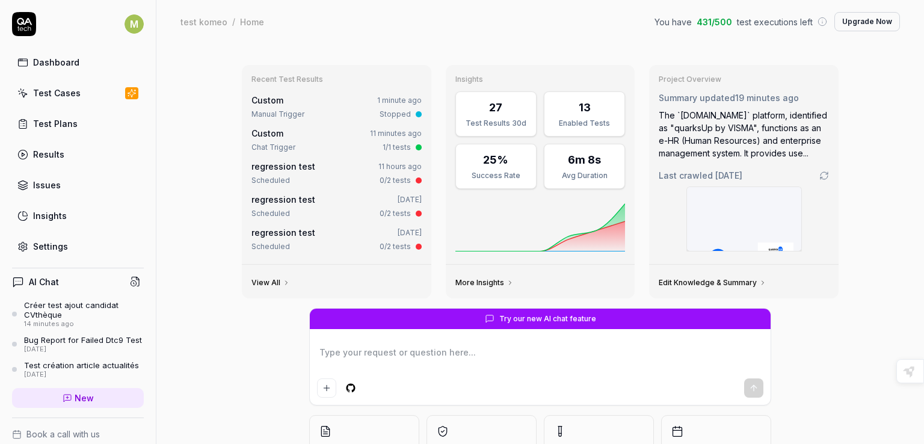
type textarea "*"
click at [58, 102] on link "Test Cases" at bounding box center [78, 92] width 132 height 23
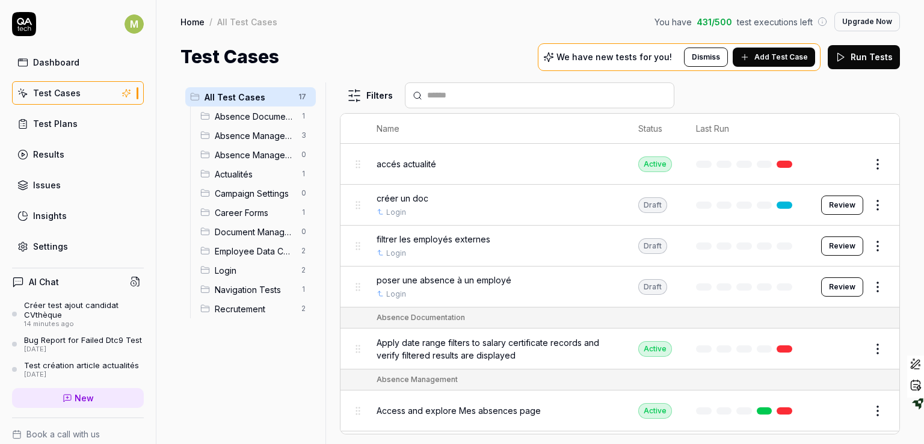
click at [232, 116] on span "Absence Documentation" at bounding box center [254, 116] width 79 height 13
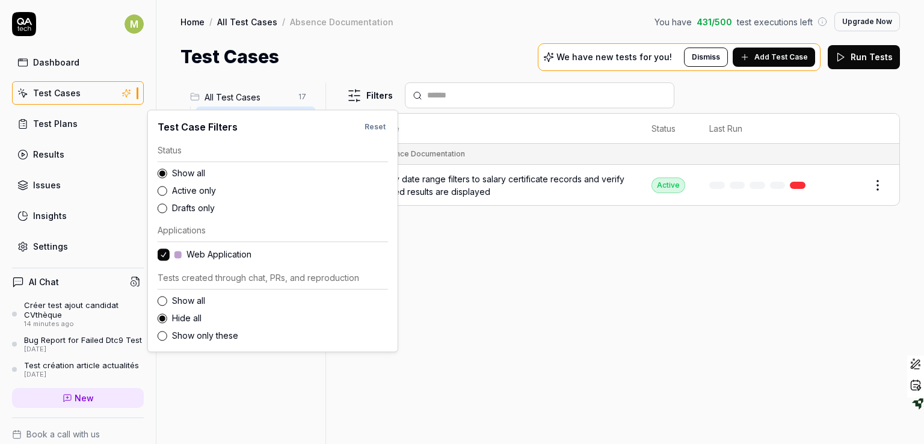
click at [349, 95] on html "M Dashboard Test Cases Test Plans Results Issues Insights Settings AI Chat Crée…" at bounding box center [462, 222] width 924 height 444
click at [210, 188] on label "Active only" at bounding box center [280, 190] width 216 height 13
click at [167, 188] on button "Active only" at bounding box center [163, 191] width 10 height 10
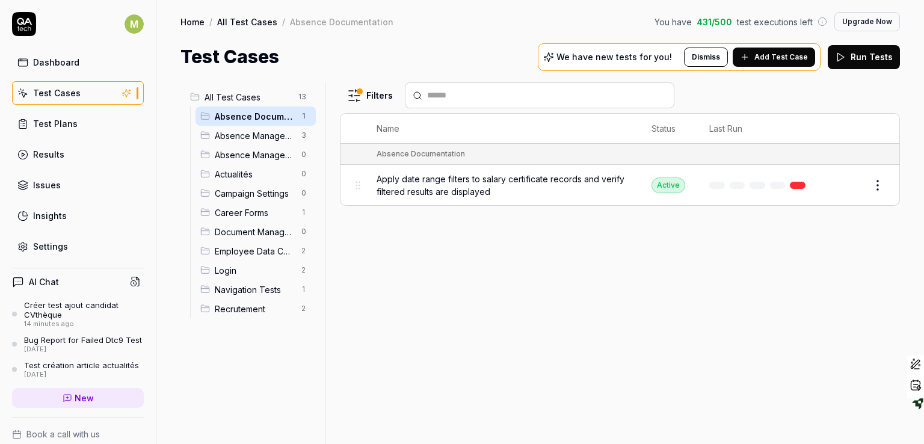
click at [488, 329] on html "M Dashboard Test Cases Test Plans Results Issues Insights Settings AI Chat Crée…" at bounding box center [462, 222] width 924 height 444
click at [75, 126] on link "Test Plans" at bounding box center [78, 123] width 132 height 23
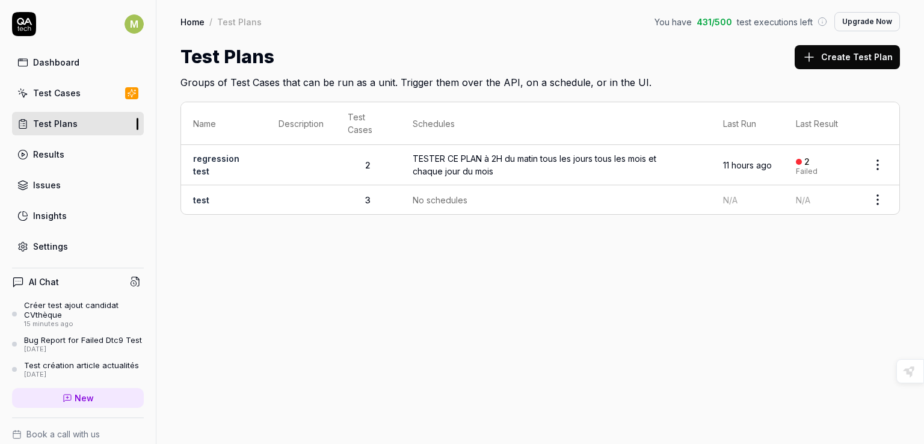
click at [860, 61] on button "Create Test Plan" at bounding box center [847, 57] width 105 height 24
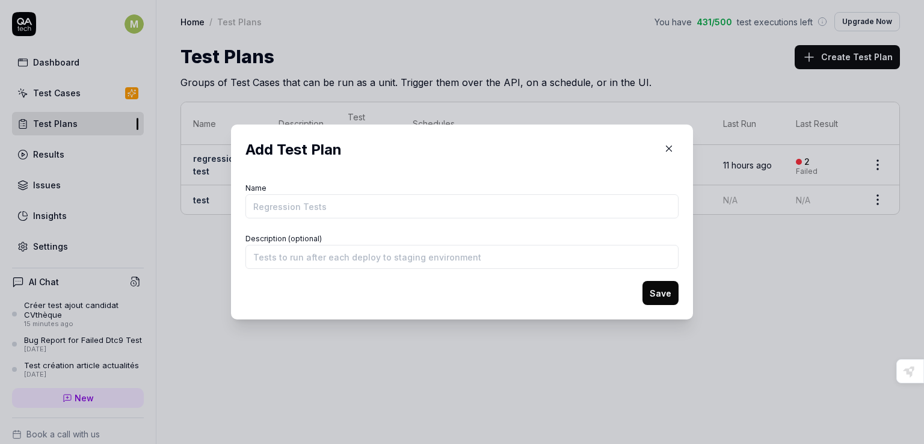
click at [664, 146] on icon "button" at bounding box center [669, 148] width 11 height 11
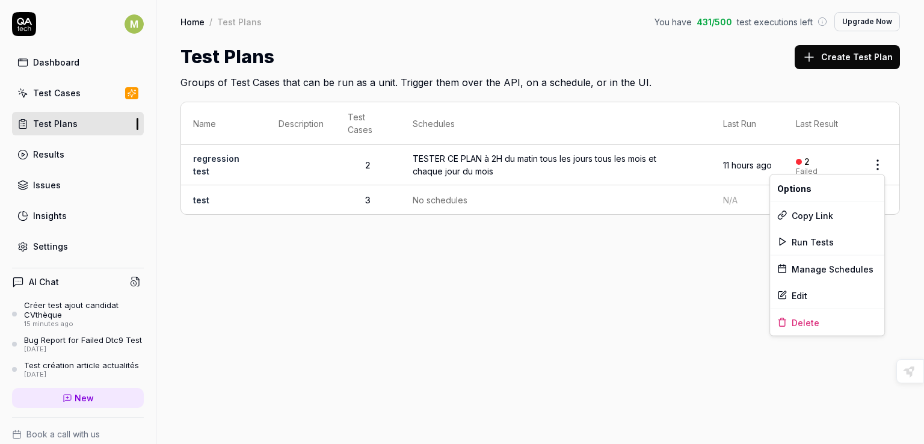
click at [877, 164] on html "M Dashboard Test Cases Test Plans Results Issues Insights Settings AI Chat Crée…" at bounding box center [462, 222] width 924 height 444
click at [809, 293] on div "Edit" at bounding box center [827, 295] width 114 height 26
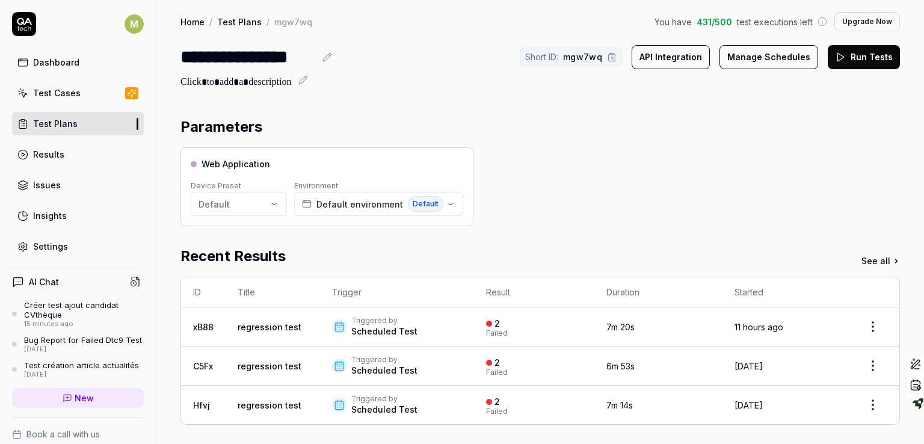
click at [747, 60] on button "Manage Schedules" at bounding box center [769, 57] width 99 height 24
click at [729, 56] on button "Manage Schedules" at bounding box center [769, 57] width 99 height 24
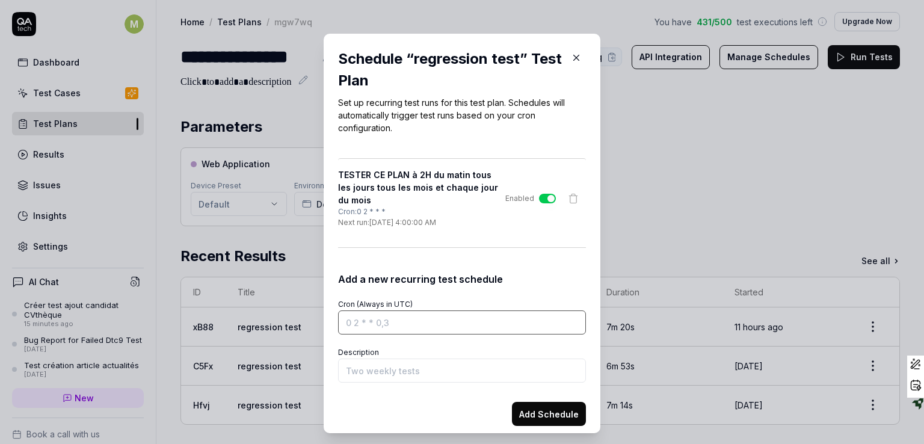
click at [373, 332] on input "Cron (Always in UTC)" at bounding box center [462, 323] width 248 height 24
click at [345, 321] on input "Cron (Always in UTC)" at bounding box center [462, 323] width 248 height 24
click at [342, 322] on input "Cron (Always in UTC)" at bounding box center [462, 323] width 248 height 24
click at [347, 322] on input "Cron (Always in UTC)" at bounding box center [462, 323] width 248 height 24
click at [353, 322] on input "Cron (Always in UTC)" at bounding box center [462, 323] width 248 height 24
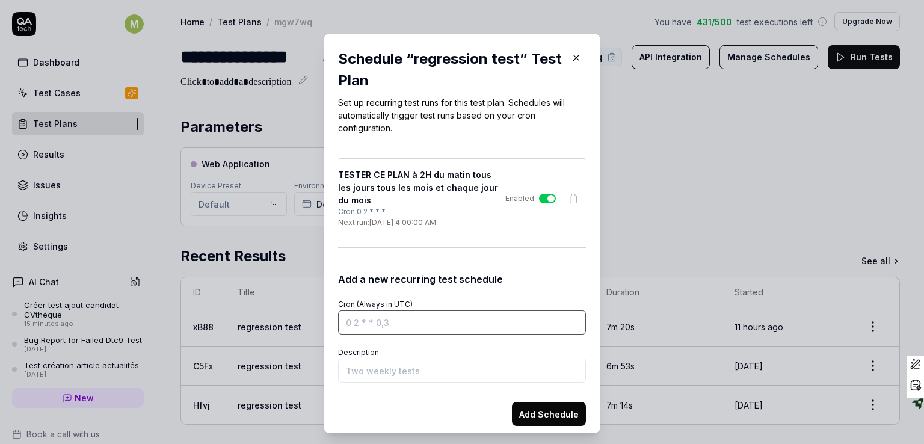
click at [360, 322] on input "Cron (Always in UTC)" at bounding box center [462, 323] width 248 height 24
click at [367, 320] on input "Cron (Always in UTC)" at bounding box center [462, 323] width 248 height 24
click at [366, 320] on input "Cron (Always in UTC)" at bounding box center [462, 323] width 248 height 24
drag, startPoint x: 373, startPoint y: 321, endPoint x: 388, endPoint y: 321, distance: 14.5
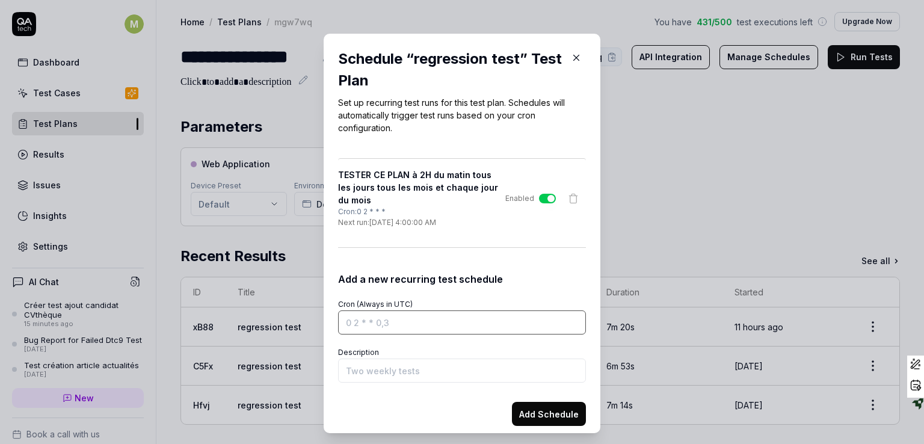
click at [388, 321] on input "Cron (Always in UTC)" at bounding box center [462, 323] width 248 height 24
click at [372, 323] on input "Cron (Always in UTC)" at bounding box center [462, 323] width 248 height 24
drag, startPoint x: 373, startPoint y: 324, endPoint x: 397, endPoint y: 326, distance: 24.7
click at [397, 326] on input "Cron (Always in UTC)" at bounding box center [462, 323] width 248 height 24
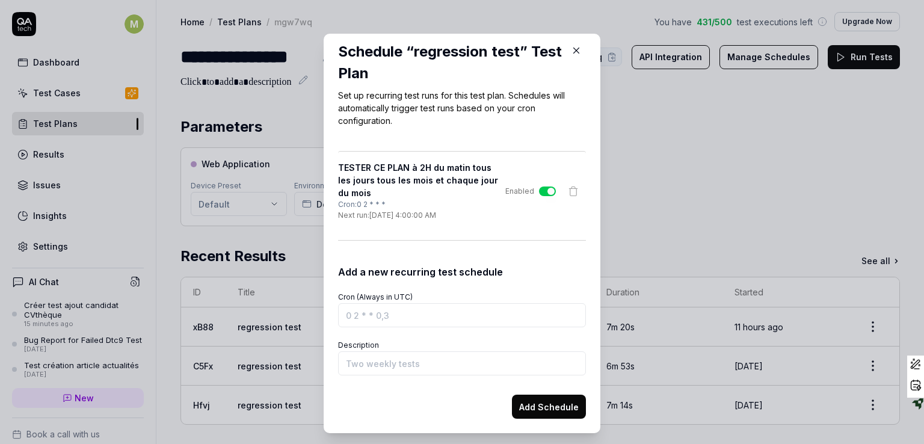
click at [571, 54] on icon "button" at bounding box center [576, 50] width 11 height 11
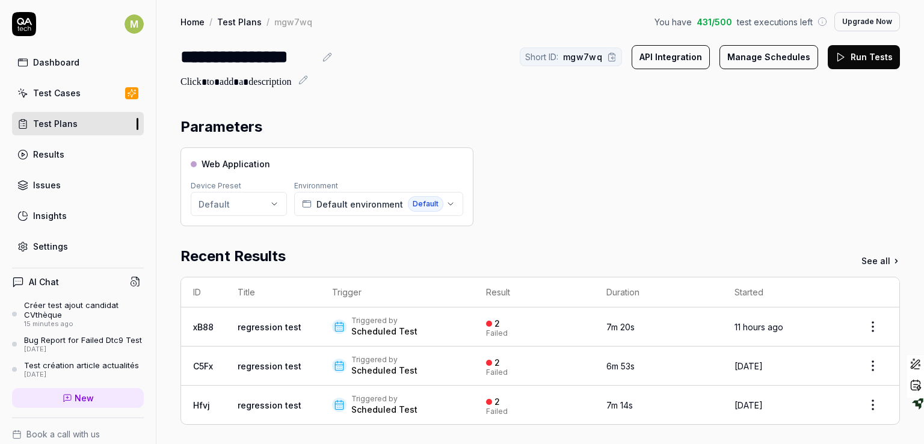
click at [761, 54] on button "Manage Schedules" at bounding box center [769, 57] width 99 height 24
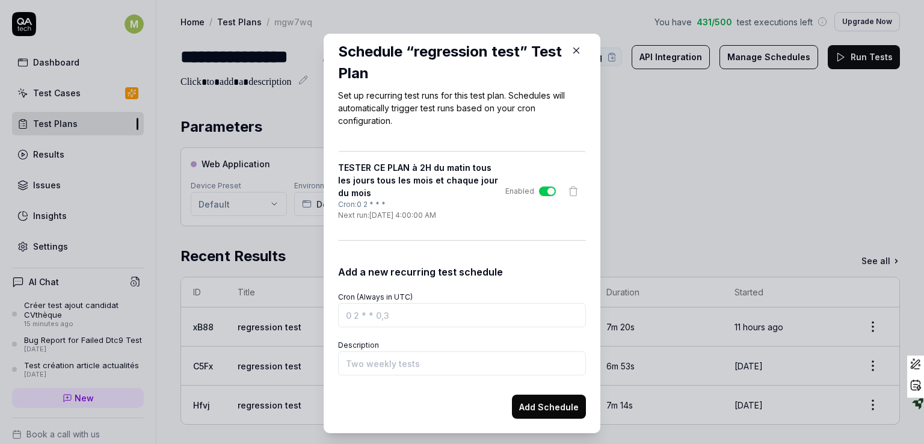
scroll to position [0, 0]
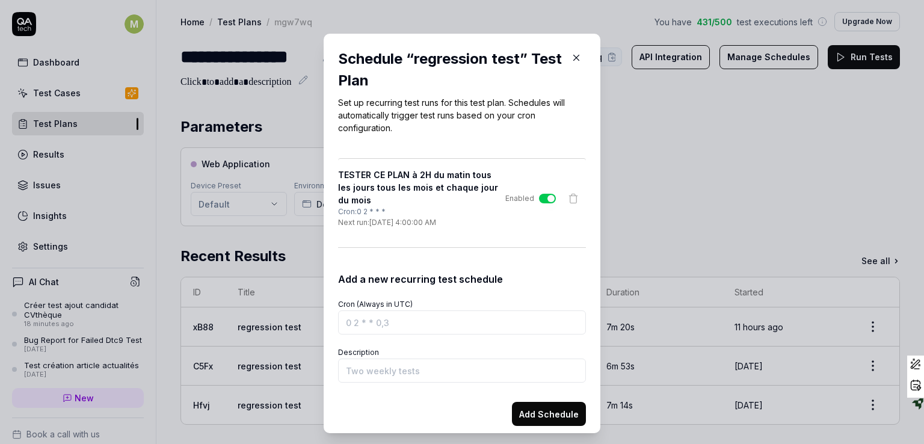
click at [571, 60] on icon "button" at bounding box center [576, 57] width 11 height 11
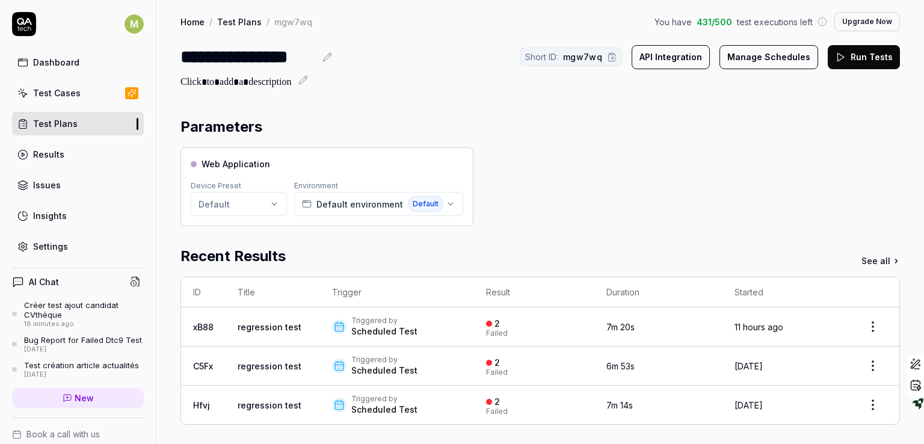
click at [660, 58] on button "API Integration" at bounding box center [671, 57] width 78 height 24
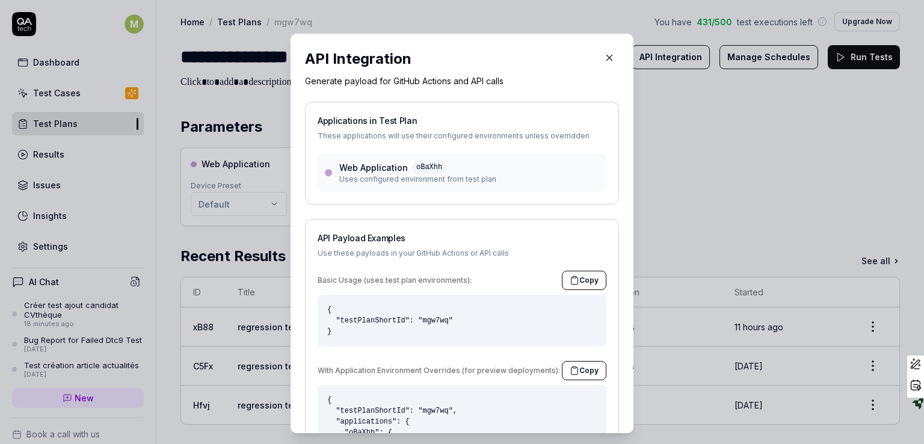
click at [607, 60] on icon "button" at bounding box center [609, 57] width 5 height 5
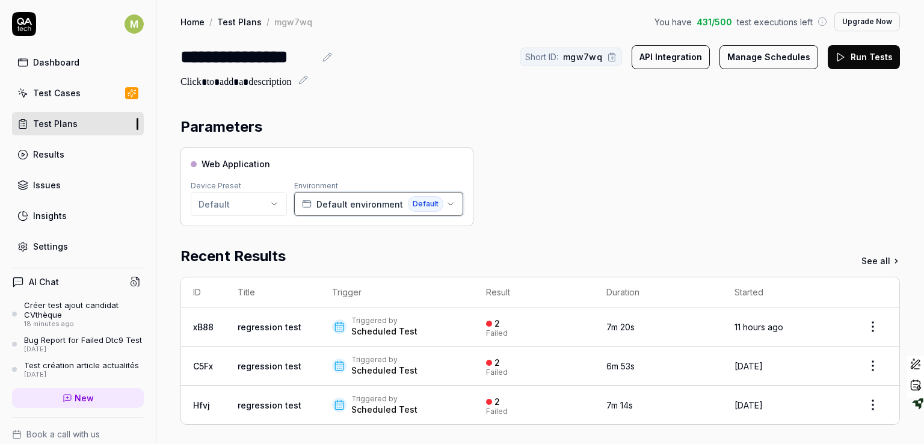
click at [448, 197] on button "Default environment Default" at bounding box center [378, 204] width 169 height 24
click at [514, 198] on div "Web Application Device Preset Default Environment Default environment Default" at bounding box center [541, 186] width 720 height 79
click at [66, 155] on link "Results" at bounding box center [78, 154] width 132 height 23
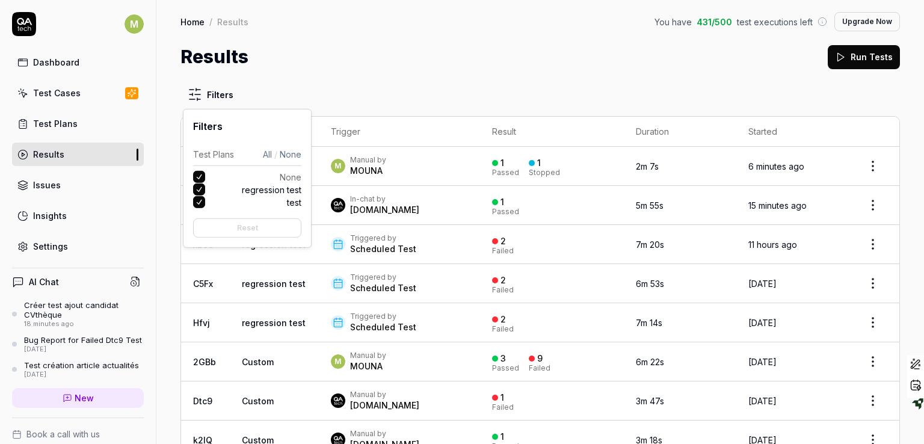
click at [202, 96] on html "M Dashboard Test Cases Test Plans Results Issues Insights Settings AI Chat Crée…" at bounding box center [462, 222] width 924 height 444
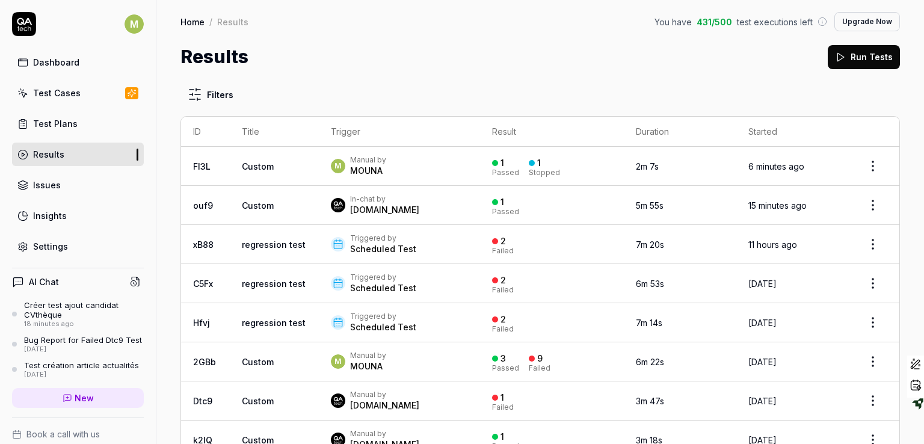
click at [385, 70] on html "M Dashboard Test Cases Test Plans Results Issues Insights Settings AI Chat Crée…" at bounding box center [462, 222] width 924 height 444
click at [391, 172] on div "M Manual by MOUNA" at bounding box center [400, 166] width 138 height 22
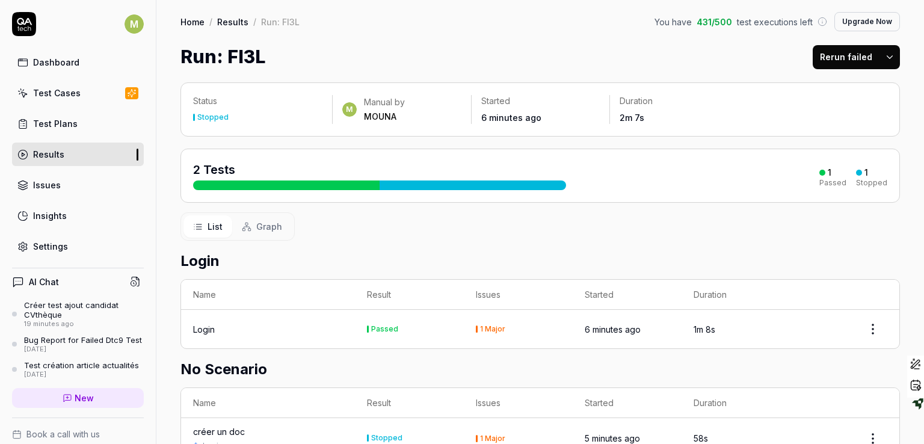
click at [231, 23] on link "Results" at bounding box center [232, 22] width 31 height 12
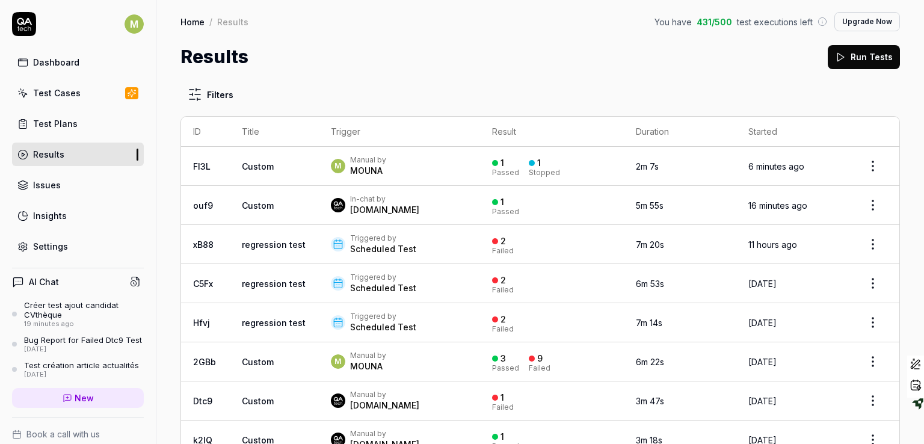
click at [376, 200] on div "In-chat by" at bounding box center [384, 199] width 69 height 10
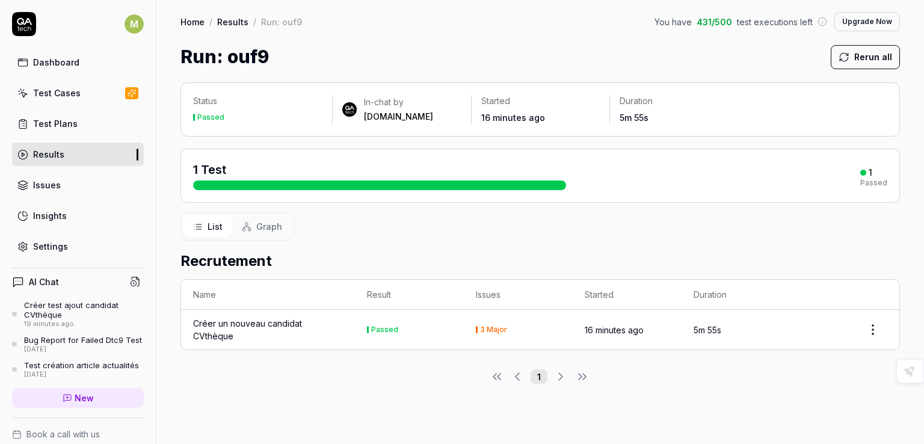
click at [226, 20] on link "Results" at bounding box center [232, 22] width 31 height 12
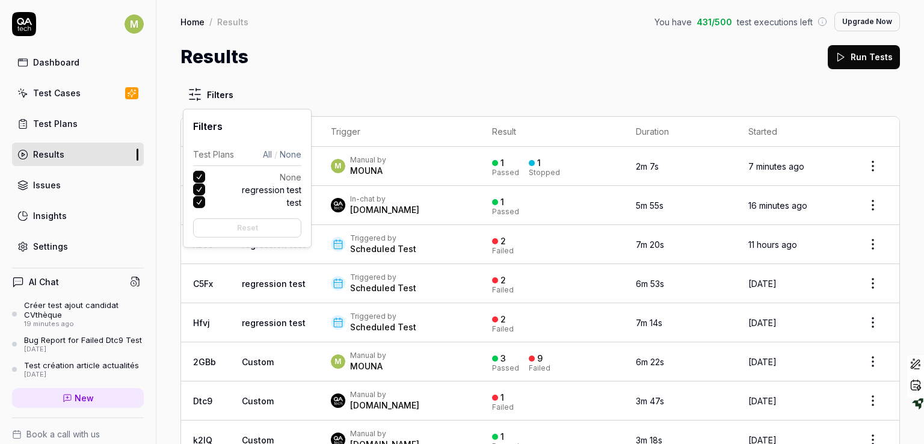
click at [200, 93] on html "M Dashboard Test Cases Test Plans Results Issues Insights Settings AI Chat Crée…" at bounding box center [462, 222] width 924 height 444
click at [197, 173] on button "None" at bounding box center [199, 177] width 12 height 12
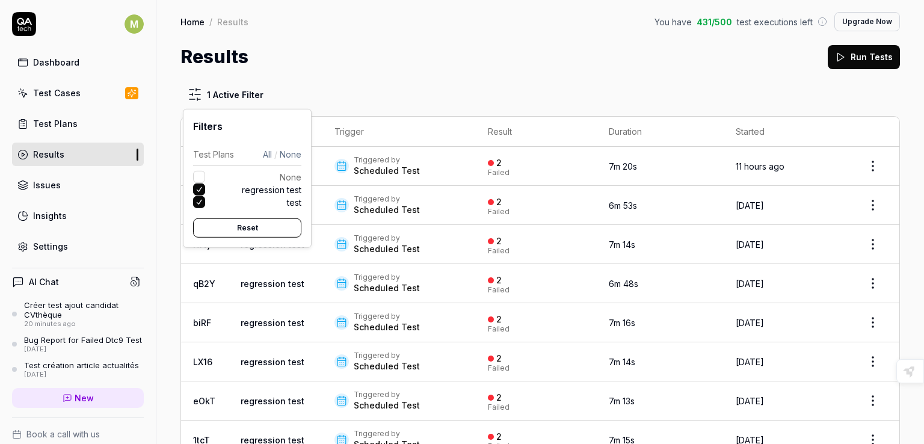
click at [198, 202] on button "test" at bounding box center [199, 202] width 12 height 12
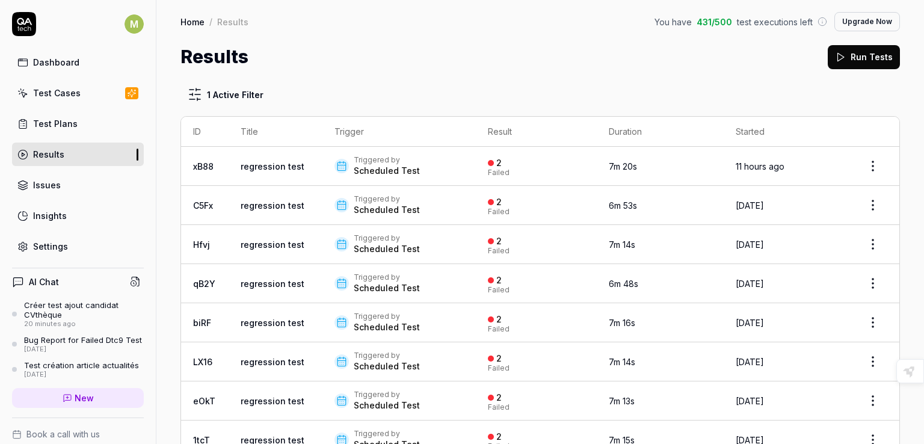
click at [380, 79] on html "M Dashboard Test Cases Test Plans Results Issues Insights Settings AI Chat Crée…" at bounding box center [462, 222] width 924 height 444
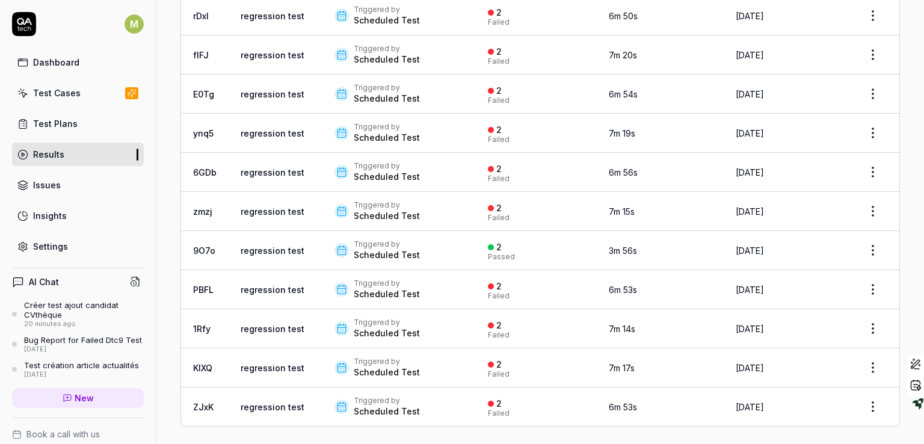
scroll to position [546, 0]
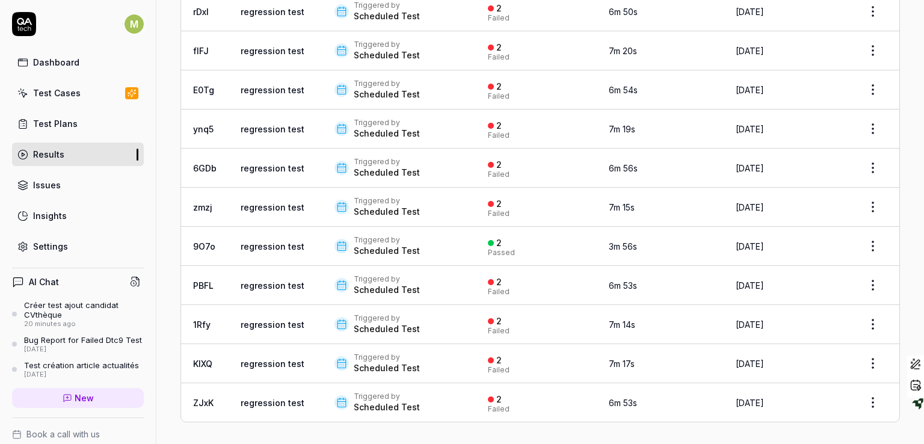
click at [371, 201] on div "Triggered by" at bounding box center [387, 201] width 66 height 10
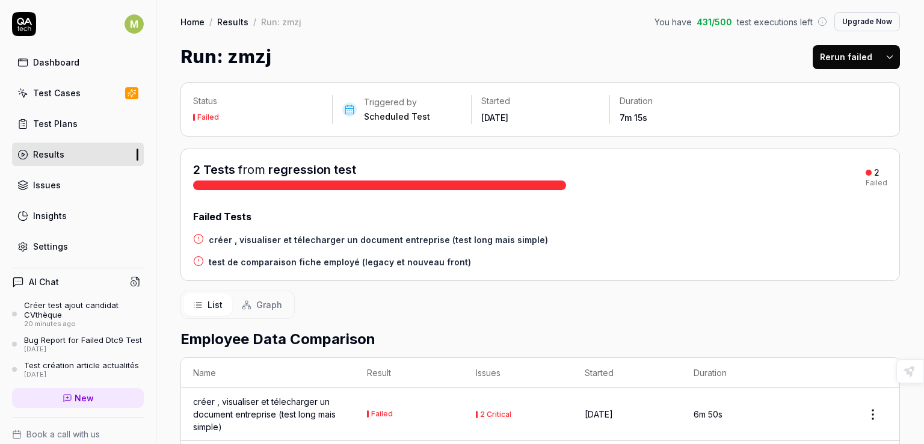
click at [365, 217] on div "Failed Tests" at bounding box center [540, 216] width 695 height 14
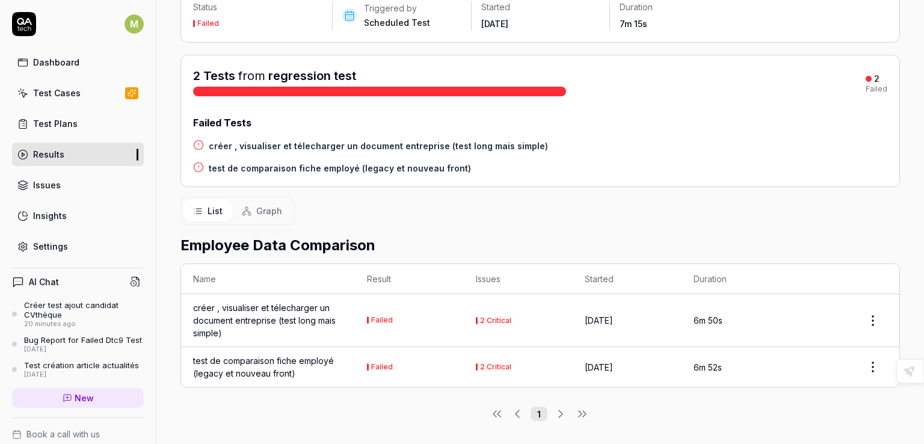
click at [250, 311] on div "créer , visualiser et télecharger un document entreprise (test long mais simple)" at bounding box center [268, 321] width 150 height 38
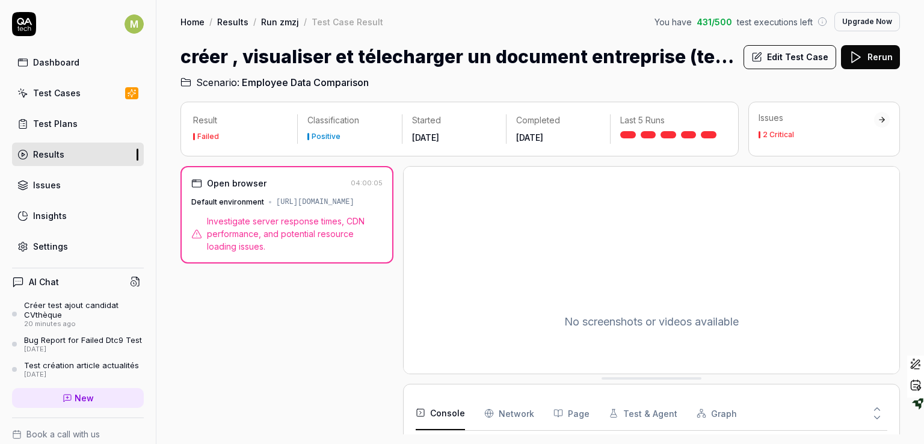
click at [328, 235] on span "Investigate server response times, CDN performance, and potential resource load…" at bounding box center [295, 234] width 176 height 38
click at [527, 413] on Requests "Network" at bounding box center [509, 414] width 50 height 34
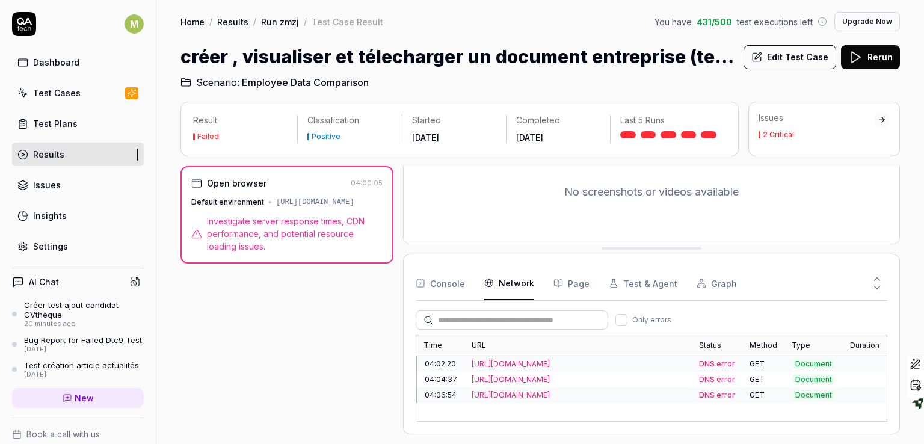
click at [450, 282] on button "Console" at bounding box center [440, 284] width 49 height 34
click at [508, 280] on Requests "Network" at bounding box center [509, 284] width 50 height 34
click at [782, 135] on div "2 Critical" at bounding box center [778, 134] width 31 height 7
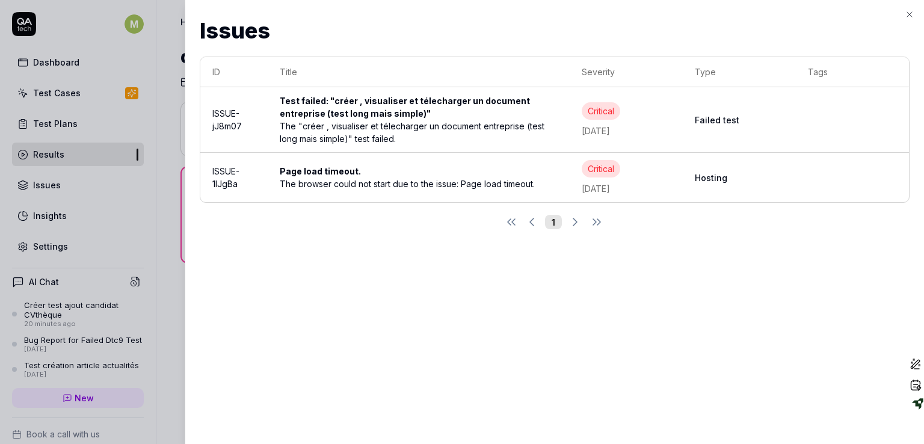
click at [359, 126] on div "The "créer , visualiser et télecharger un document entreprise (test long mais s…" at bounding box center [419, 132] width 278 height 25
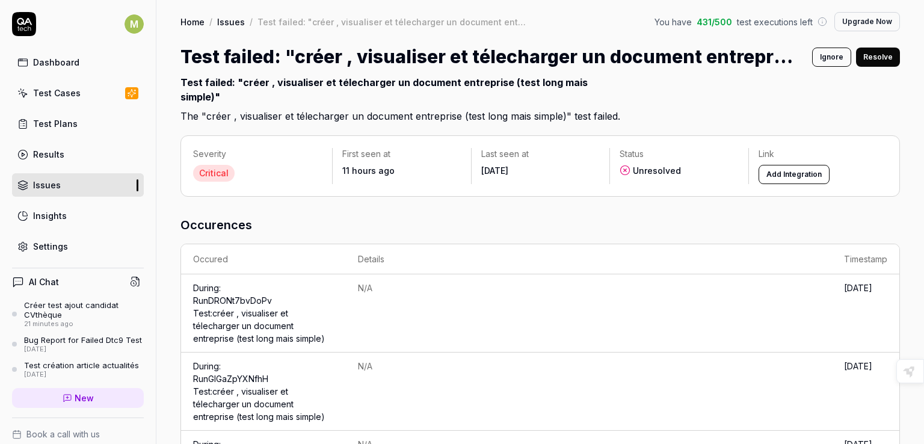
click at [779, 176] on button "Add Integration" at bounding box center [794, 174] width 71 height 19
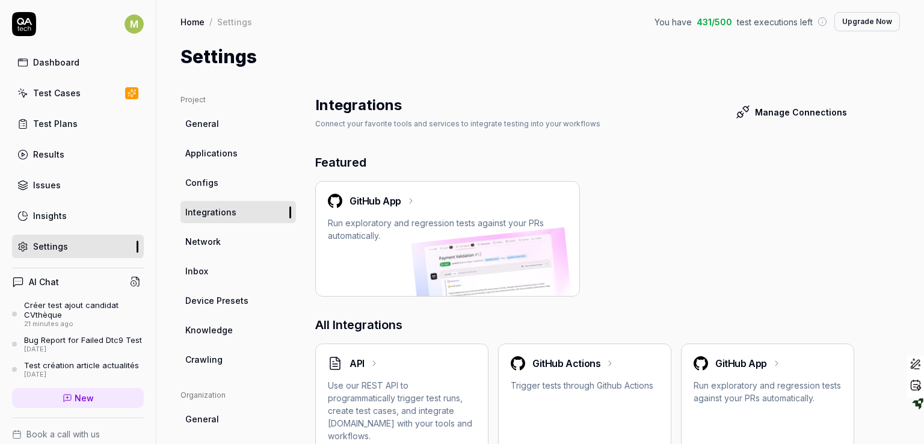
click at [45, 152] on div "Results" at bounding box center [48, 154] width 31 height 13
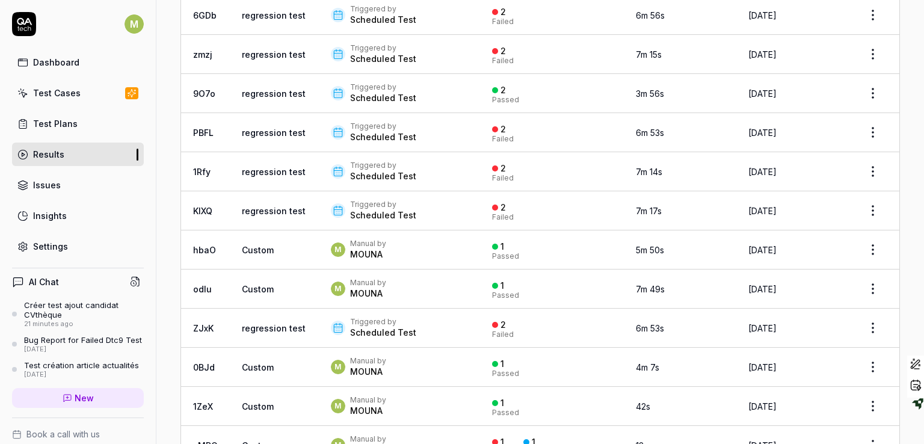
scroll to position [1131, 0]
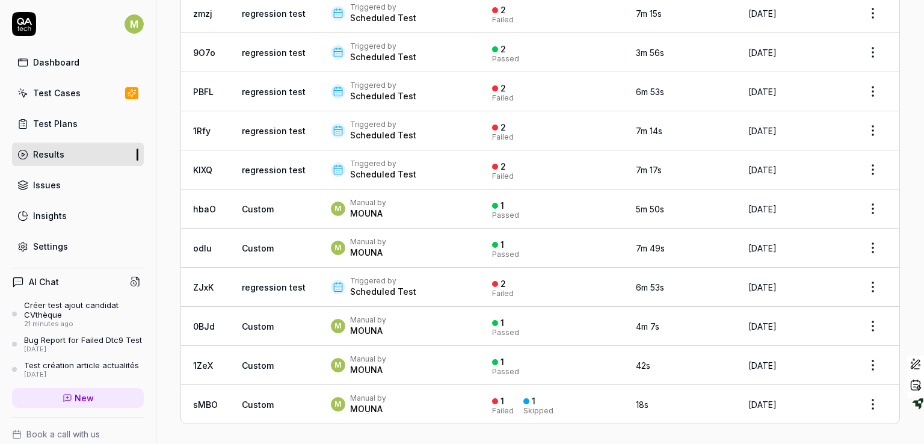
click at [376, 397] on div "Manual by" at bounding box center [368, 399] width 36 height 10
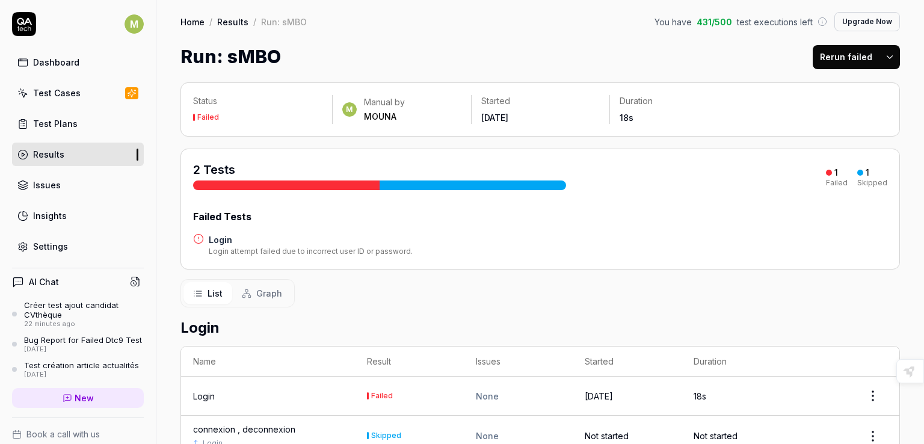
click at [384, 393] on div "Failed" at bounding box center [382, 395] width 22 height 7
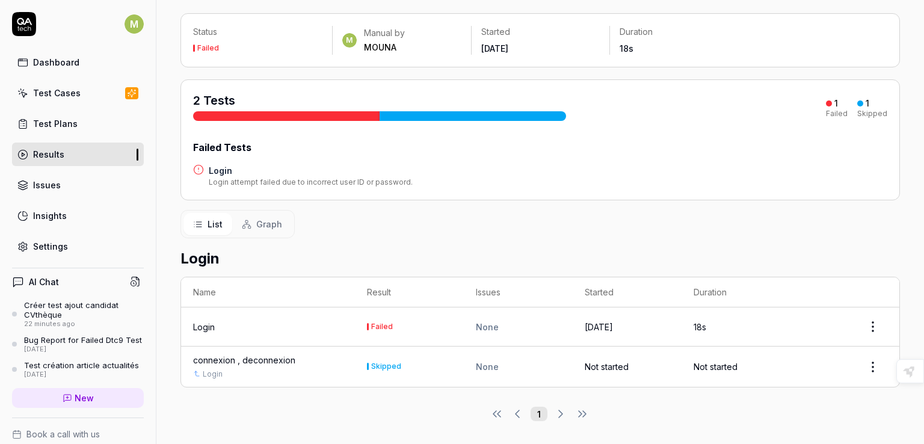
click at [201, 328] on div "Login" at bounding box center [204, 327] width 22 height 13
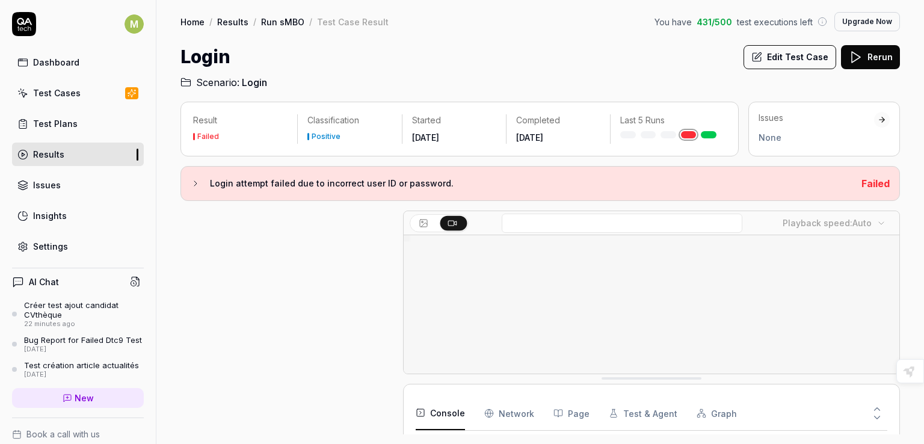
scroll to position [190, 0]
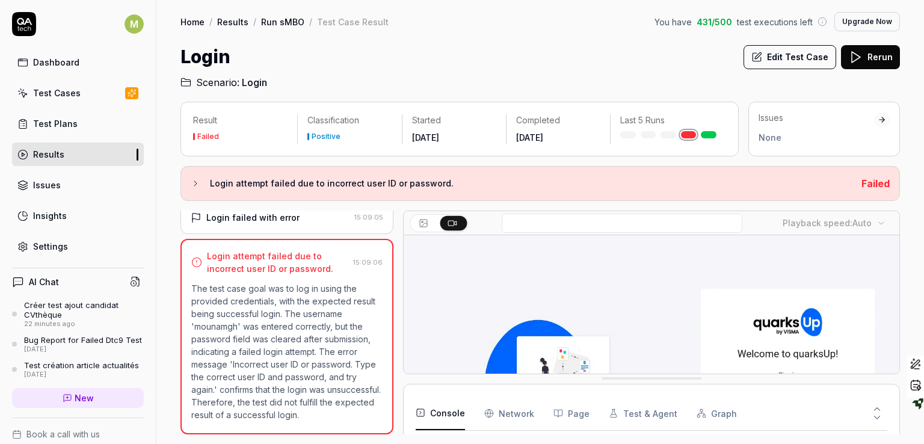
click at [194, 186] on icon at bounding box center [196, 184] width 10 height 10
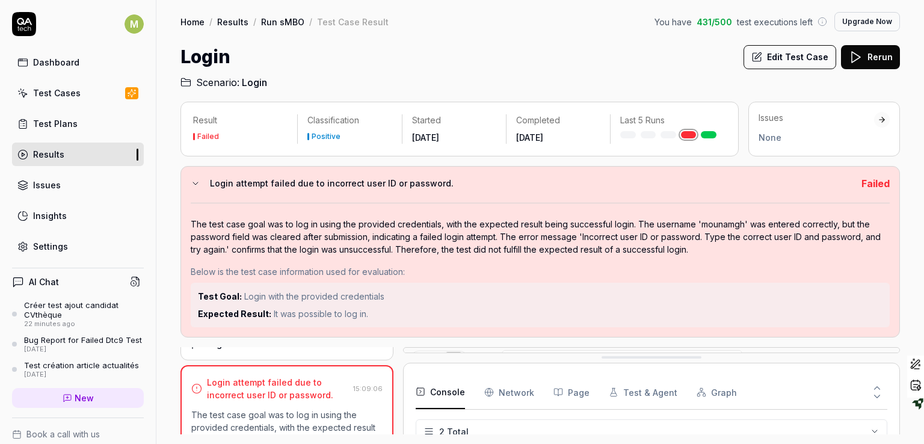
drag, startPoint x: 616, startPoint y: 380, endPoint x: 586, endPoint y: 203, distance: 179.6
drag, startPoint x: 620, startPoint y: 352, endPoint x: 595, endPoint y: 231, distance: 124.3
drag, startPoint x: 655, startPoint y: 359, endPoint x: 640, endPoint y: 243, distance: 117.1
drag, startPoint x: 537, startPoint y: 352, endPoint x: 523, endPoint y: 270, distance: 83.7
drag, startPoint x: 625, startPoint y: 353, endPoint x: 617, endPoint y: 308, distance: 45.8
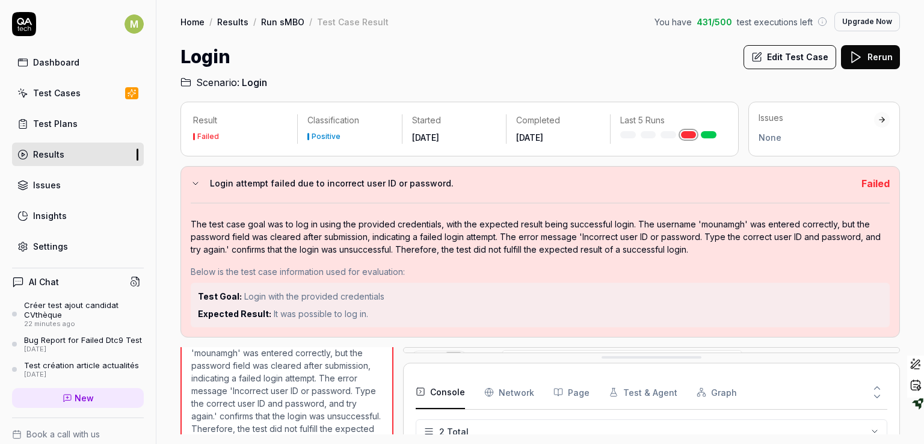
scroll to position [0, 0]
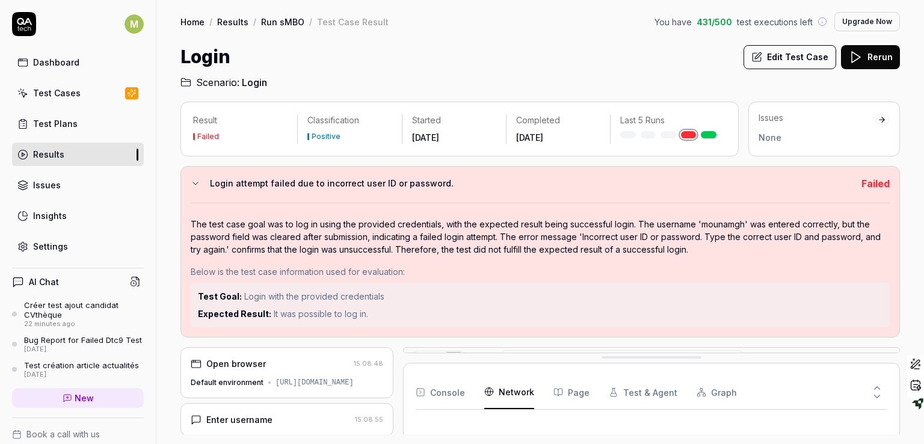
click at [522, 391] on Requests "Network" at bounding box center [509, 393] width 50 height 34
drag, startPoint x: 651, startPoint y: 359, endPoint x: 631, endPoint y: 252, distance: 108.8
drag, startPoint x: 631, startPoint y: 354, endPoint x: 616, endPoint y: 268, distance: 88.0
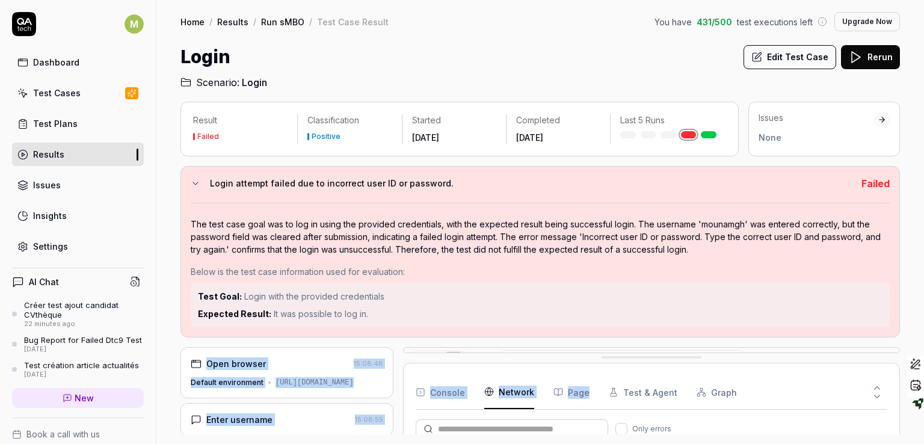
drag, startPoint x: 620, startPoint y: 362, endPoint x: 619, endPoint y: 326, distance: 35.6
click at [619, 326] on div "Result Failed Classification Positive Started Aug 5 2025 Completed Aug 5 2025 L…" at bounding box center [541, 268] width 720 height 333
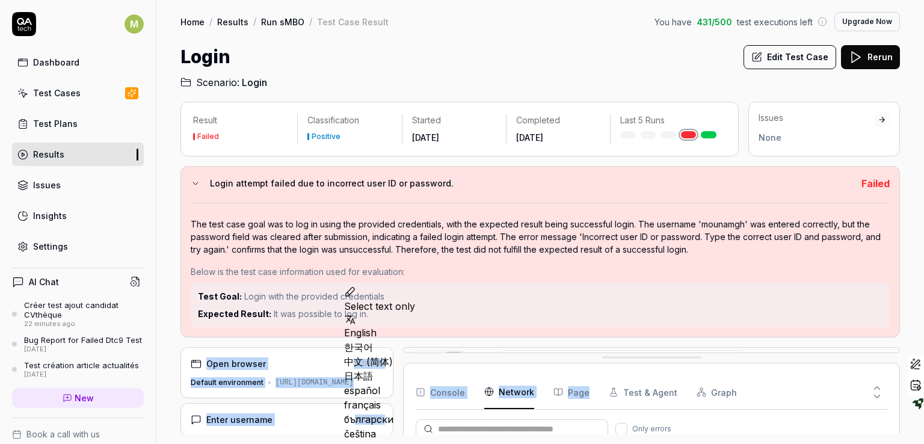
click at [193, 183] on icon at bounding box center [196, 184] width 10 height 10
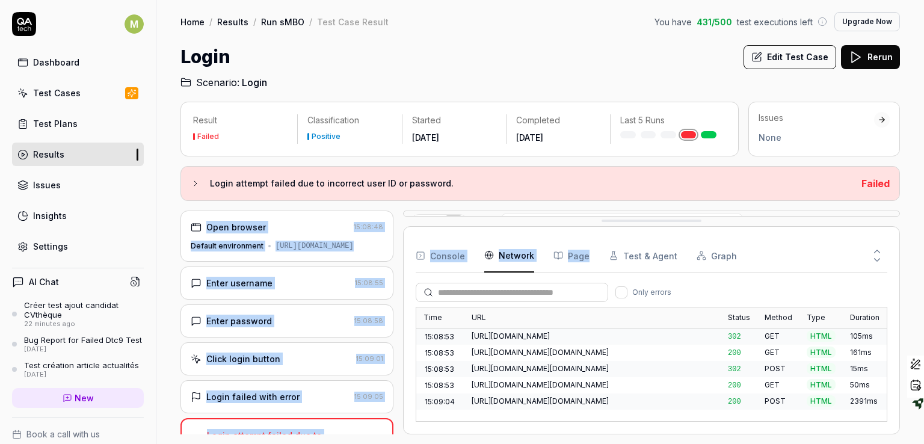
scroll to position [0, 0]
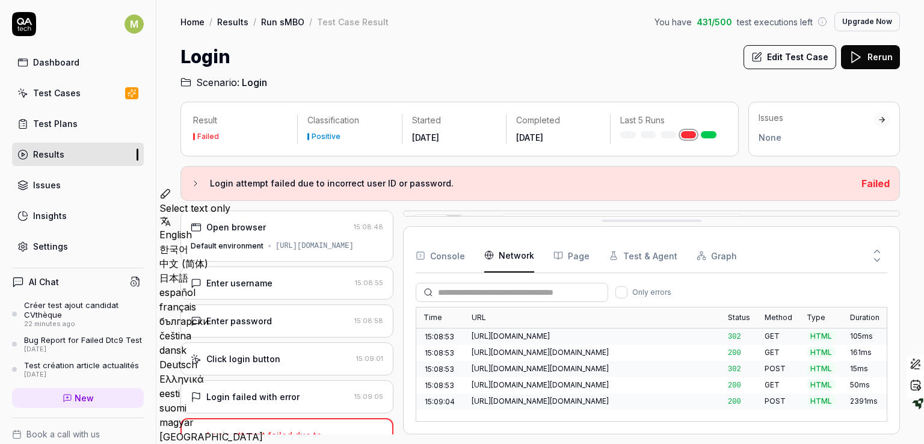
click at [761, 253] on div at bounding box center [822, 256] width 131 height 34
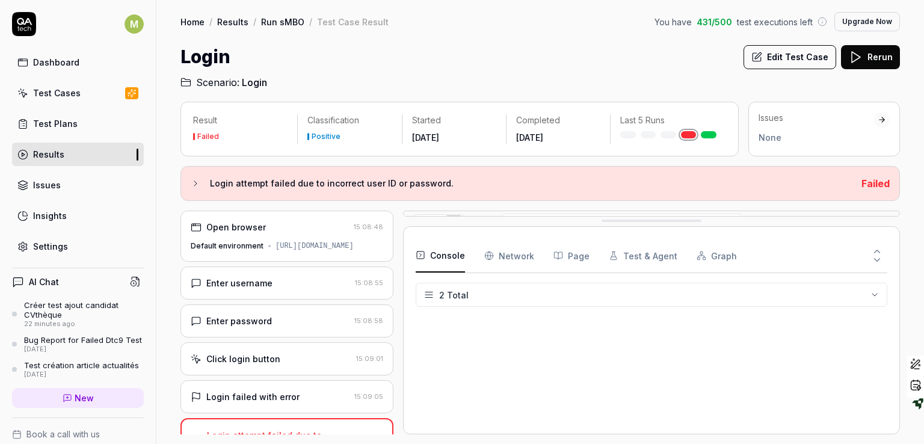
click at [453, 253] on button "Console" at bounding box center [440, 256] width 49 height 34
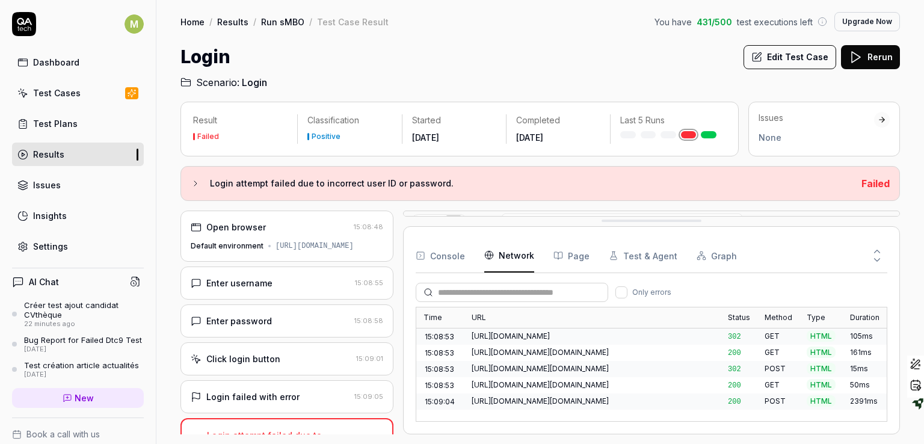
click at [510, 256] on Requests "Network" at bounding box center [509, 256] width 50 height 34
click at [39, 184] on div "Issues" at bounding box center [47, 185] width 28 height 13
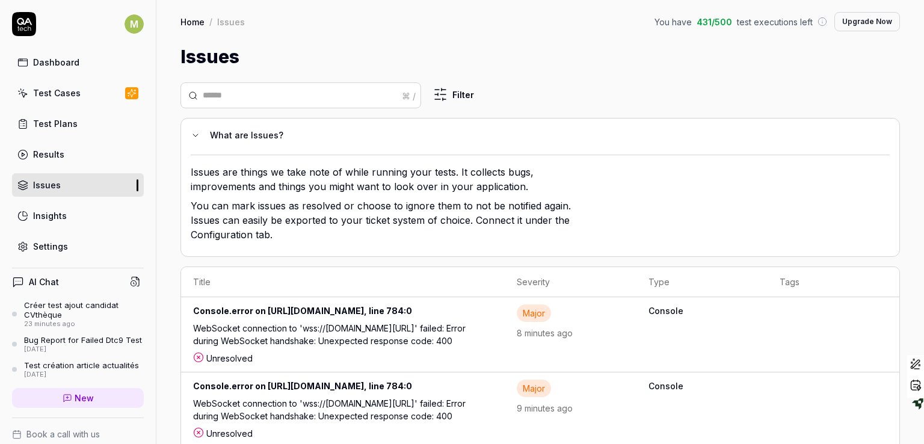
click at [197, 133] on icon at bounding box center [196, 136] width 10 height 10
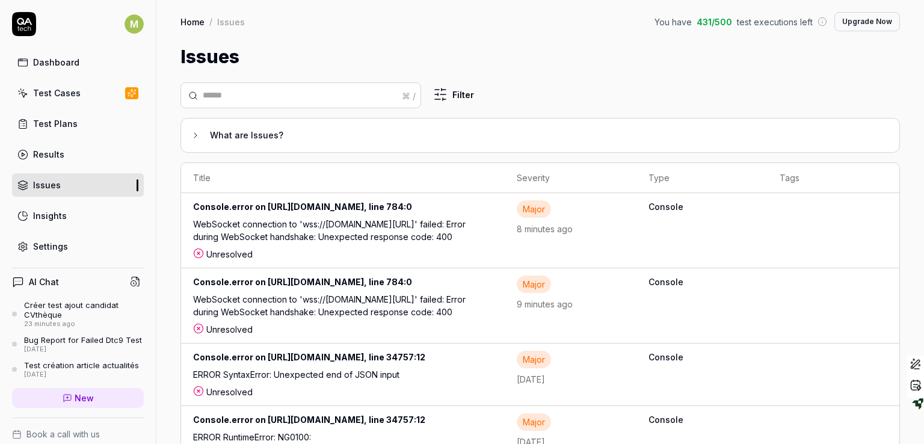
click at [64, 403] on icon at bounding box center [68, 399] width 10 height 10
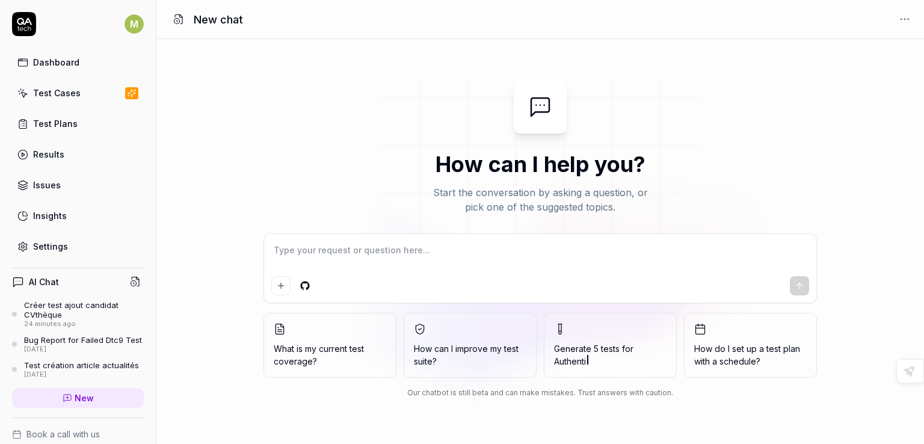
click at [397, 246] on textarea at bounding box center [540, 256] width 538 height 30
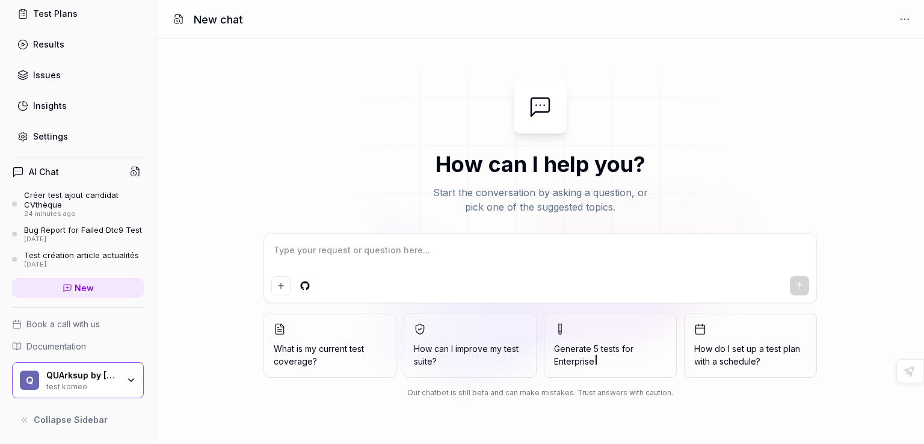
scroll to position [118, 0]
click at [130, 166] on icon at bounding box center [135, 171] width 11 height 11
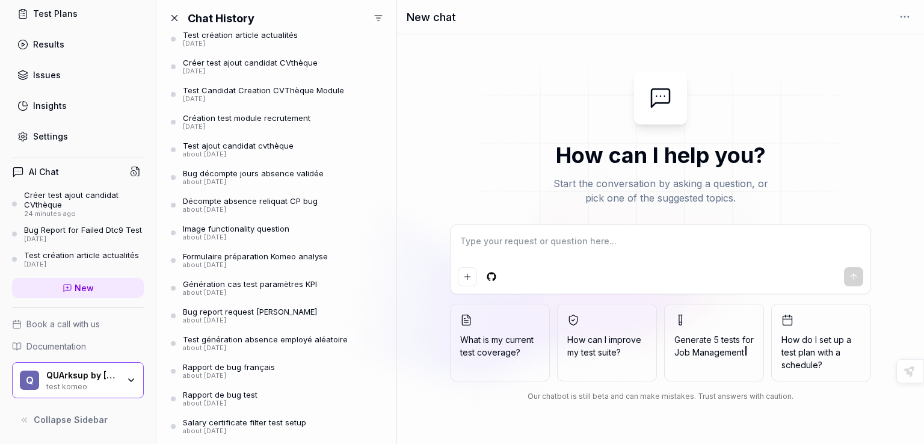
scroll to position [100, 0]
click at [231, 289] on div "about [DATE]" at bounding box center [250, 292] width 134 height 8
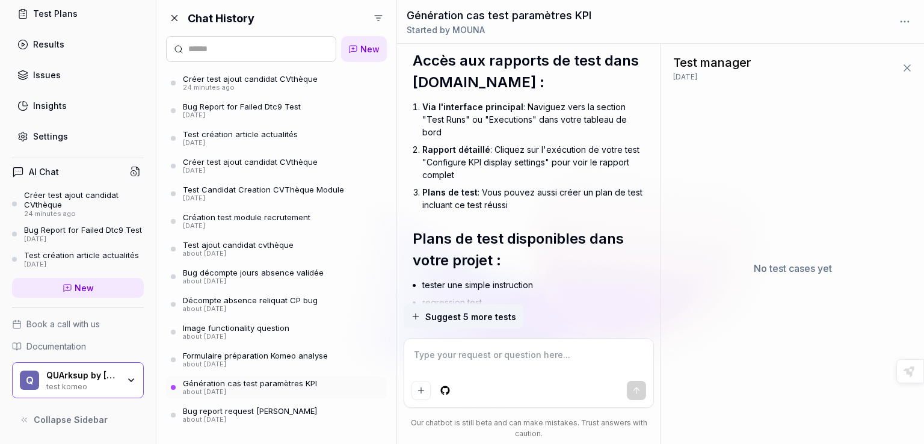
scroll to position [1839, 0]
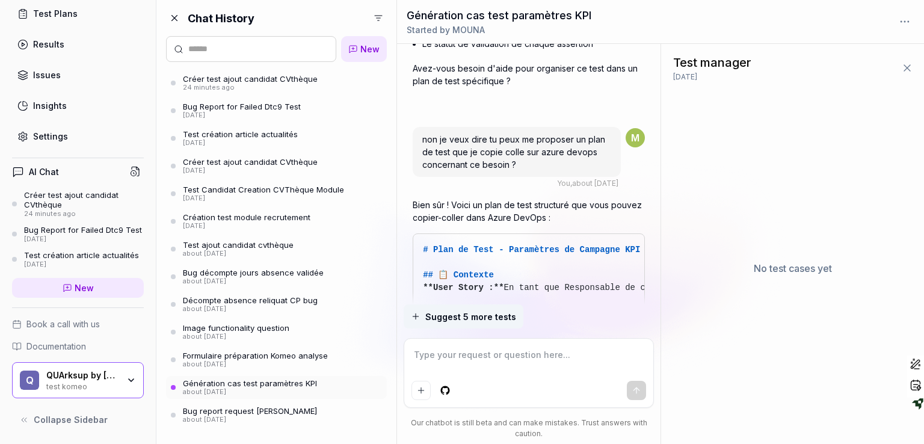
click at [908, 69] on icon at bounding box center [908, 68] width 12 height 12
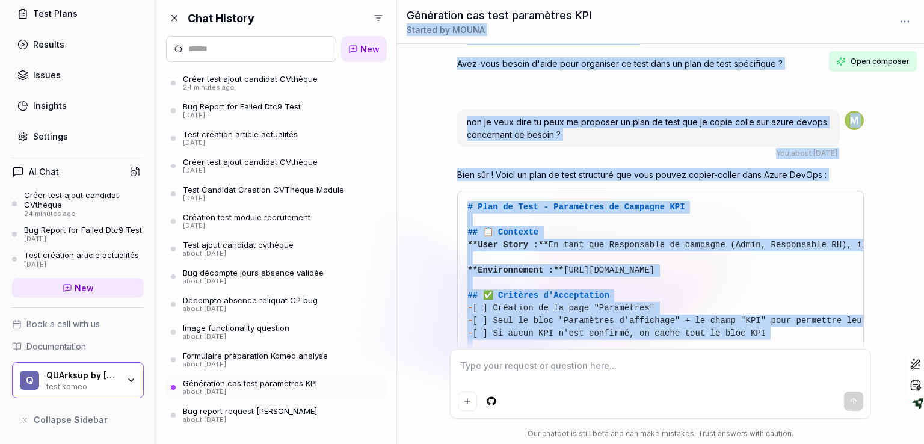
scroll to position [1100, 0]
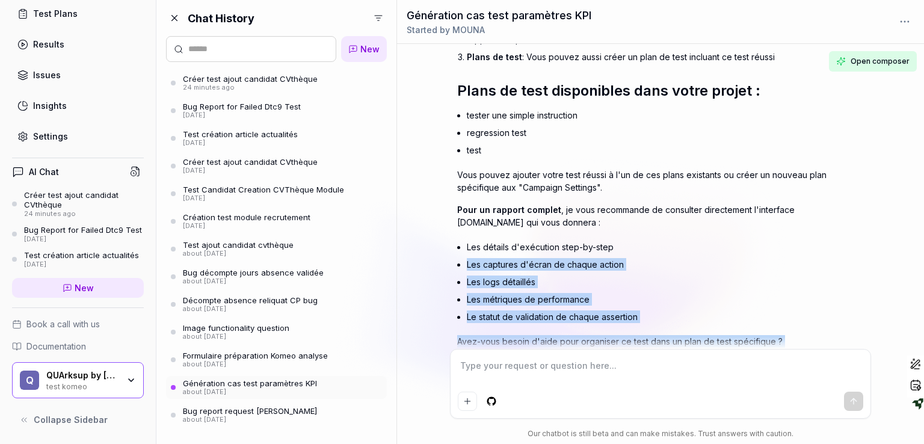
drag, startPoint x: 751, startPoint y: 253, endPoint x: 719, endPoint y: 237, distance: 35.8
click at [719, 237] on div "TU peux me générer les cas de test pour ce pb En tant que Responsable de campag…" at bounding box center [660, 347] width 406 height 2788
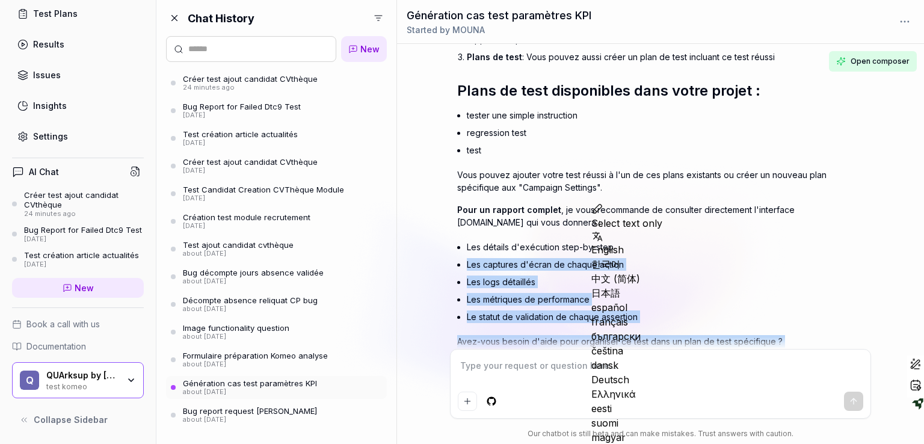
click at [796, 273] on li "Les logs détaillés" at bounding box center [665, 281] width 397 height 17
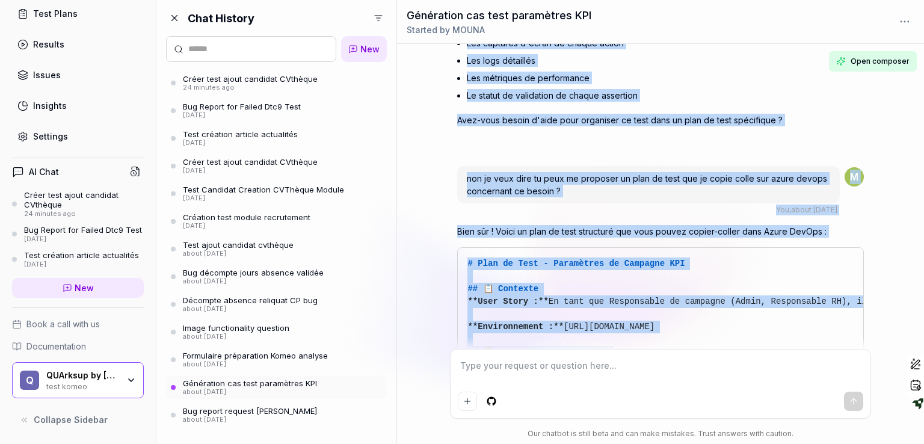
scroll to position [1402, 0]
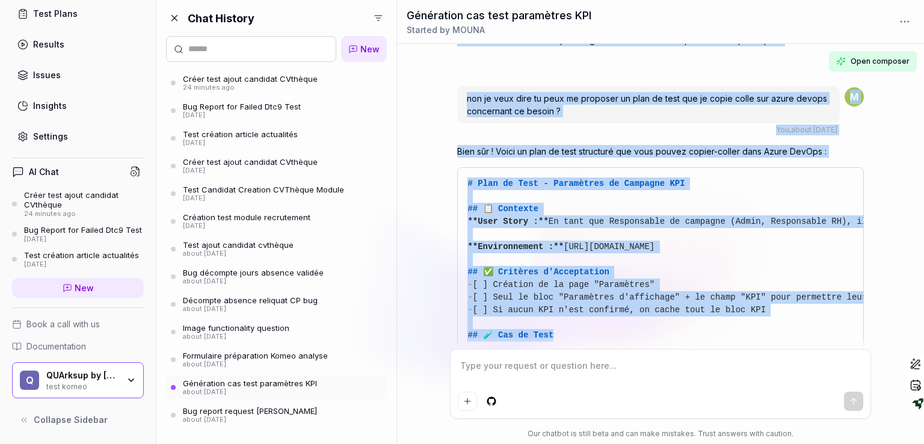
drag, startPoint x: 675, startPoint y: 205, endPoint x: 671, endPoint y: 320, distance: 115.6
click at [671, 320] on div "TU peux me générer les cas de test pour ce pb En tant que Responsable de campag…" at bounding box center [660, 46] width 406 height 2788
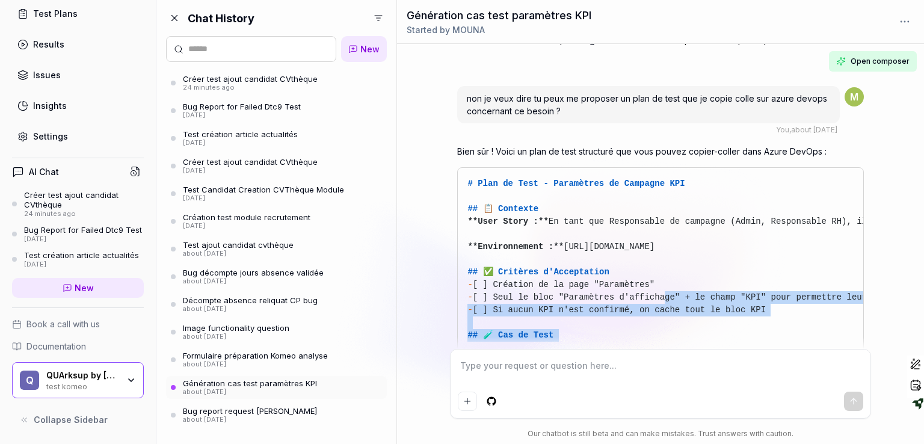
drag, startPoint x: 649, startPoint y: 282, endPoint x: 654, endPoint y: 330, distance: 49.0
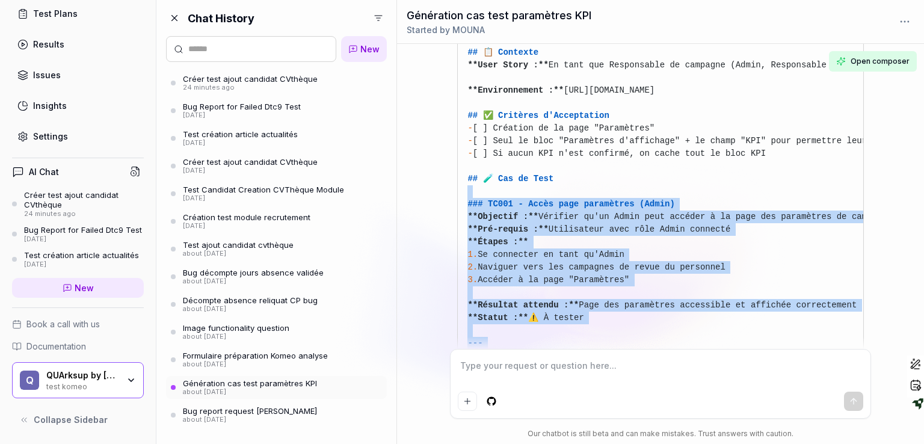
drag, startPoint x: 617, startPoint y: 336, endPoint x: 617, endPoint y: 354, distance: 18.1
click at [0, 0] on div "TU peux me générer les cas de test pour ce pb En tant que Responsable de campag…" at bounding box center [0, 0] width 0 height 0
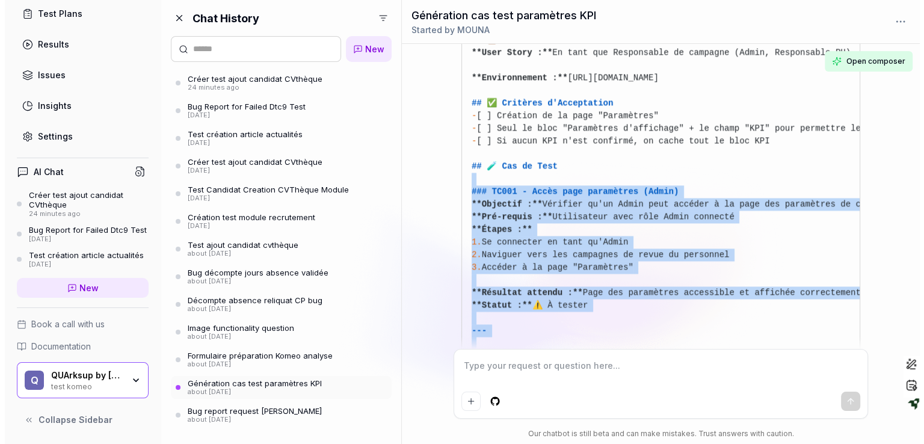
scroll to position [1558, 0]
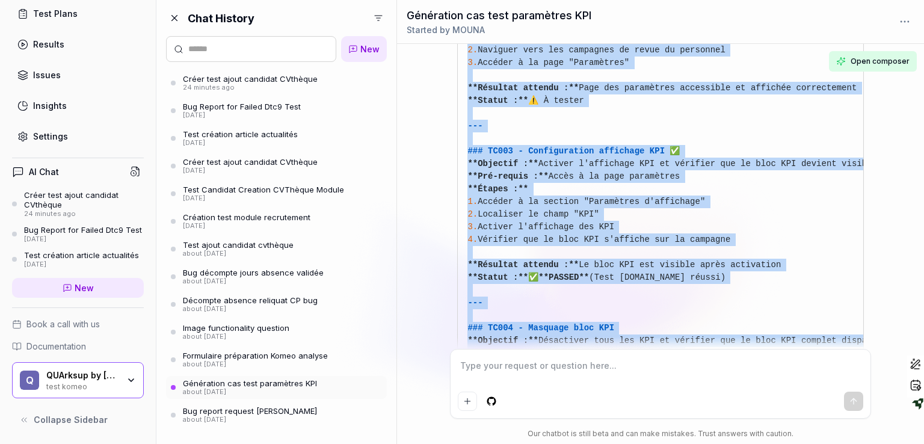
drag, startPoint x: 585, startPoint y: 236, endPoint x: 584, endPoint y: 354, distance: 118.6
click at [0, 0] on div "TU peux me générer les cas de test pour ce pb En tant que Responsable de campag…" at bounding box center [0, 0] width 0 height 0
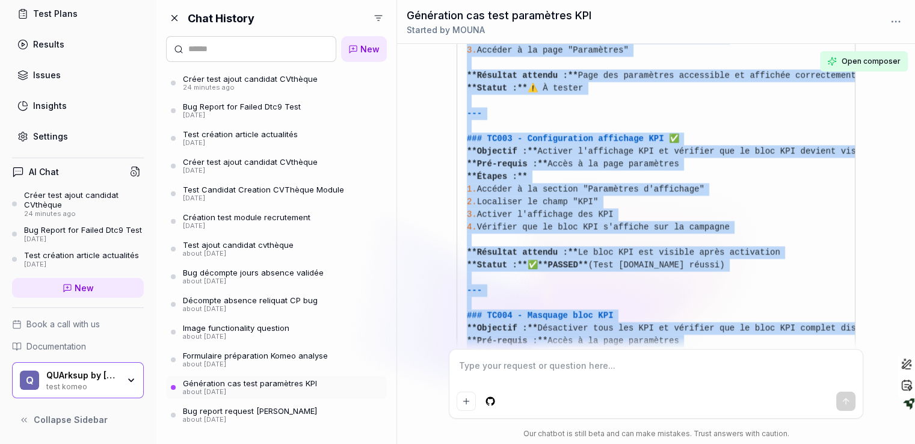
click at [714, 181] on pre "# Plan de Test - Paramètres de Campagne KPI ## 📋 Contexte **User Story :** En t…" at bounding box center [656, 221] width 379 height 1188
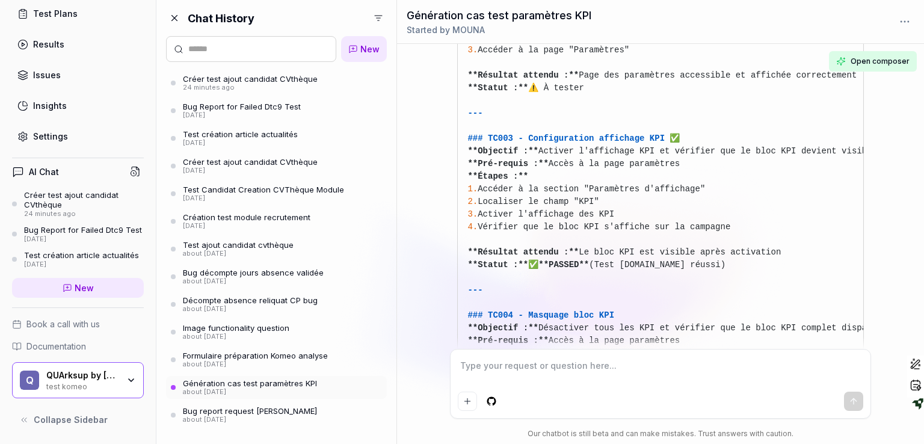
scroll to position [1940, 0]
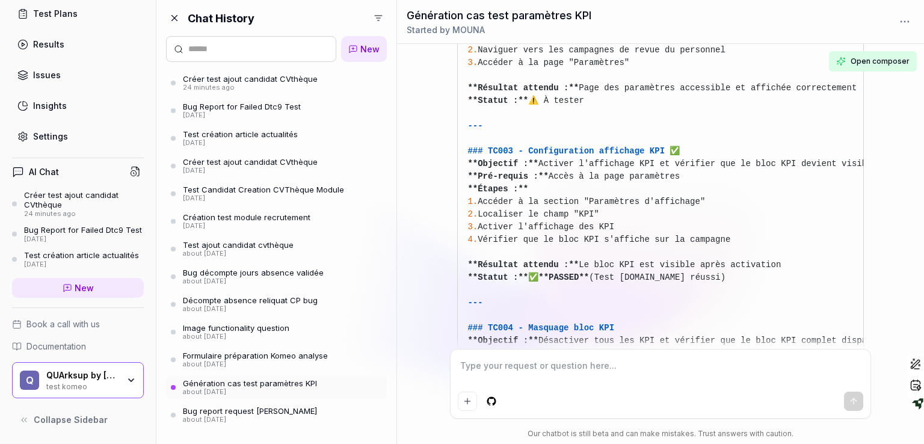
click at [859, 64] on span "Open composer" at bounding box center [880, 61] width 59 height 11
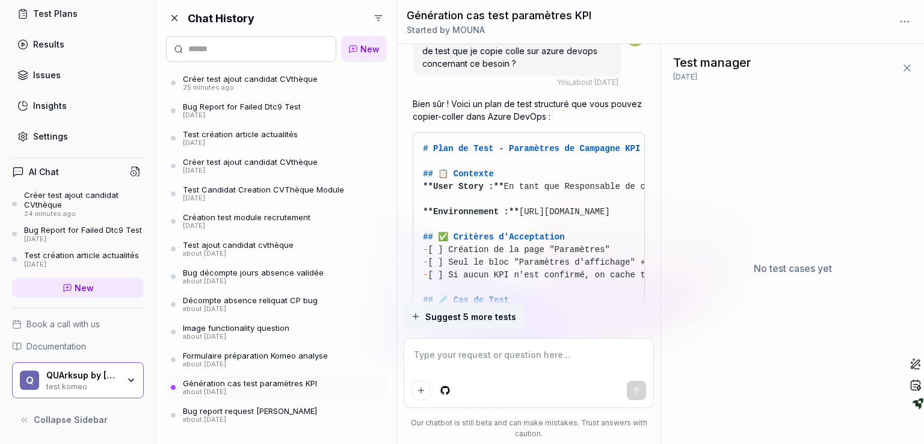
click at [462, 321] on span "Suggest 5 more tests" at bounding box center [470, 317] width 91 height 13
drag, startPoint x: 599, startPoint y: 304, endPoint x: 599, endPoint y: 353, distance: 49.4
click at [599, 353] on div "Suggest 5 more tests Our chatbot is still beta and can make mistakes. Trust ans…" at bounding box center [529, 375] width 250 height 140
drag, startPoint x: 524, startPoint y: 291, endPoint x: 517, endPoint y: 340, distance: 49.2
click at [0, 0] on div "TU peux me générer les cas de test pour ce pb En tant que Responsable de campag…" at bounding box center [0, 0] width 0 height 0
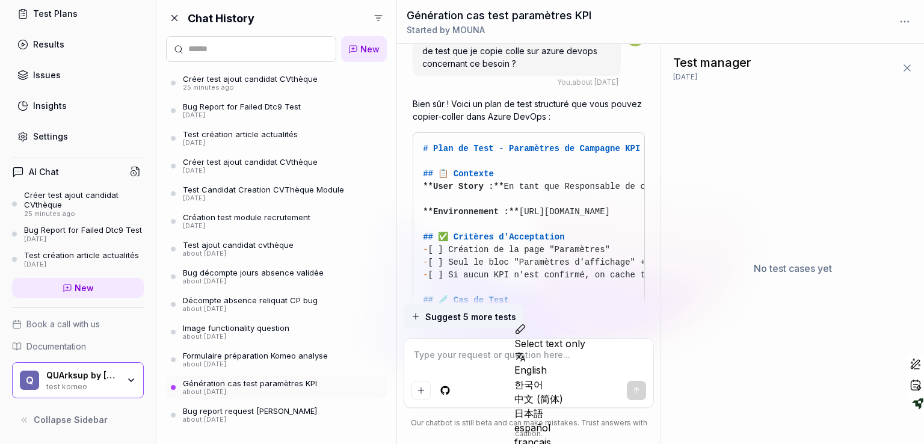
click at [551, 270] on span "[ ] Si aucun KPI n'est confirmé, on cache tout le bloc KPI" at bounding box center [575, 275] width 293 height 10
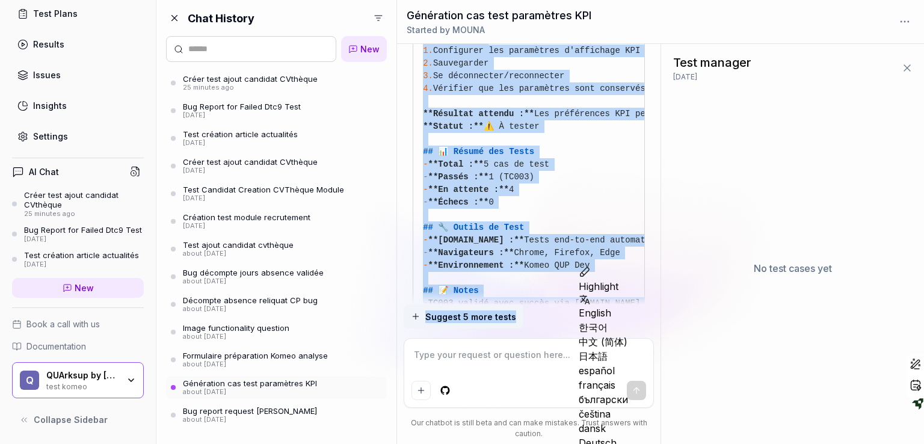
scroll to position [3185, 0]
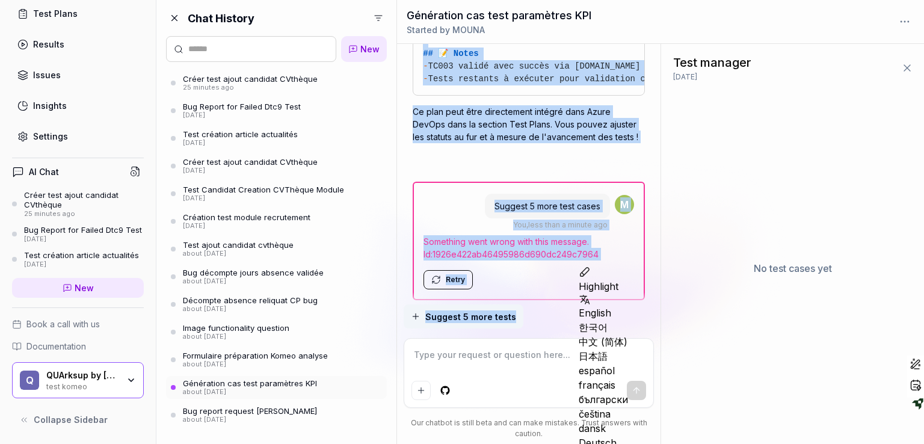
drag, startPoint x: 551, startPoint y: 255, endPoint x: 541, endPoint y: 345, distance: 90.2
click at [0, 0] on div "TU peux me générer les cas de test pour ce pb En tant que Responsable de campag…" at bounding box center [0, 0] width 0 height 0
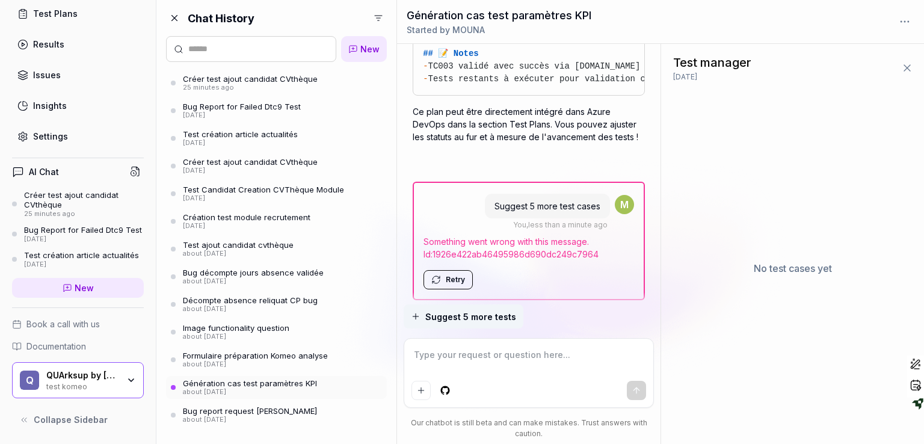
click at [909, 70] on icon at bounding box center [908, 68] width 6 height 6
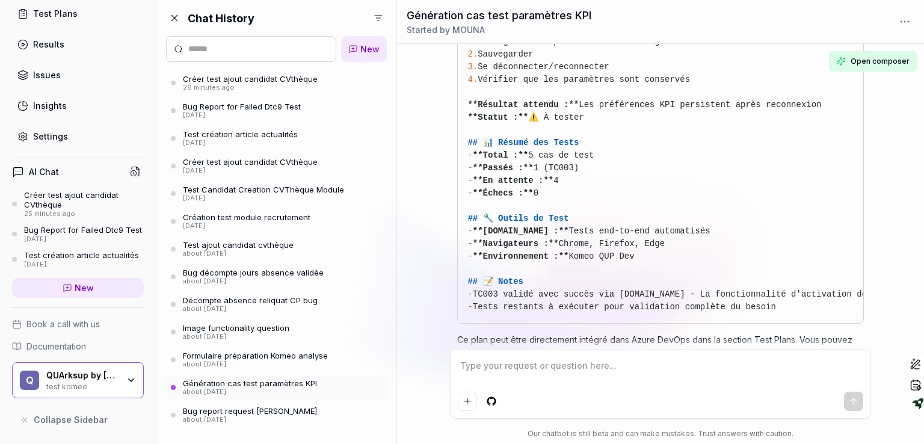
scroll to position [2032, 0]
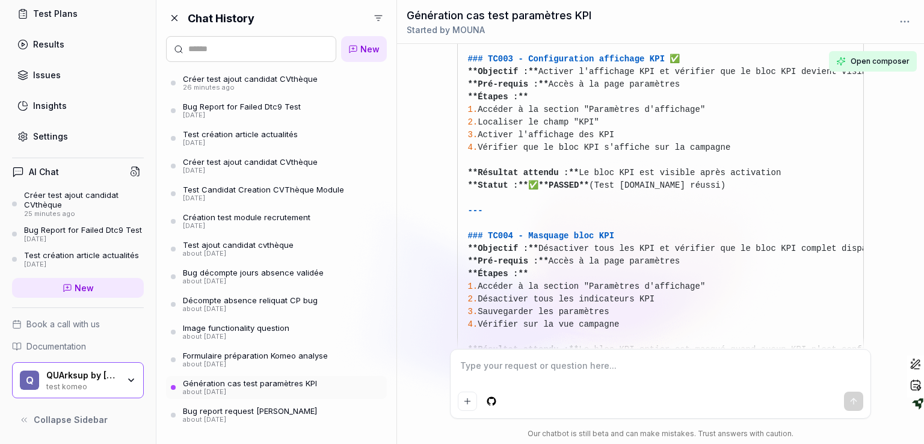
drag, startPoint x: 772, startPoint y: 140, endPoint x: 716, endPoint y: 258, distance: 131.1
click at [716, 258] on div "# Plan de Test - Paramètres de Campagne KPI ## 📋 Contexte **User Story :** En t…" at bounding box center [660, 141] width 406 height 1208
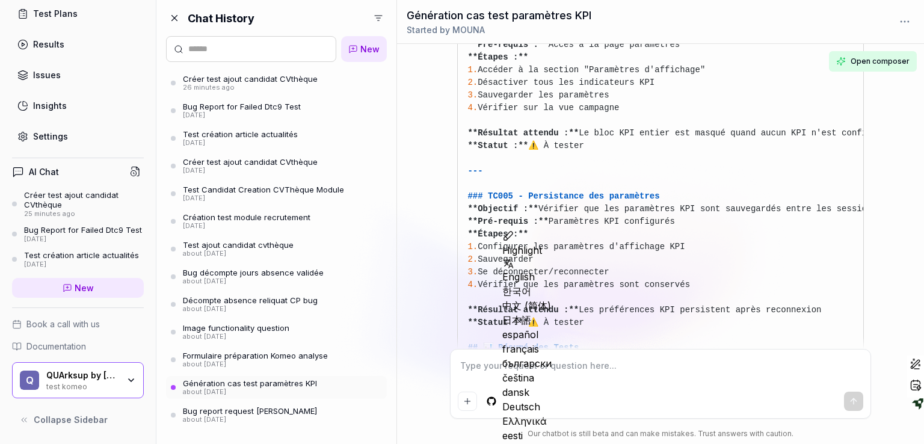
scroll to position [2273, 0]
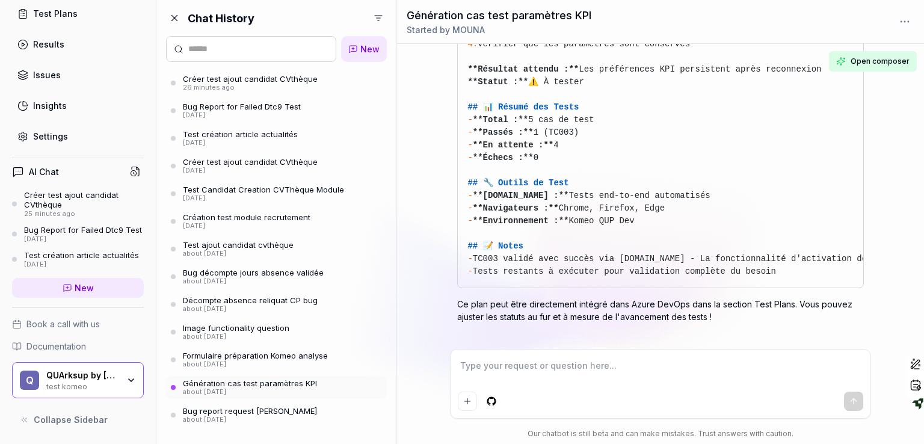
scroll to position [2513, 0]
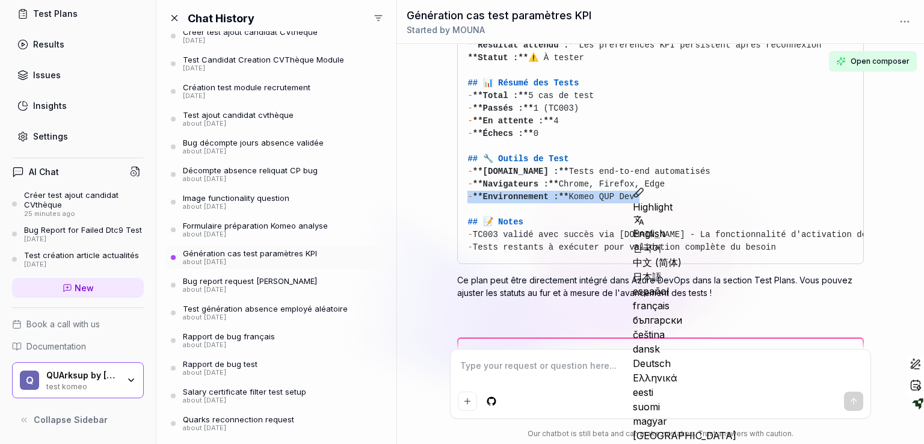
scroll to position [0, 0]
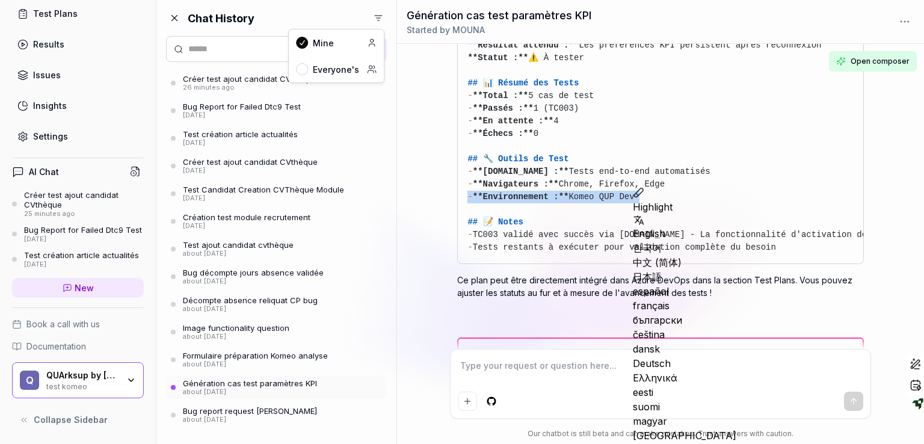
click at [377, 20] on html "M Dashboard Test Cases Test Plans Results Issues Insights Settings AI Chat Crée…" at bounding box center [462, 222] width 924 height 444
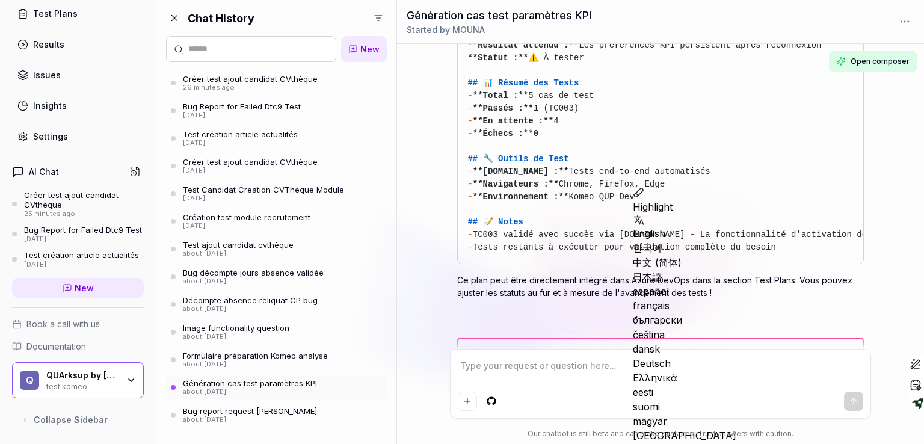
click at [171, 16] on html "M Dashboard Test Cases Test Plans Results Issues Insights Settings AI Chat Crée…" at bounding box center [462, 222] width 924 height 444
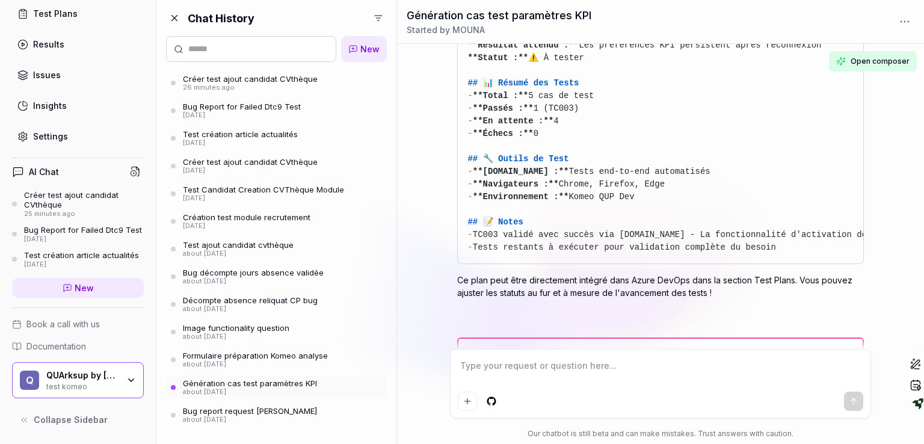
click at [172, 18] on icon at bounding box center [174, 18] width 11 height 11
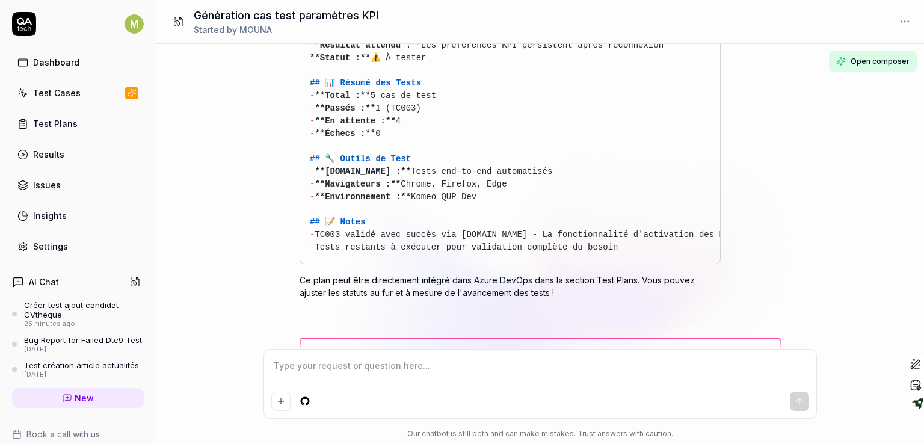
click at [67, 98] on div "Test Cases" at bounding box center [57, 93] width 48 height 13
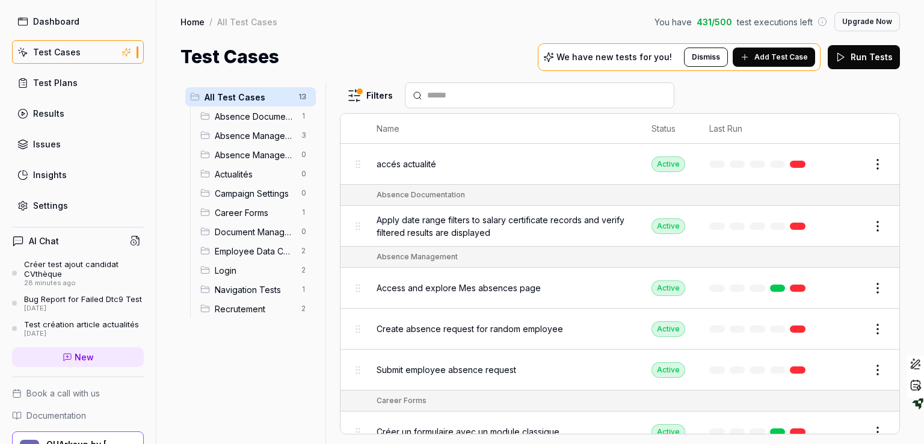
scroll to position [40, 0]
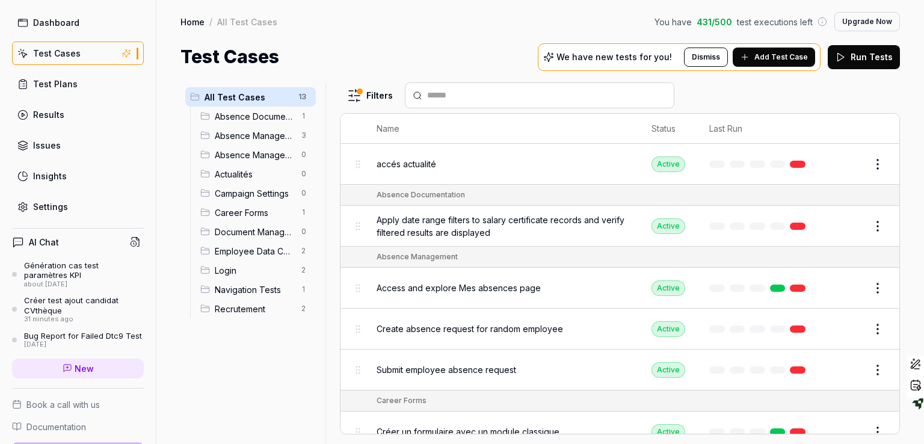
click at [56, 87] on div "Test Plans" at bounding box center [55, 84] width 45 height 13
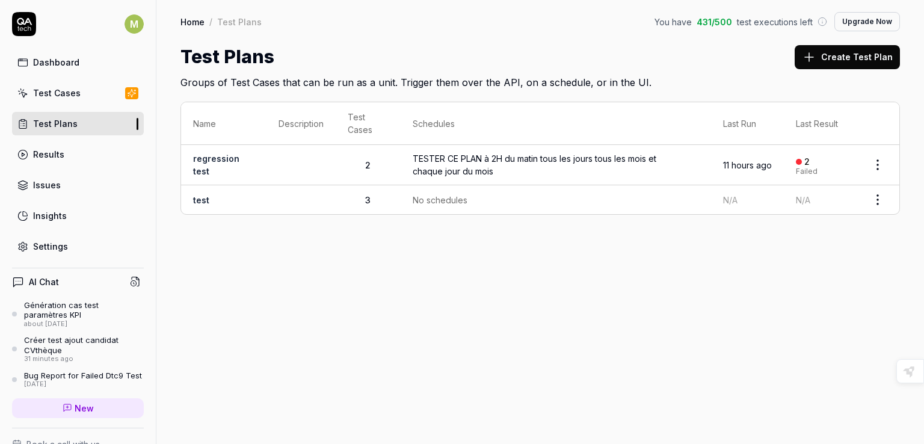
click at [36, 64] on div "Dashboard" at bounding box center [56, 62] width 46 height 13
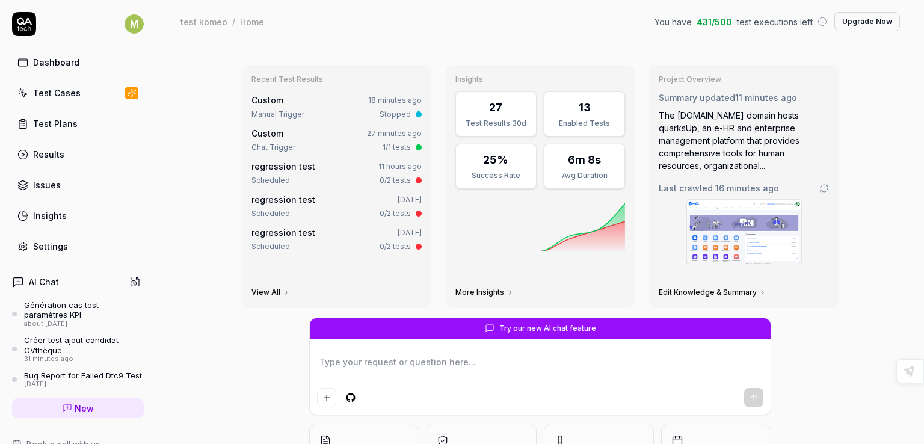
click at [40, 246] on div "Settings" at bounding box center [50, 246] width 35 height 13
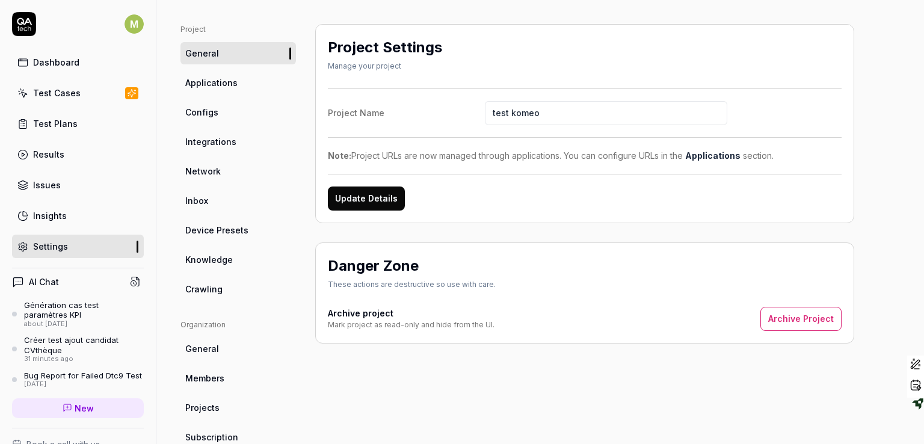
scroll to position [108, 0]
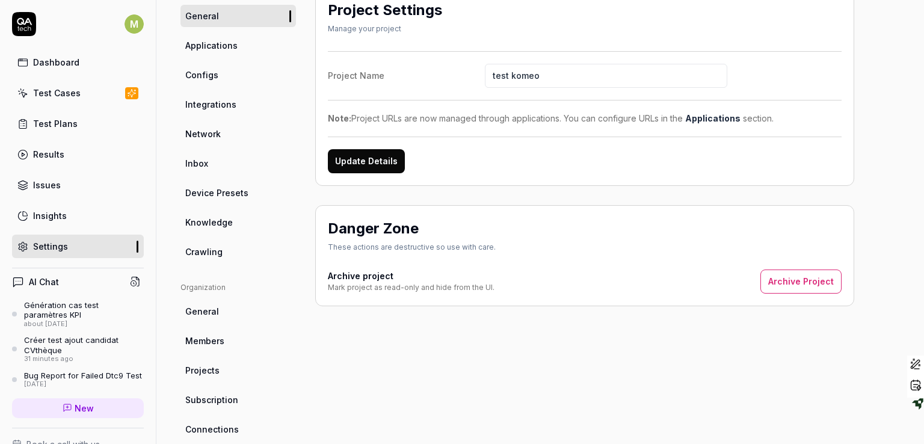
click at [202, 398] on span "Subscription" at bounding box center [211, 400] width 53 height 13
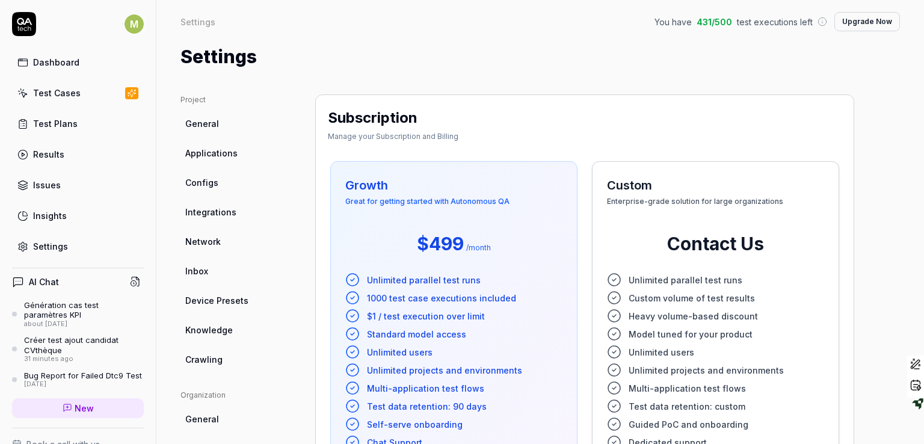
click at [371, 299] on span "1000 test case executions included" at bounding box center [441, 298] width 149 height 13
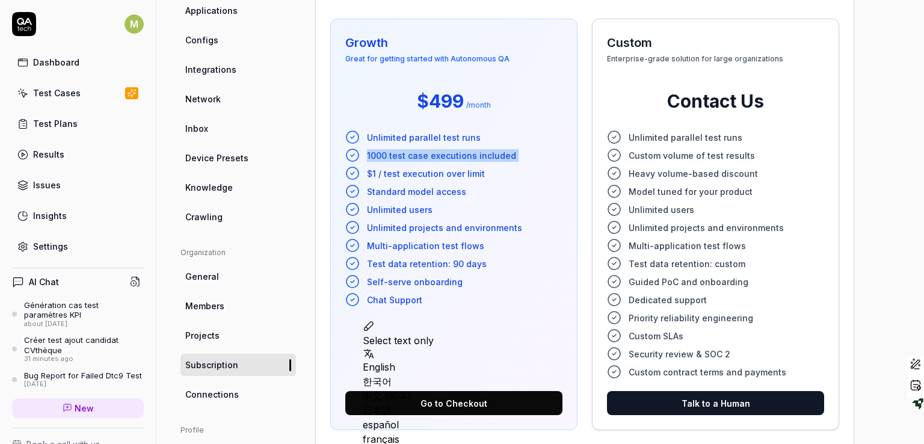
scroll to position [140, 0]
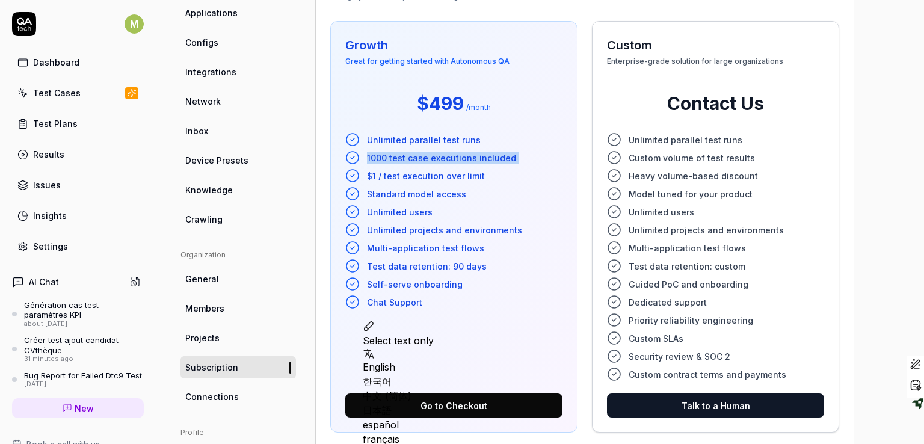
click at [60, 87] on div "Test Cases" at bounding box center [57, 93] width 48 height 13
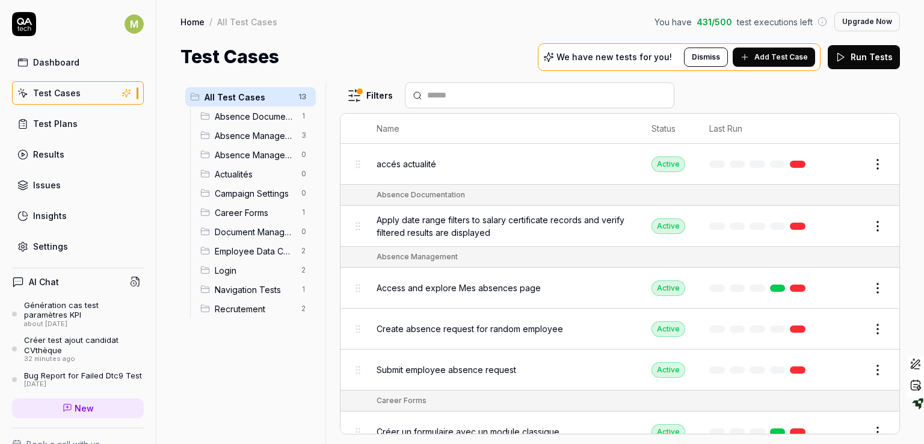
click at [45, 246] on div "Settings" at bounding box center [50, 246] width 35 height 13
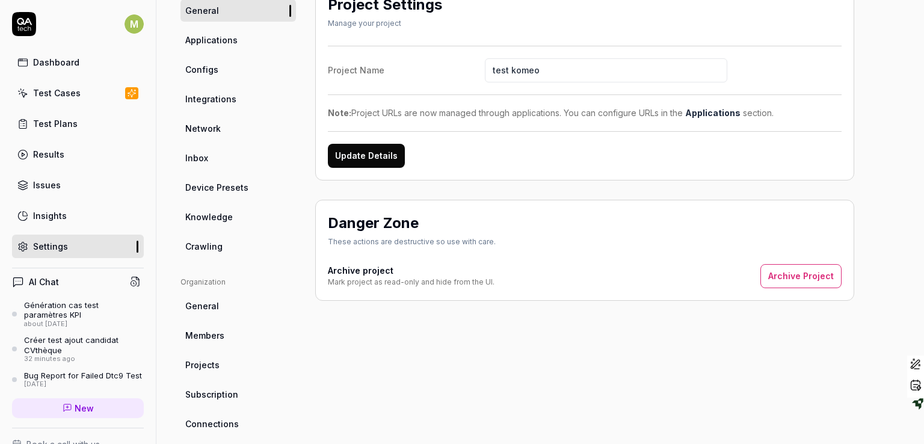
scroll to position [160, 0]
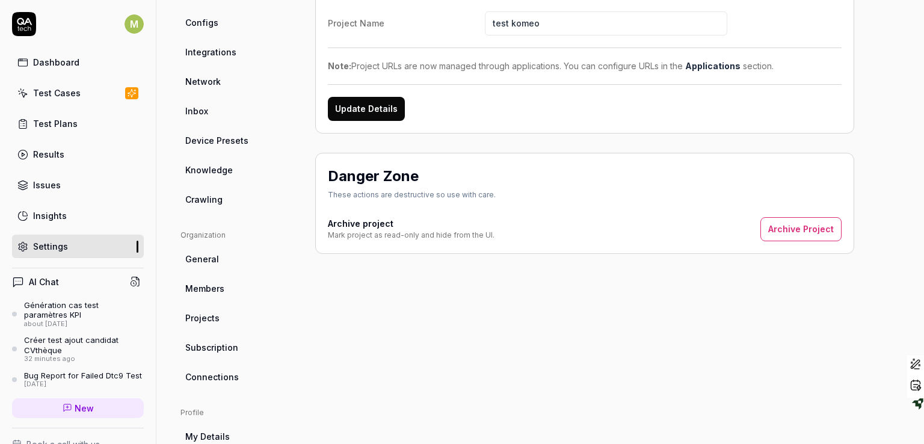
click at [214, 344] on span "Subscription" at bounding box center [211, 347] width 53 height 13
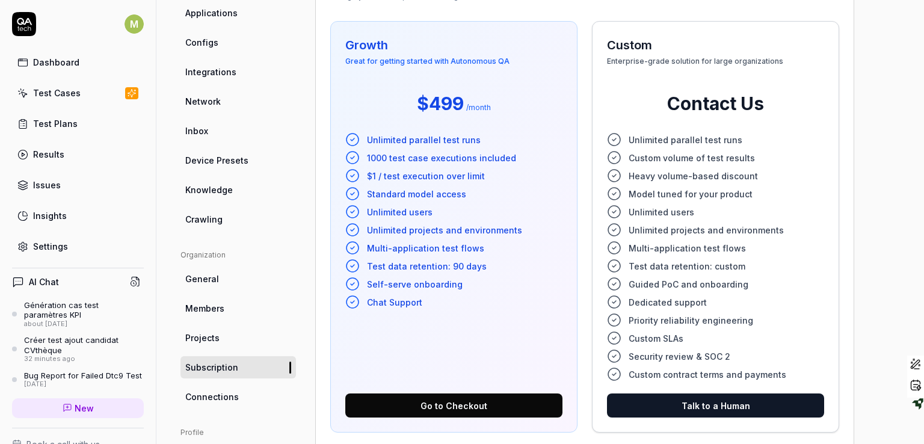
scroll to position [145, 0]
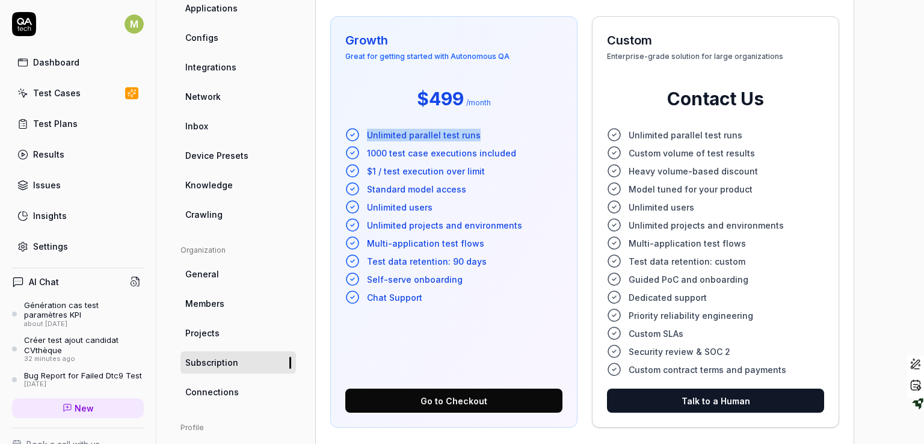
drag, startPoint x: 475, startPoint y: 131, endPoint x: 359, endPoint y: 126, distance: 116.3
click at [359, 126] on div "Growth Great for getting started with Autonomous QA $499 / month Unlimited para…" at bounding box center [453, 222] width 247 height 412
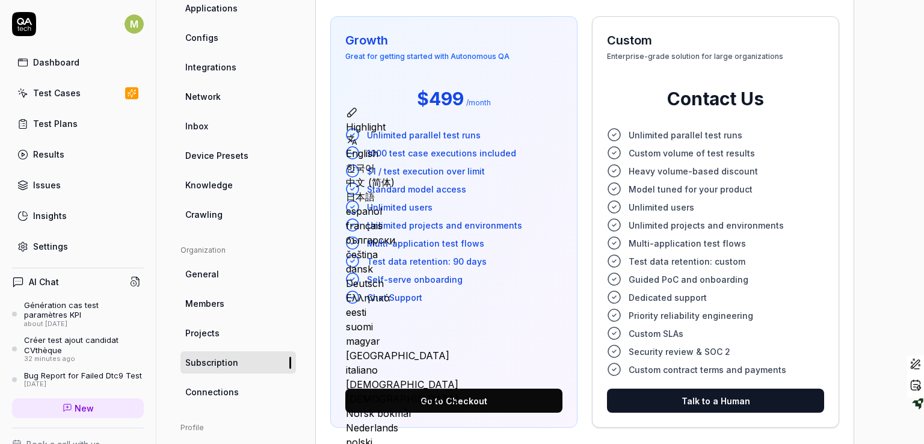
click at [508, 95] on div "$499 / month" at bounding box center [453, 98] width 217 height 39
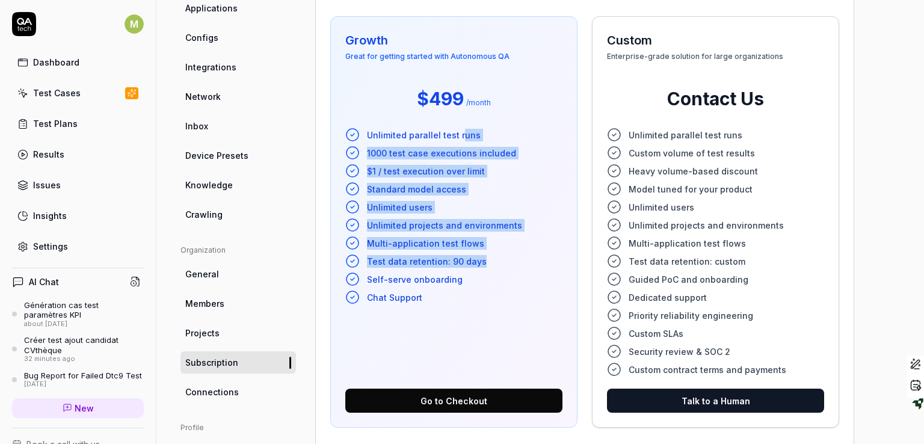
drag, startPoint x: 458, startPoint y: 132, endPoint x: 501, endPoint y: 259, distance: 133.4
click at [501, 259] on ul "Unlimited parallel test runs 1000 test case executions included $1 / test execu…" at bounding box center [453, 216] width 217 height 177
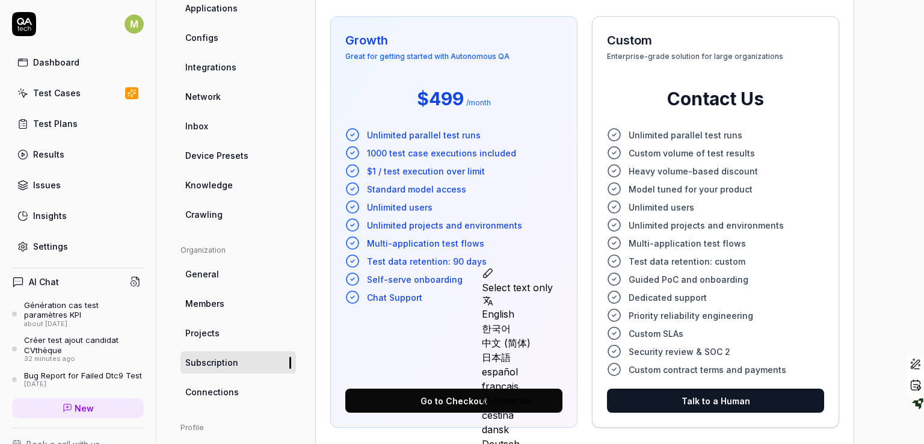
click at [362, 87] on div "$499 / month" at bounding box center [453, 98] width 217 height 39
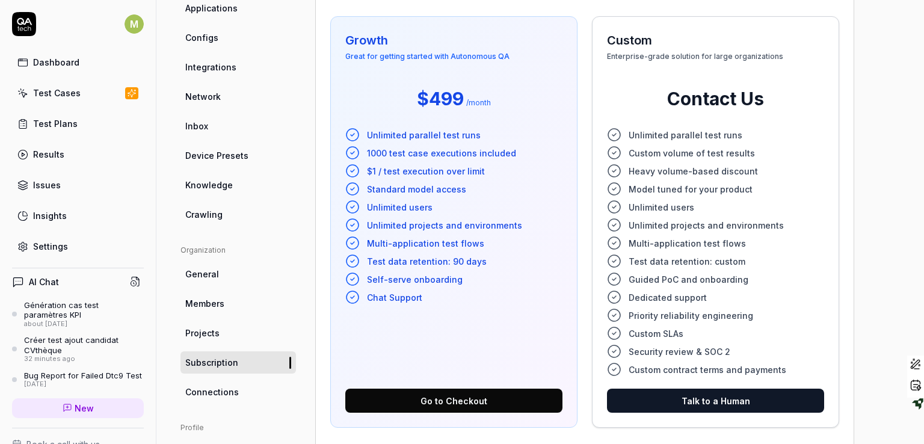
click at [381, 209] on span "Unlimited users" at bounding box center [400, 207] width 66 height 13
drag, startPoint x: 436, startPoint y: 211, endPoint x: 359, endPoint y: 215, distance: 77.1
click at [359, 215] on ul "Unlimited parallel test runs 1000 test case executions included $1 / test execu…" at bounding box center [453, 216] width 217 height 177
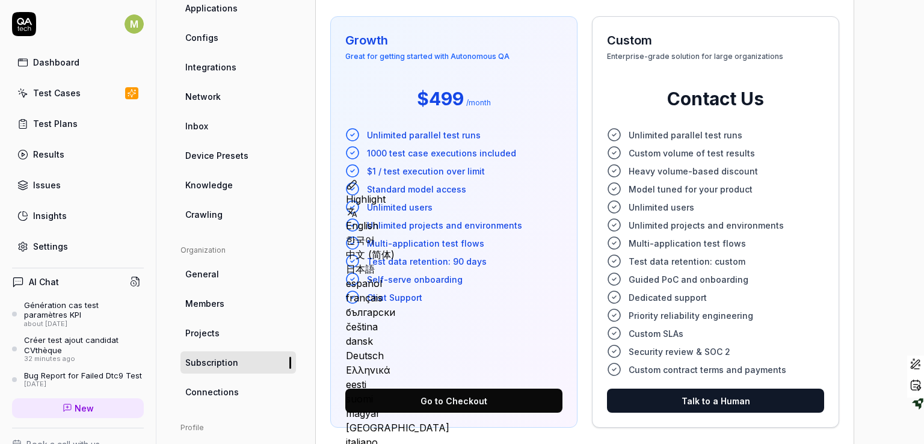
click at [527, 194] on li "Standard model access" at bounding box center [453, 189] width 217 height 14
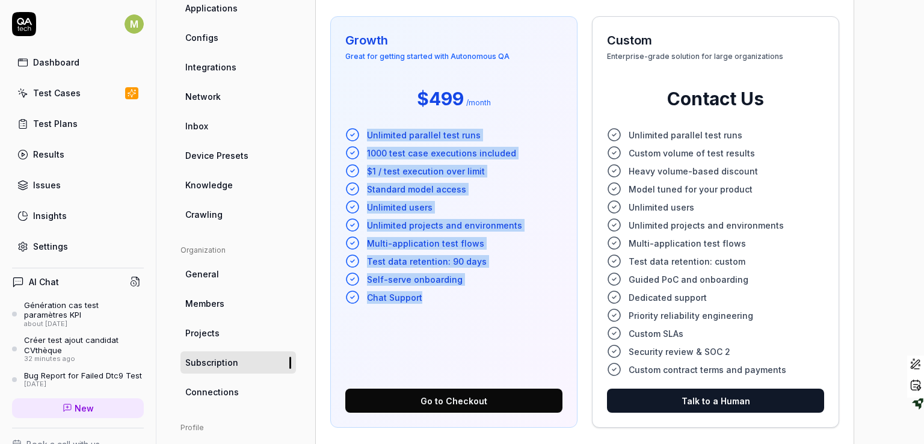
drag, startPoint x: 420, startPoint y: 298, endPoint x: 354, endPoint y: 132, distance: 178.3
click at [354, 132] on ul "Unlimited parallel test runs 1000 test case executions included $1 / test execu…" at bounding box center [453, 216] width 217 height 177
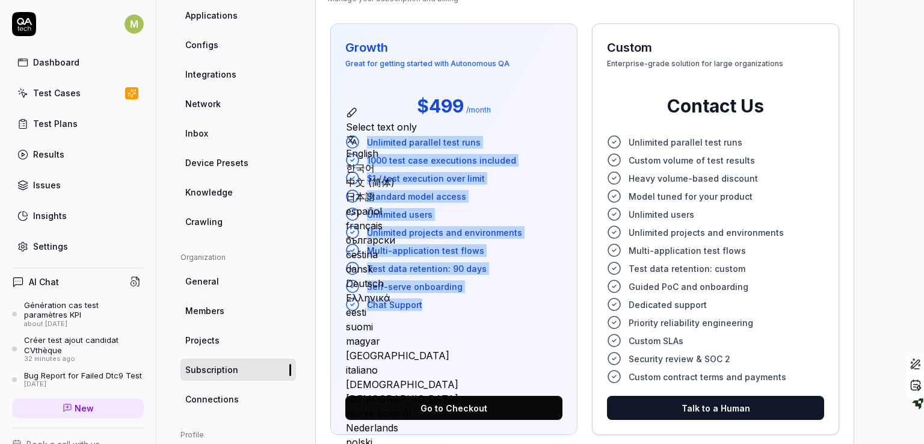
scroll to position [139, 0]
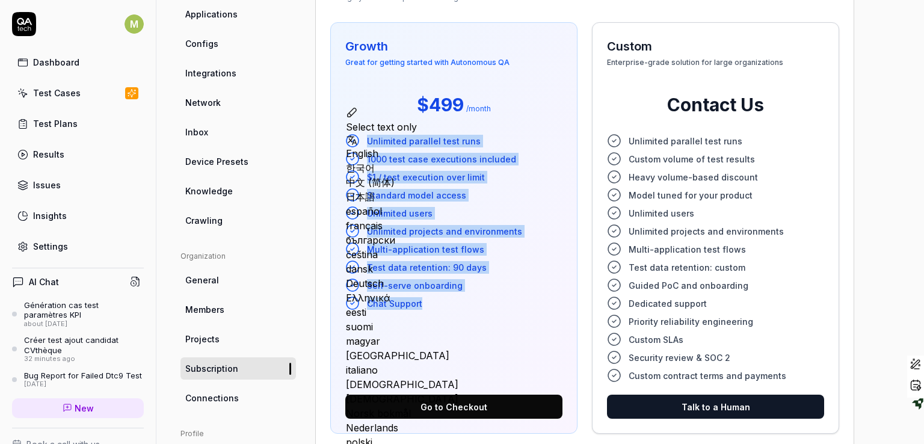
click at [580, 184] on div "Growth Great for getting started with Autonomous QA $499 / month Unlimited para…" at bounding box center [585, 228] width 514 height 416
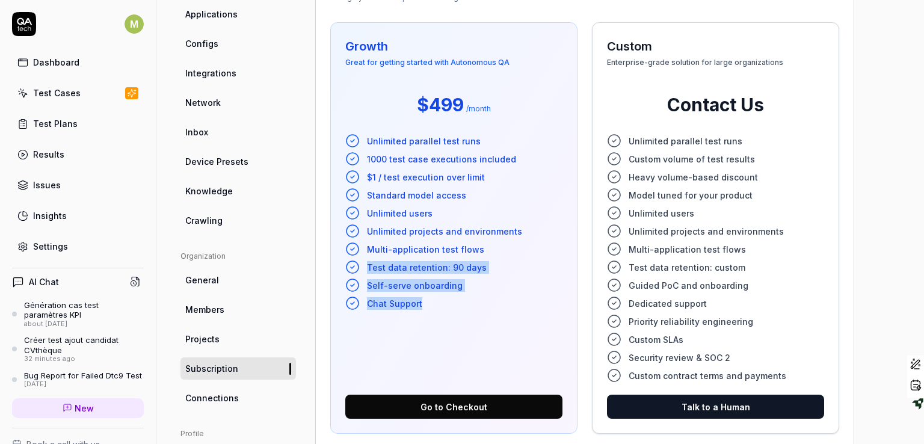
drag, startPoint x: 425, startPoint y: 309, endPoint x: 367, endPoint y: 265, distance: 72.2
click at [367, 265] on ul "Unlimited parallel test runs 1000 test case executions included $1 / test execu…" at bounding box center [453, 222] width 217 height 177
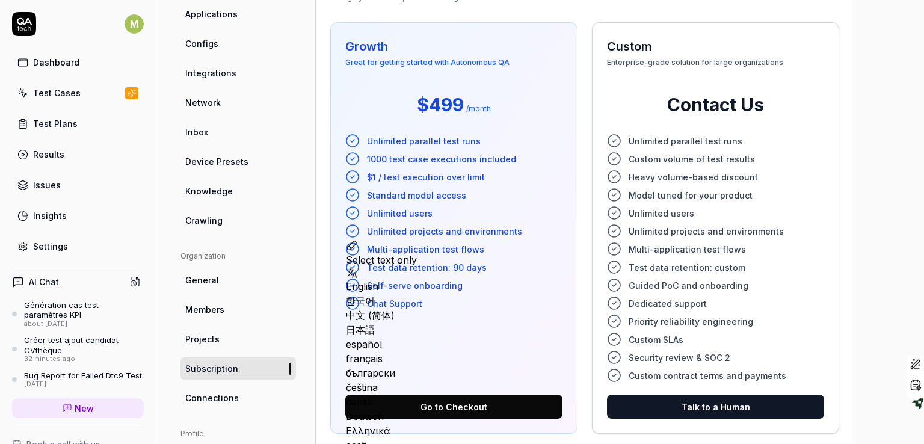
click at [540, 117] on div "$499 / month" at bounding box center [453, 104] width 217 height 39
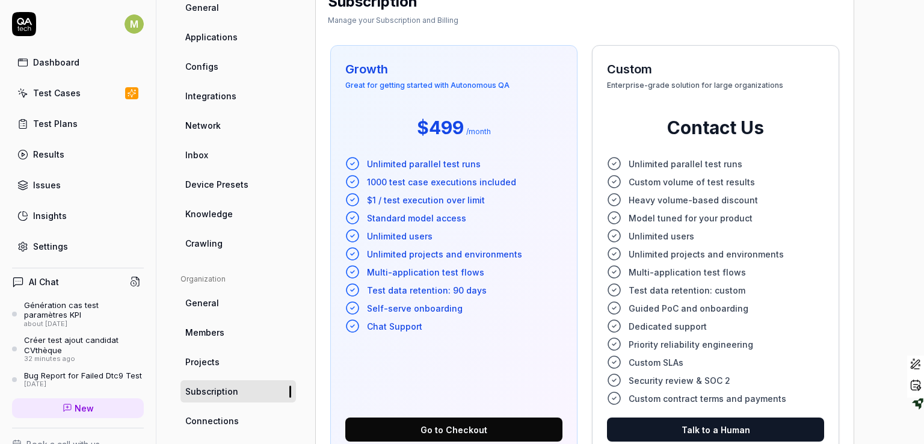
scroll to position [0, 0]
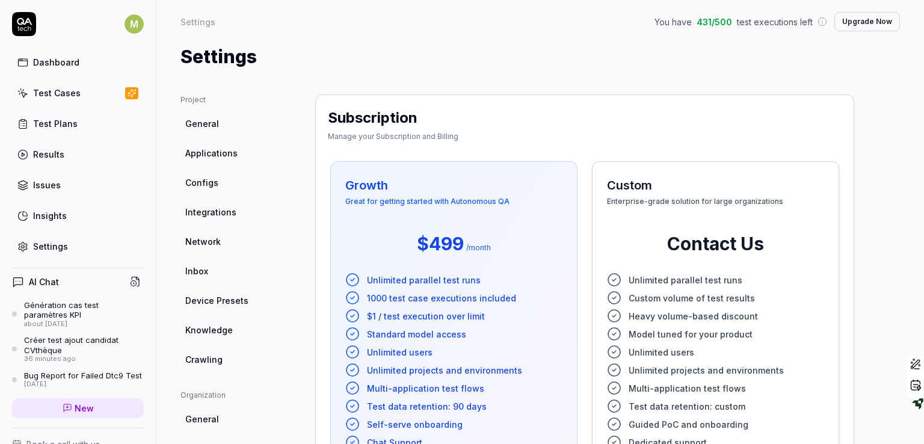
click at [77, 64] on link "Dashboard" at bounding box center [78, 62] width 132 height 23
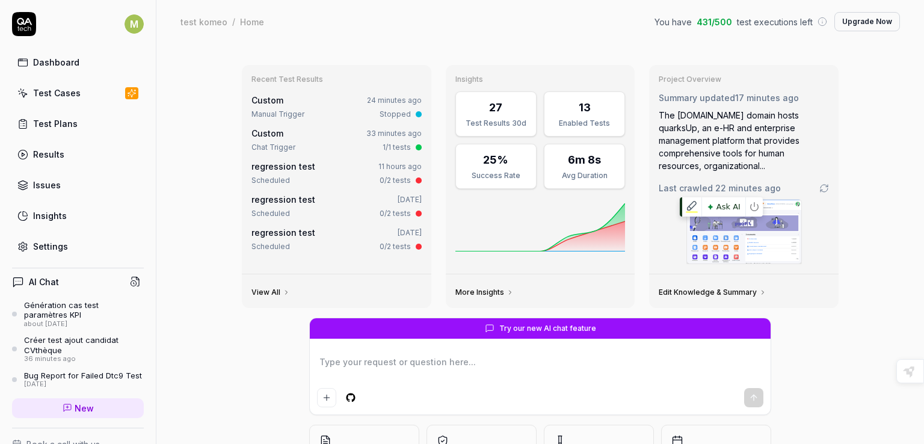
click at [714, 249] on img at bounding box center [744, 232] width 114 height 64
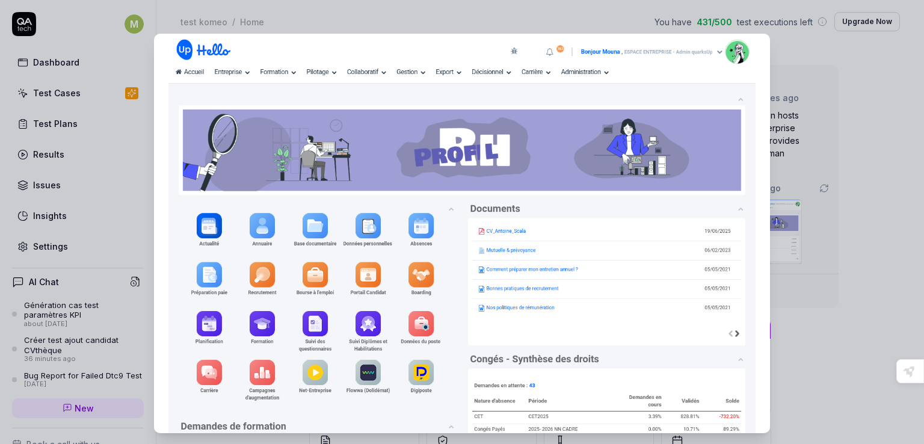
scroll to position [22, 0]
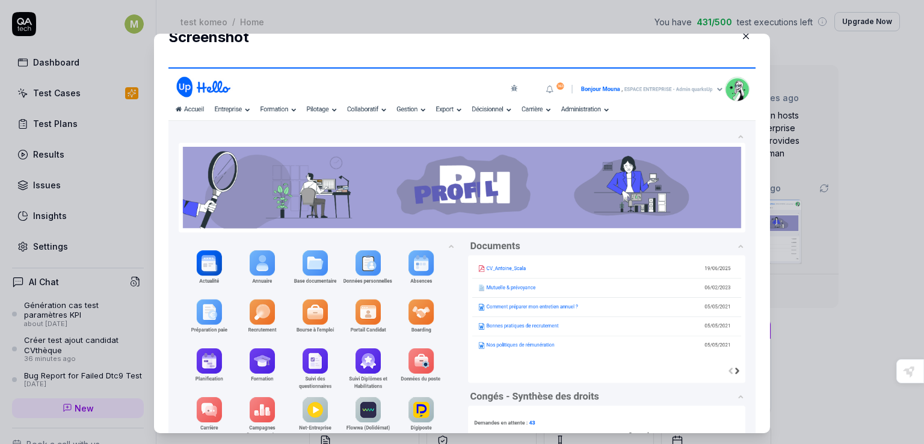
click at [741, 39] on icon "button" at bounding box center [746, 36] width 11 height 11
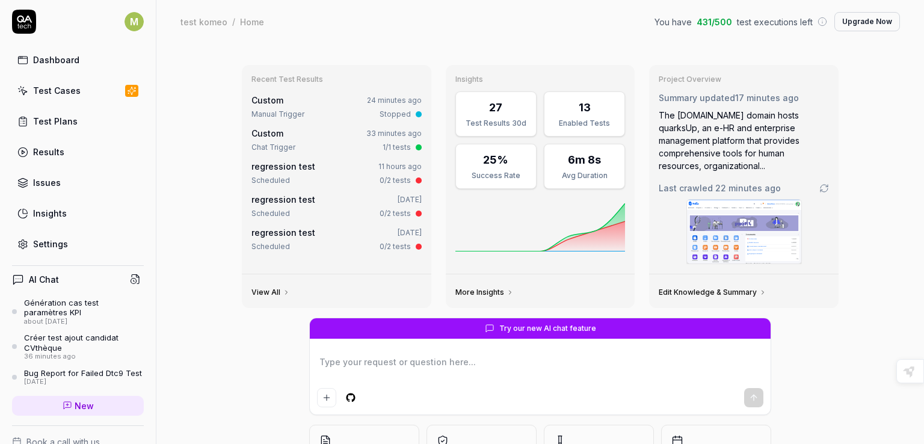
scroll to position [0, 0]
click at [342, 366] on textarea at bounding box center [540, 368] width 447 height 30
type textarea "*"
